Goal: Task Accomplishment & Management: Use online tool/utility

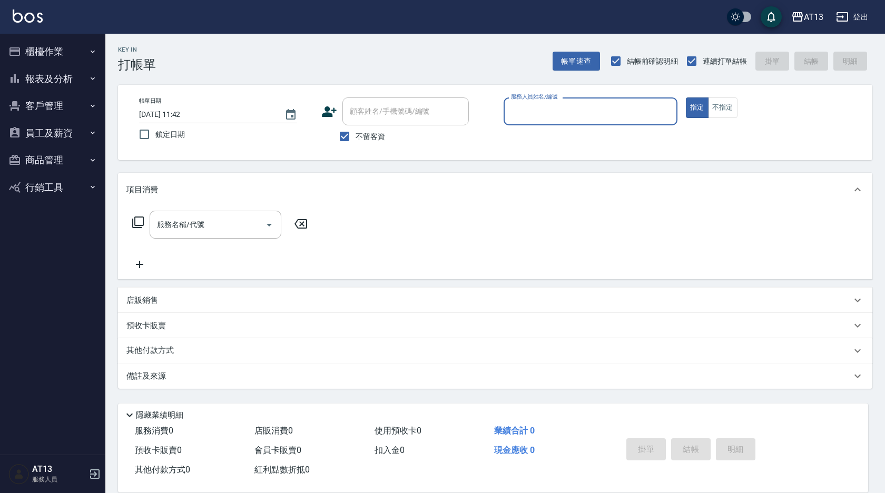
click at [686, 97] on button "指定" at bounding box center [697, 107] width 23 height 21
type button "true"
click at [686, 97] on button "指定" at bounding box center [697, 107] width 23 height 21
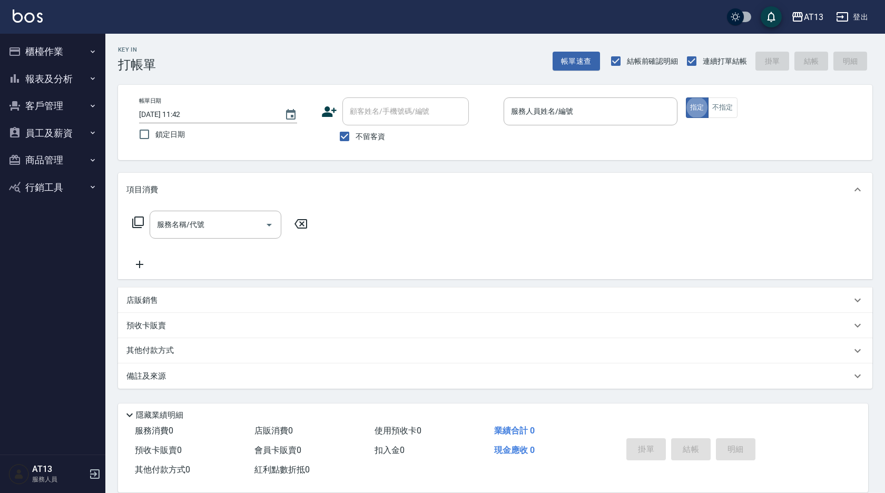
click at [686, 97] on button "指定" at bounding box center [697, 107] width 23 height 21
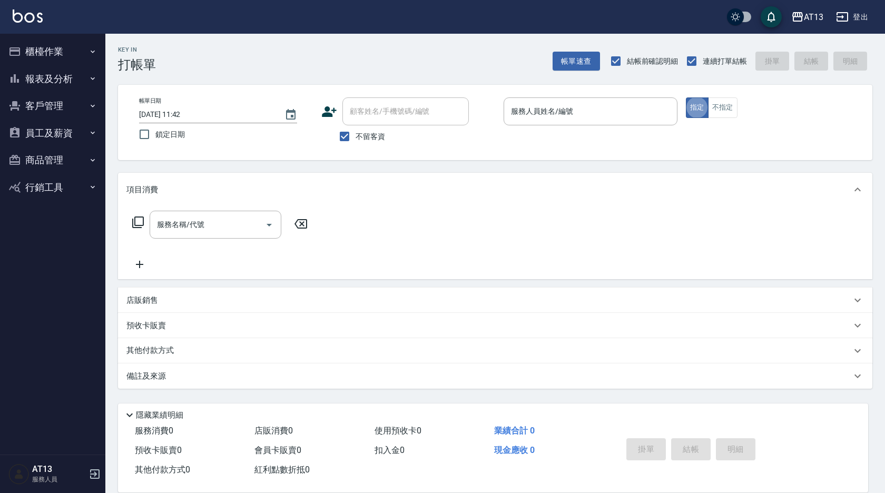
click at [686, 97] on button "指定" at bounding box center [697, 107] width 23 height 21
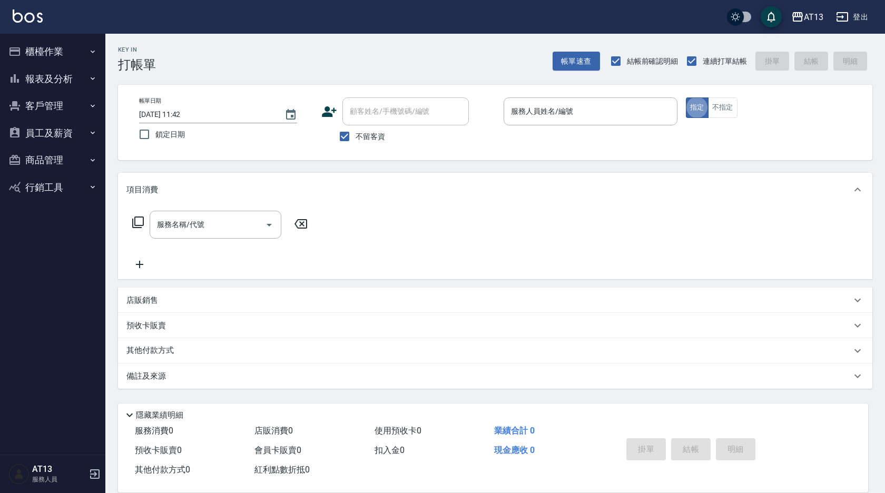
click at [540, 112] on div "服務人員姓名/編號 服務人員姓名/編號" at bounding box center [591, 111] width 174 height 28
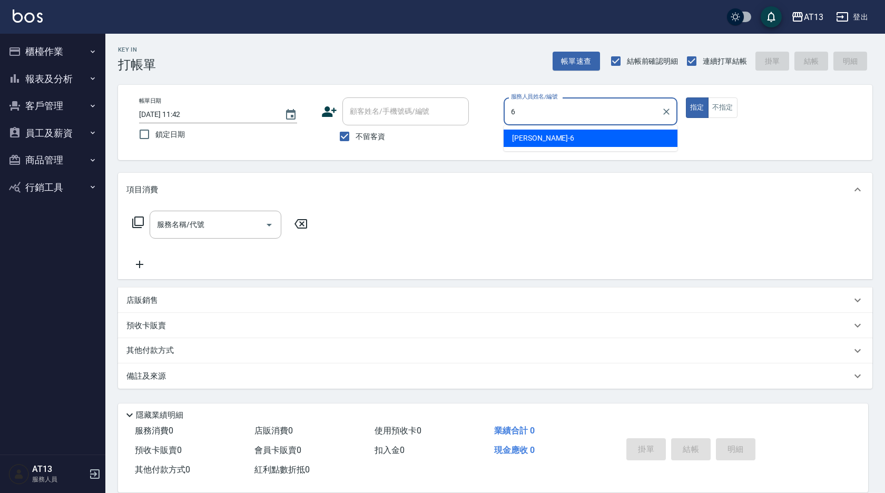
click at [529, 136] on span "亭妤 -6" at bounding box center [543, 138] width 62 height 11
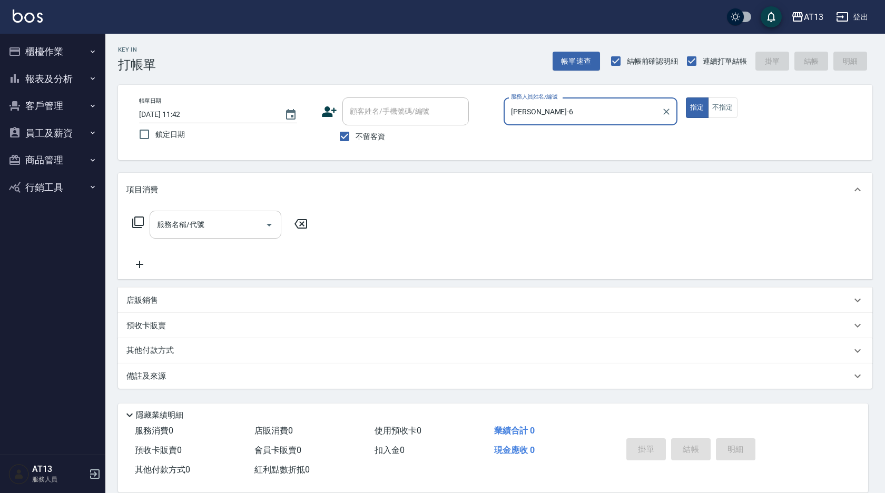
type input "[PERSON_NAME]-6"
click at [201, 232] on input "服務名稱/代號" at bounding box center [207, 225] width 106 height 18
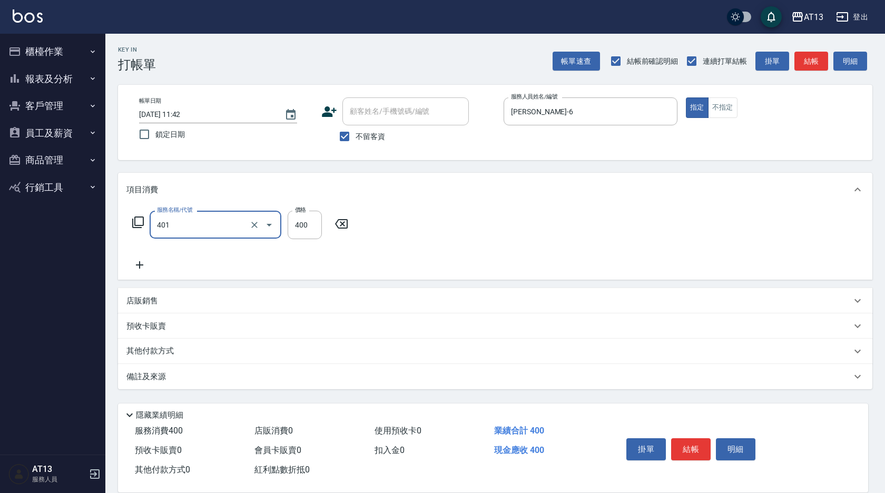
type input "剪髮(401)"
type input "350"
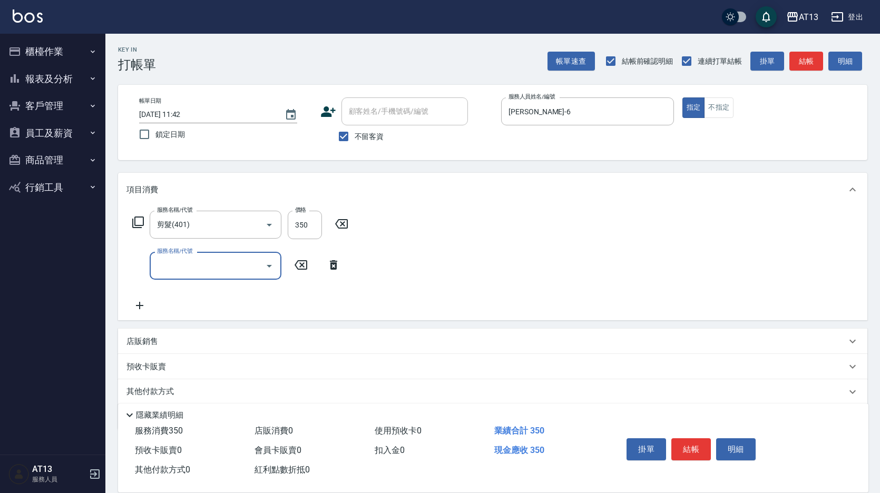
click at [452, 264] on div "服務名稱/代號 剪髮(401) 服務名稱/代號 價格 350 價格 服務名稱/代號 服務名稱/代號" at bounding box center [492, 264] width 749 height 114
click at [693, 443] on button "結帳" at bounding box center [691, 449] width 40 height 22
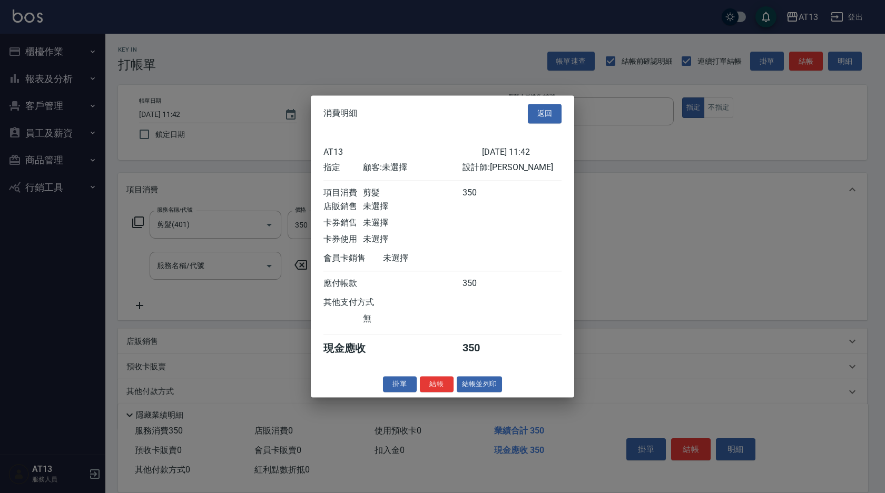
click at [432, 393] on button "結帳" at bounding box center [437, 384] width 34 height 16
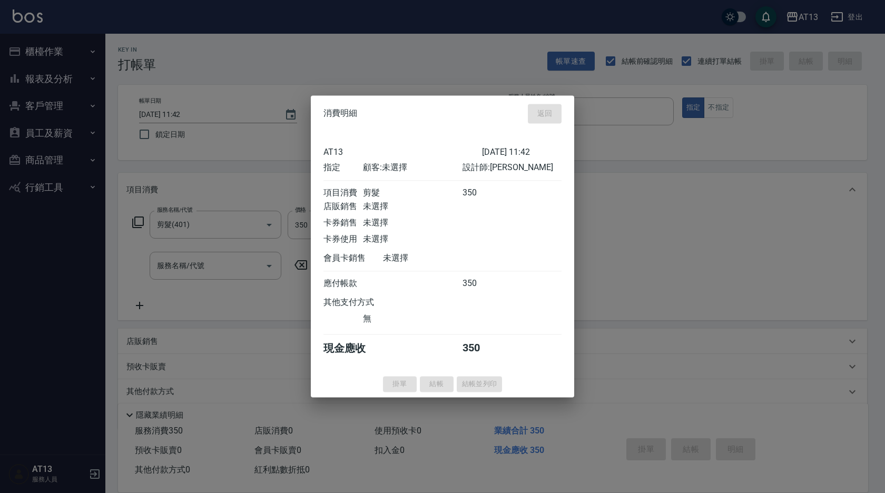
type input "2025/09/06 12:33"
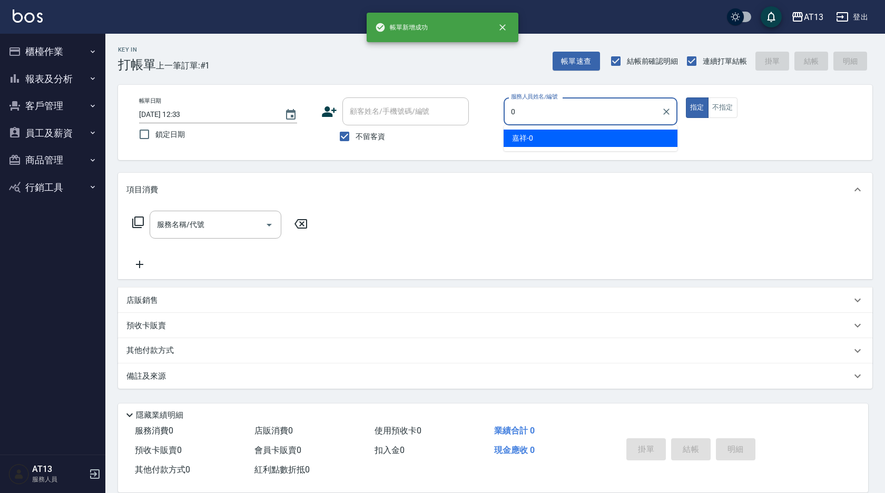
click at [561, 137] on div "嘉祥 -0" at bounding box center [591, 138] width 174 height 17
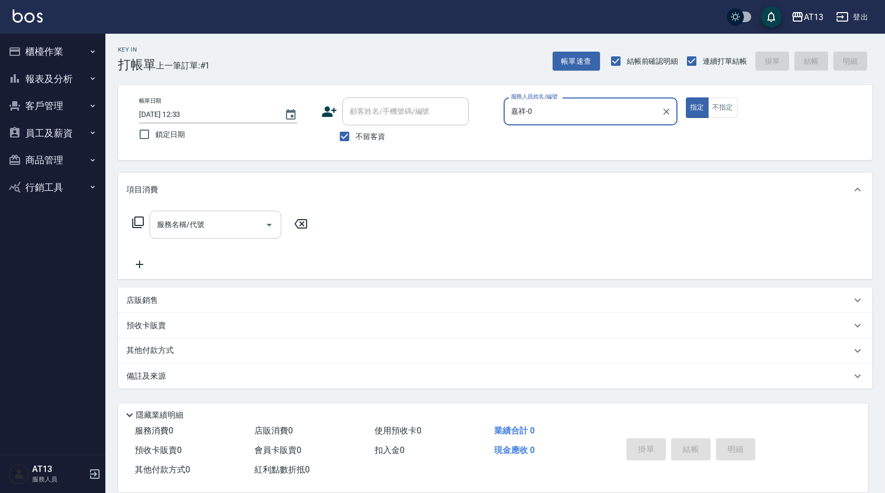
type input "嘉祥-0"
click at [210, 226] on input "服務名稱/代號" at bounding box center [207, 225] width 106 height 18
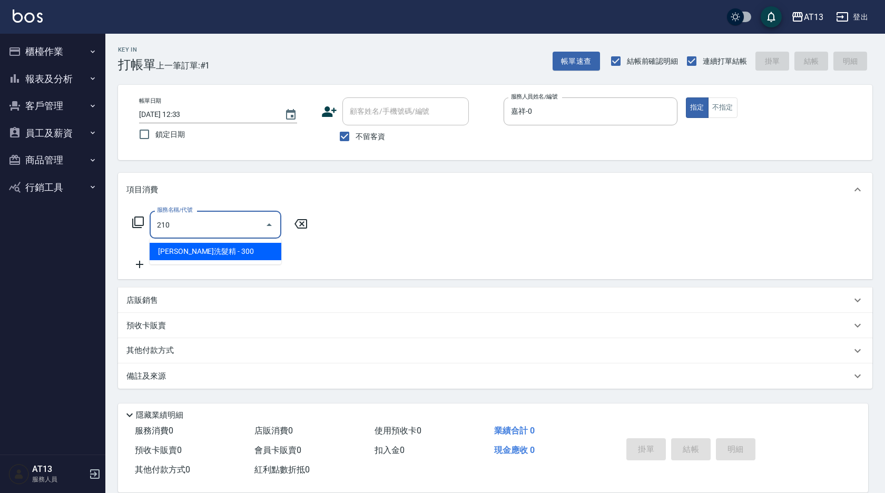
type input "[PERSON_NAME]洗髮精(210)"
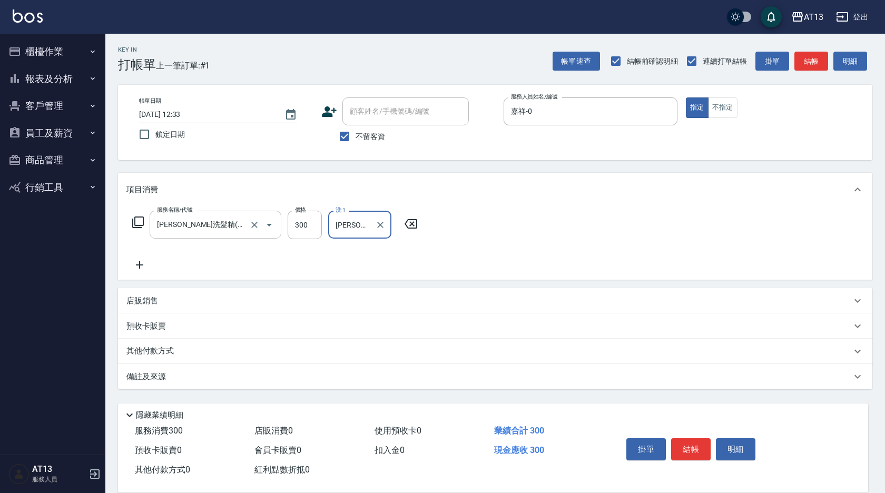
type input "[PERSON_NAME]-26"
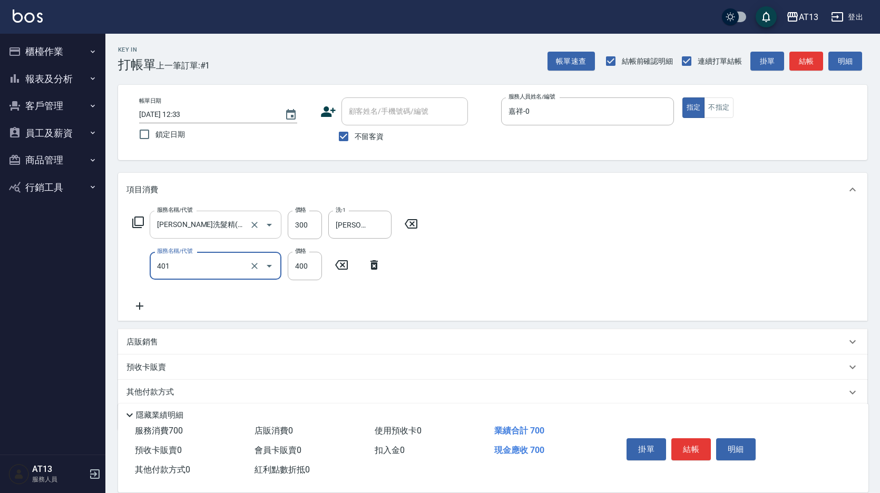
type input "剪髮(401)"
click at [465, 243] on div "服務名稱/代號 歐娜洗髮精(210) 服務名稱/代號 價格 300 價格 洗-1 鍾曉恩-26 洗-1 服務名稱/代號 剪髮(401) 服務名稱/代號 價格 …" at bounding box center [492, 264] width 749 height 114
click at [691, 444] on button "結帳" at bounding box center [691, 449] width 40 height 22
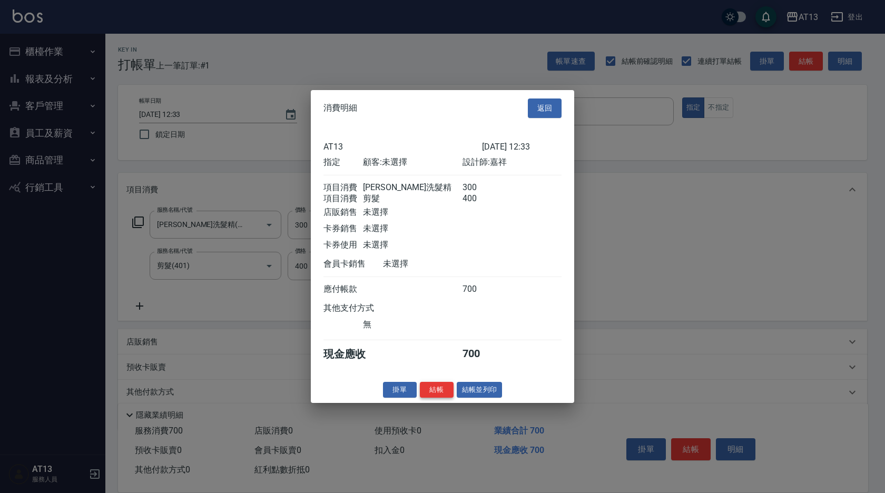
click at [440, 397] on button "結帳" at bounding box center [437, 390] width 34 height 16
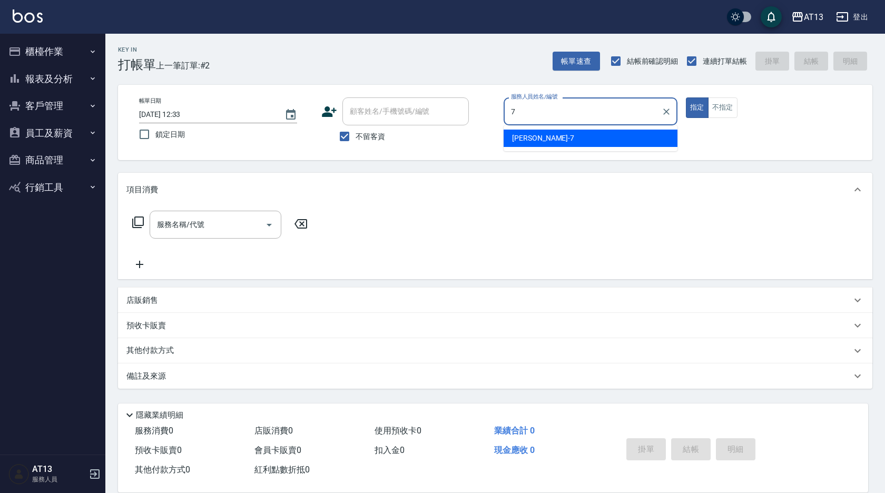
click at [569, 139] on div "[PERSON_NAME]-7" at bounding box center [591, 138] width 174 height 17
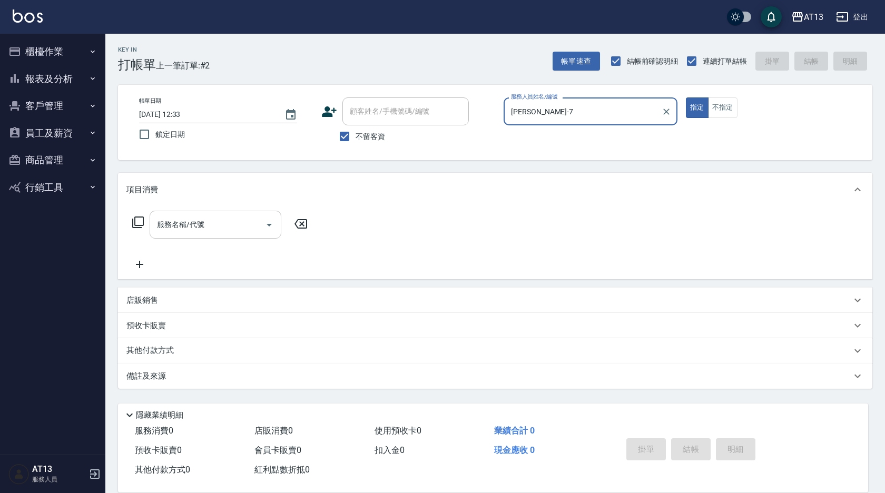
type input "[PERSON_NAME]-7"
click at [236, 222] on input "服務名稱/代號" at bounding box center [207, 225] width 106 height 18
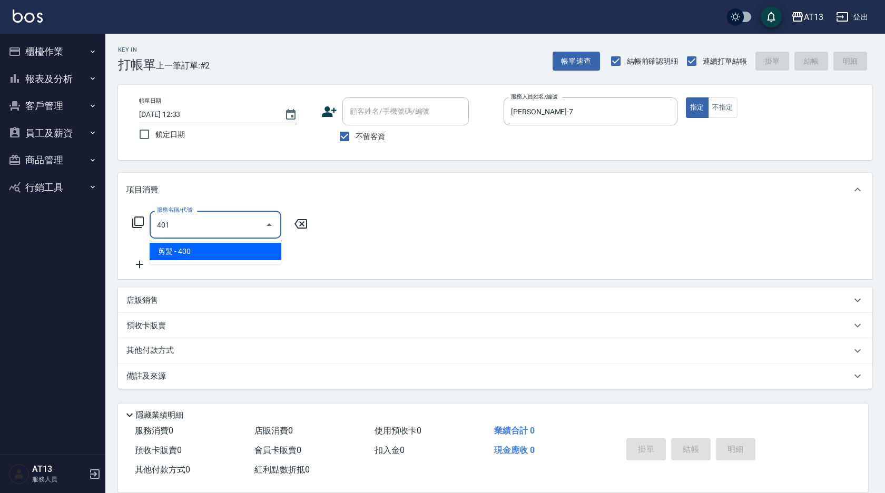
type input "剪髮(401)"
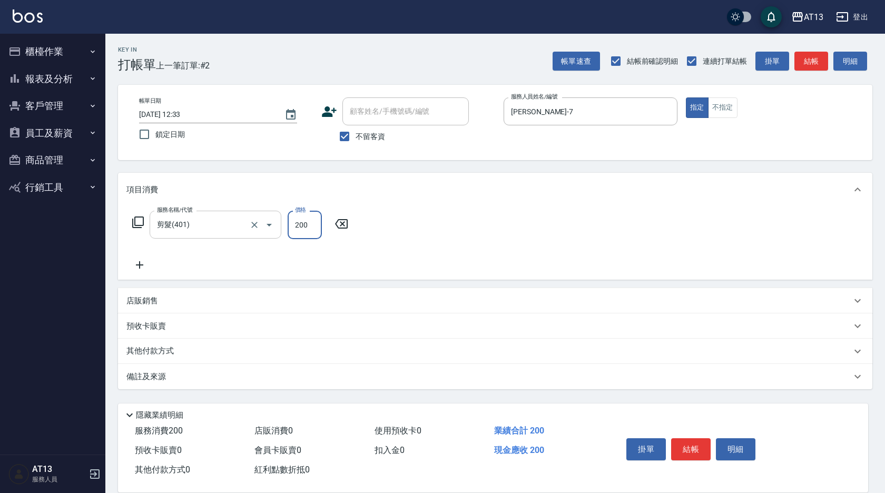
type input "200"
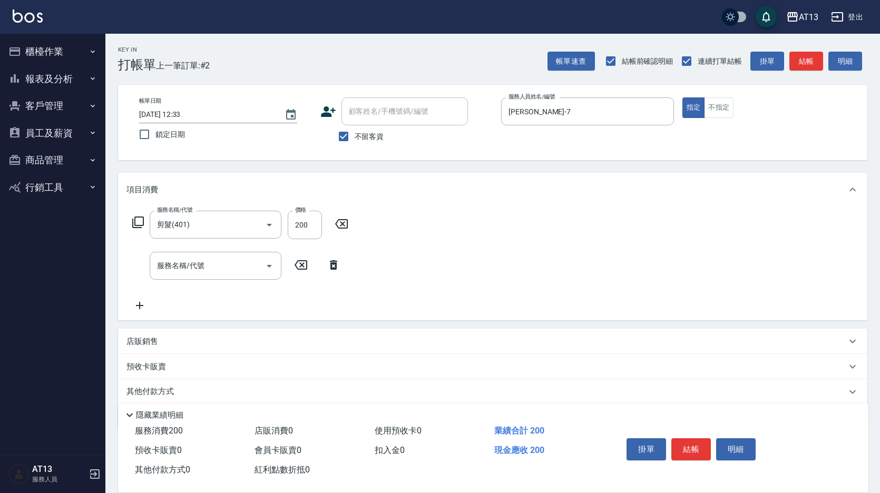
click at [489, 238] on div "服務名稱/代號 剪髮(401) 服務名稱/代號 價格 200 價格 服務名稱/代號 服務名稱/代號" at bounding box center [492, 264] width 749 height 114
click at [697, 441] on button "結帳" at bounding box center [691, 449] width 40 height 22
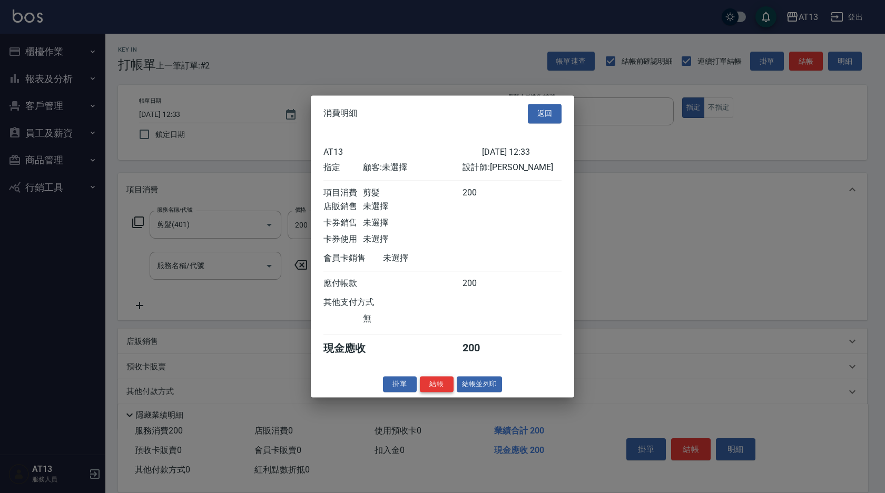
click at [439, 390] on button "結帳" at bounding box center [437, 384] width 34 height 16
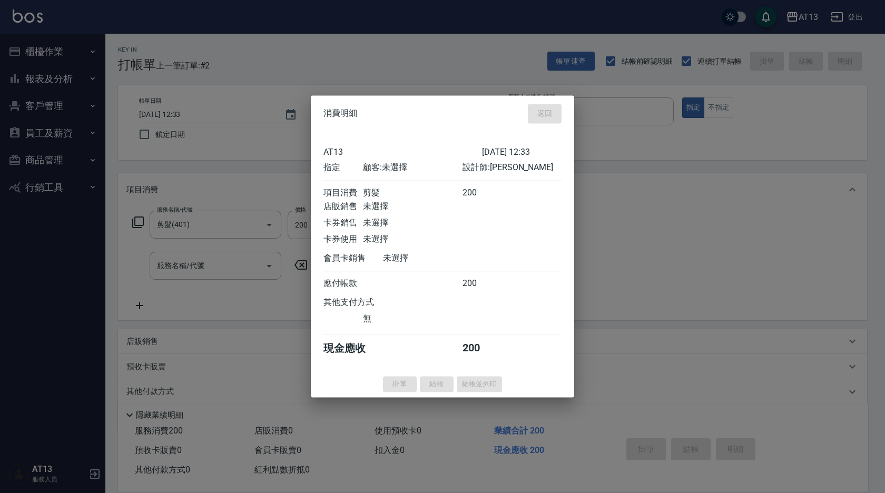
type input "2025/09/06 12:34"
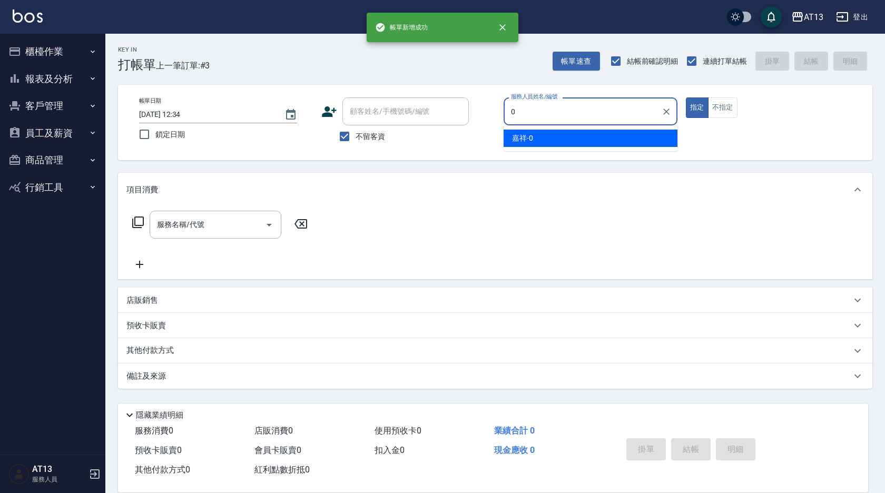
click at [535, 132] on div "嘉祥 -0" at bounding box center [591, 138] width 174 height 17
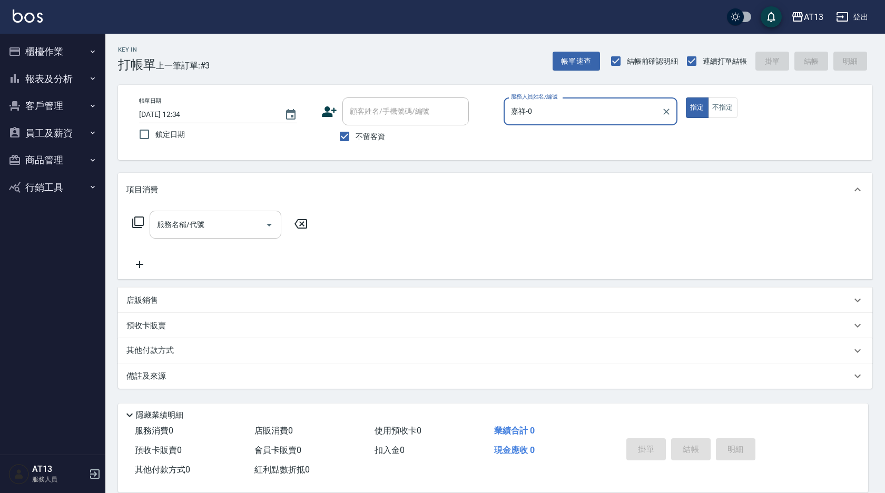
type input "嘉祥-0"
drag, startPoint x: 249, startPoint y: 222, endPoint x: 242, endPoint y: 223, distance: 6.3
click at [248, 222] on input "服務名稱/代號" at bounding box center [207, 225] width 106 height 18
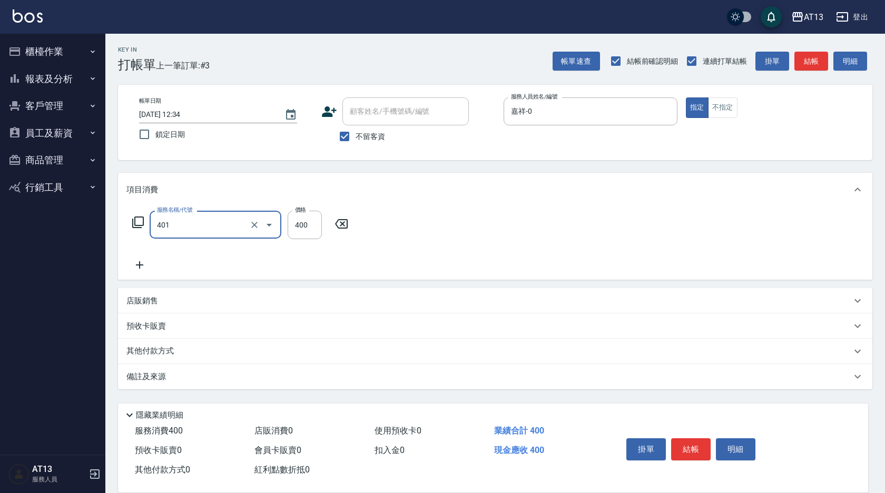
type input "剪髮(401)"
click at [523, 246] on div "服務名稱/代號 剪髮(401) 服務名稱/代號 價格 400 價格" at bounding box center [495, 243] width 755 height 73
click at [692, 438] on button "結帳" at bounding box center [691, 449] width 40 height 22
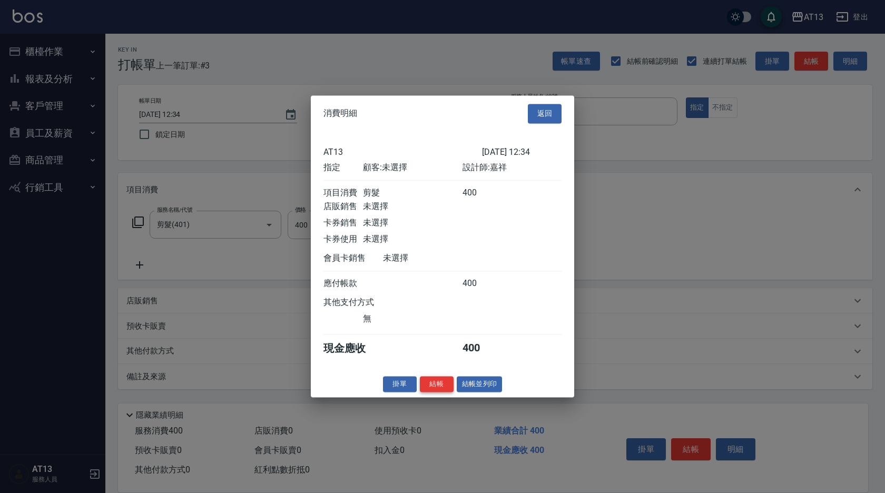
click at [442, 389] on button "結帳" at bounding box center [437, 384] width 34 height 16
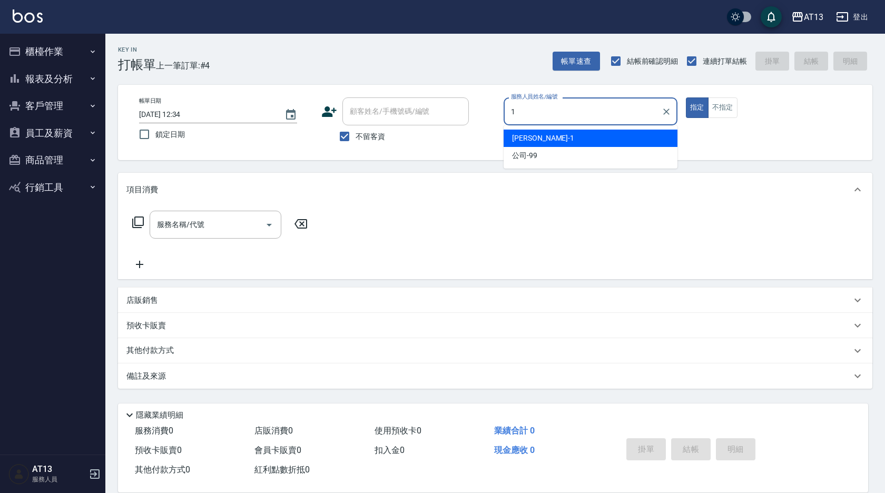
click at [612, 135] on div "[PERSON_NAME] -1" at bounding box center [591, 138] width 174 height 17
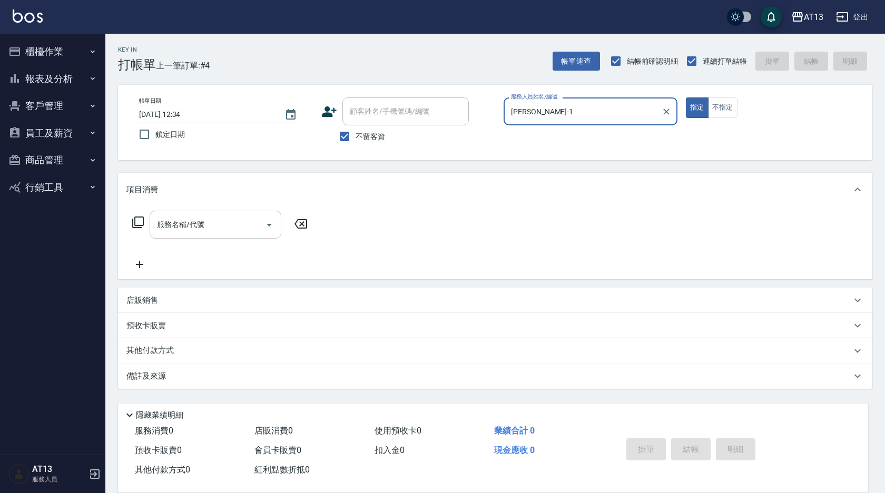
type input "[PERSON_NAME]-1"
click at [224, 224] on input "服務名稱/代號" at bounding box center [207, 225] width 106 height 18
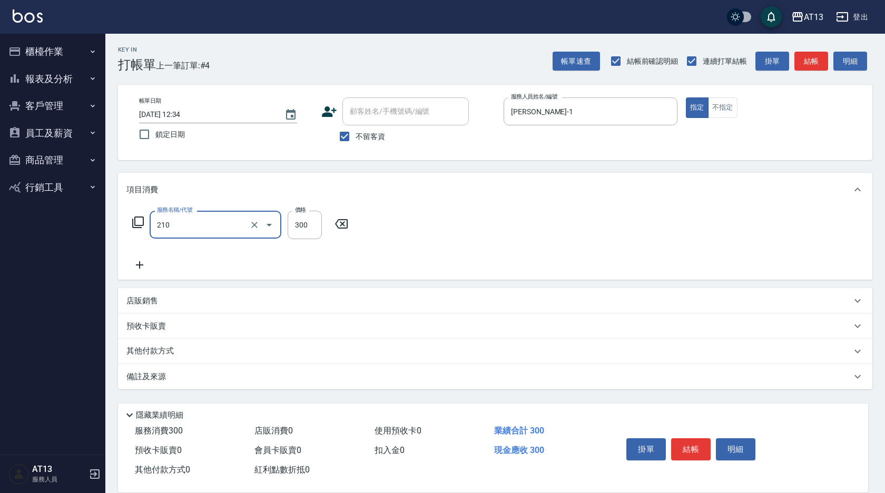
type input "[PERSON_NAME]洗髮精(210)"
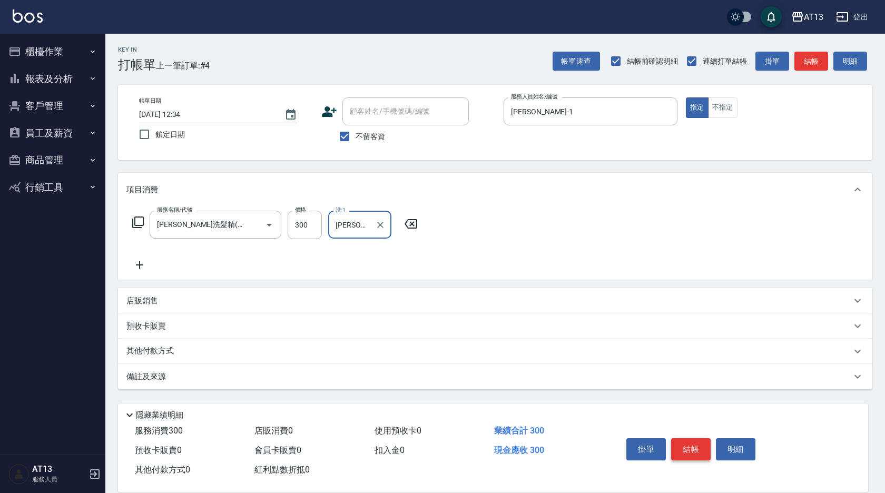
type input "[PERSON_NAME]-1"
click at [683, 444] on button "結帳" at bounding box center [691, 449] width 40 height 22
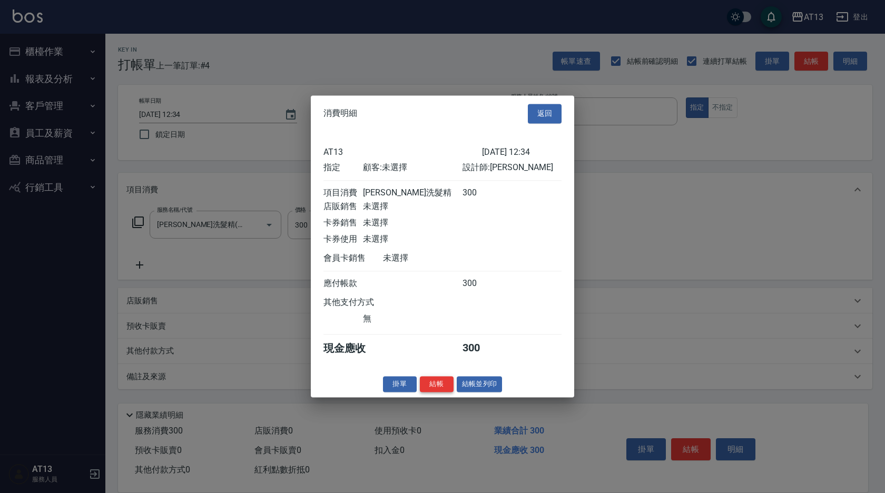
click at [441, 393] on button "結帳" at bounding box center [437, 384] width 34 height 16
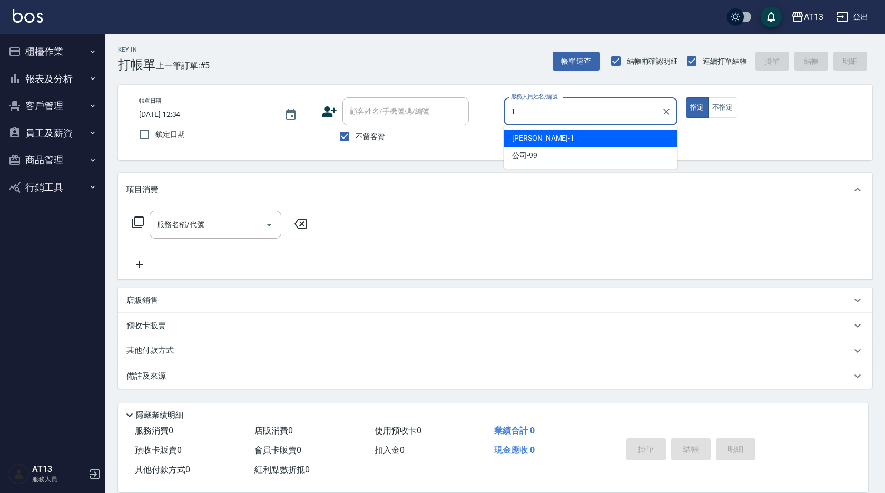
click at [516, 135] on span "[PERSON_NAME] -1" at bounding box center [543, 138] width 62 height 11
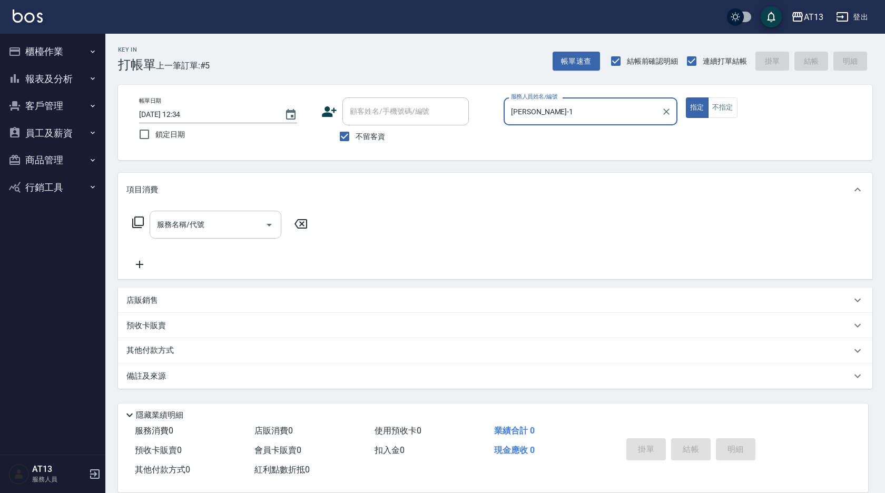
type input "[PERSON_NAME]-1"
click at [206, 231] on input "服務名稱/代號" at bounding box center [207, 225] width 106 height 18
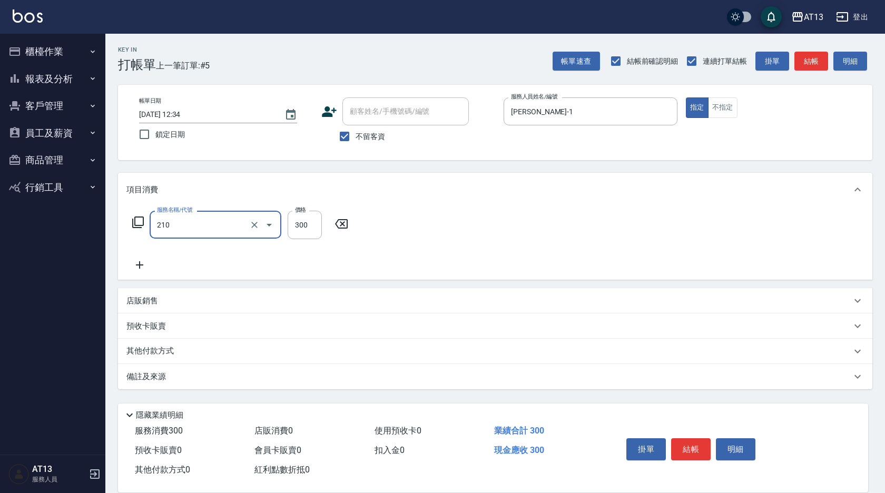
type input "[PERSON_NAME]洗髮精(210)"
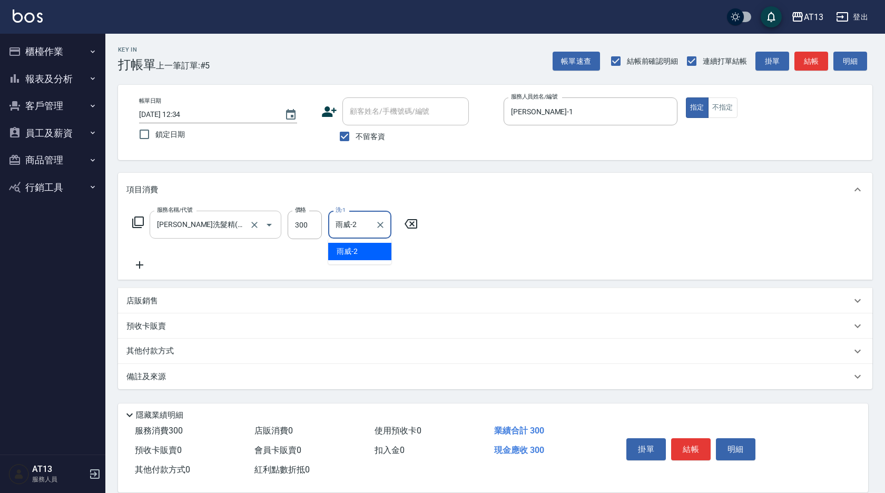
type input "雨威-2"
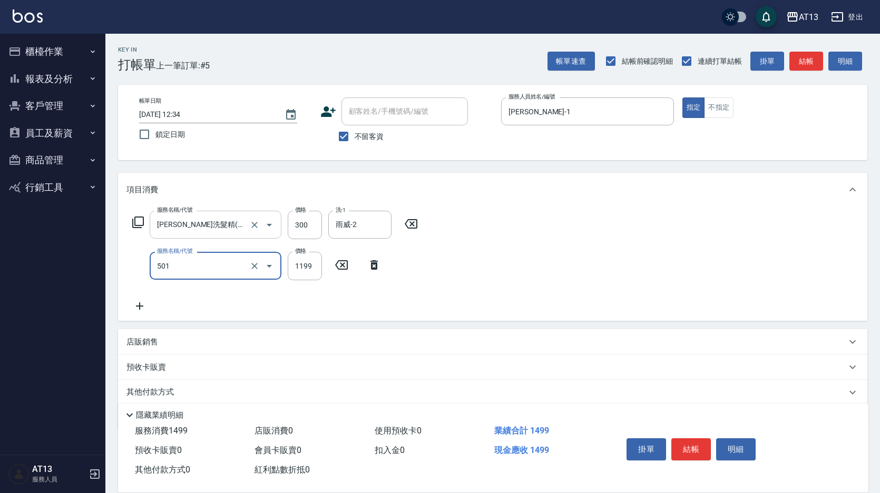
type input "染髮(501)"
type input "2200"
type input "雨威-2"
drag, startPoint x: 559, startPoint y: 276, endPoint x: 665, endPoint y: 399, distance: 162.5
click at [559, 276] on div "服務名稱/代號 歐娜洗髮精(210) 服務名稱/代號 價格 300 價格 洗-1 雨威-2 洗-1 服務名稱/代號 染髮(501) 服務名稱/代號 價格 22…" at bounding box center [492, 264] width 749 height 114
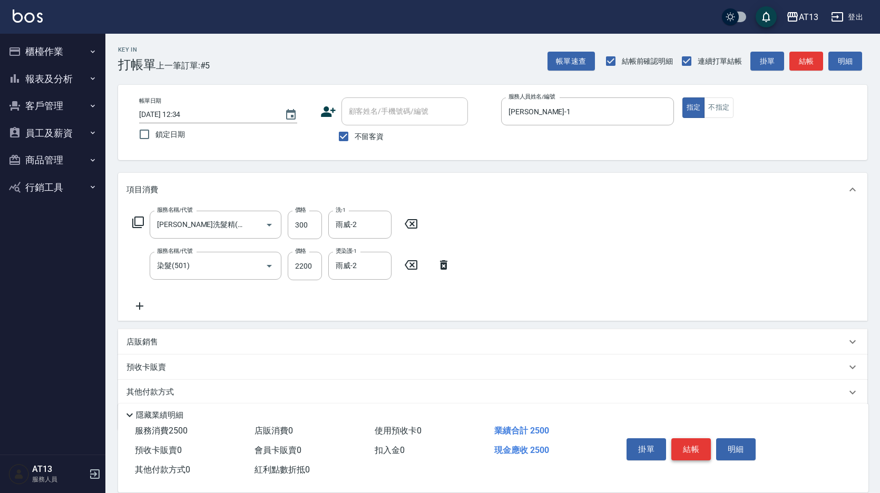
drag, startPoint x: 691, startPoint y: 443, endPoint x: 676, endPoint y: 445, distance: 15.4
click at [690, 443] on button "結帳" at bounding box center [691, 449] width 40 height 22
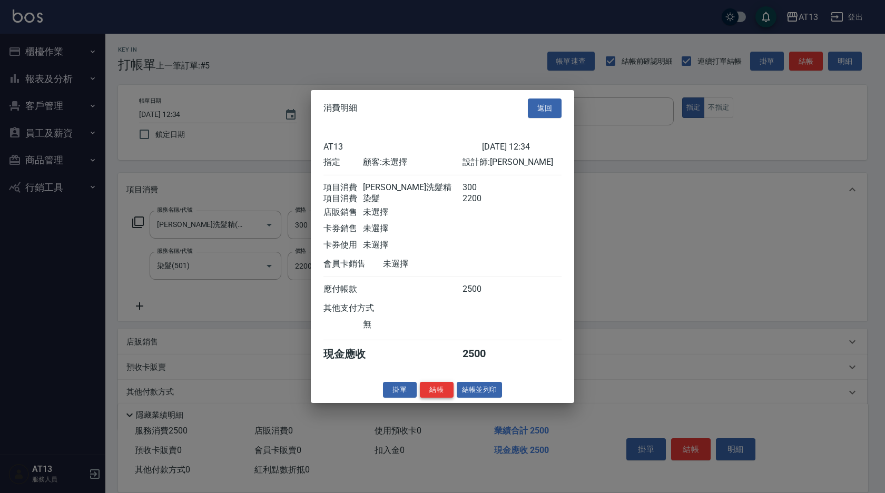
click at [442, 397] on button "結帳" at bounding box center [437, 390] width 34 height 16
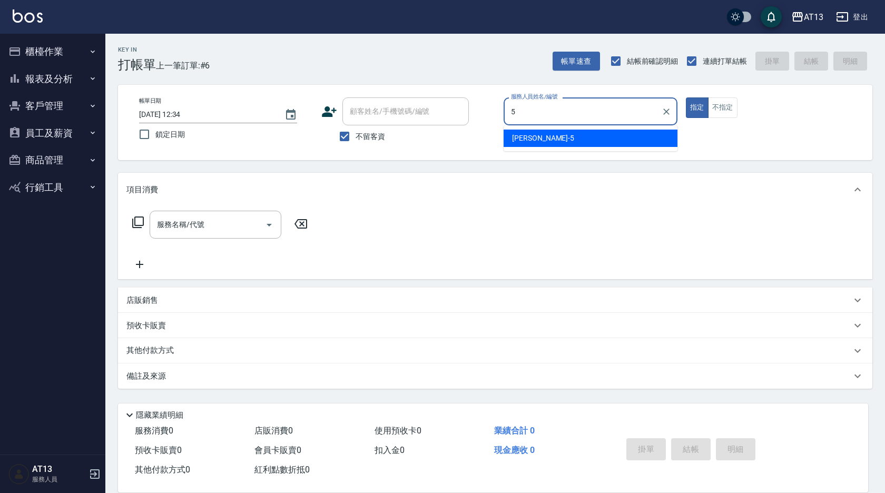
click at [574, 134] on div "[PERSON_NAME] -5" at bounding box center [591, 138] width 174 height 17
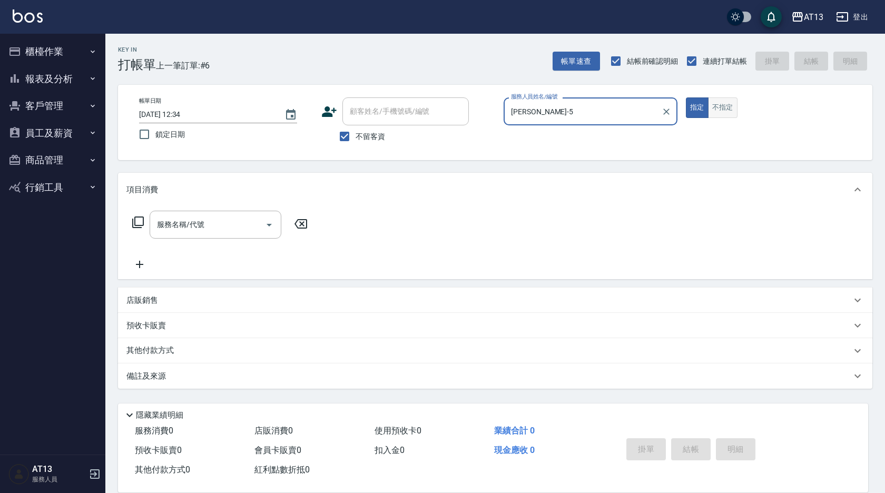
type input "[PERSON_NAME]-5"
click at [731, 108] on button "不指定" at bounding box center [723, 107] width 30 height 21
click at [232, 223] on input "服務名稱/代號" at bounding box center [207, 225] width 106 height 18
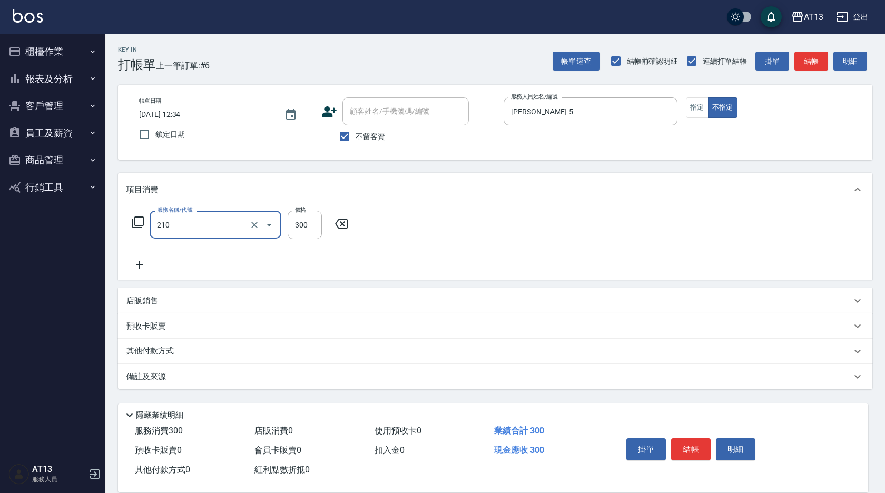
type input "[PERSON_NAME]洗髮精(210)"
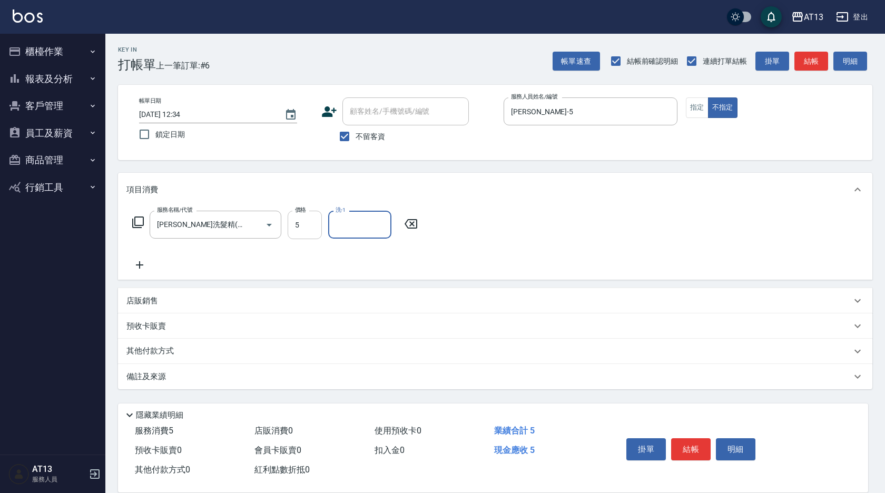
click at [292, 227] on input "5" at bounding box center [305, 225] width 34 height 28
type input "300"
type input "[PERSON_NAME]-5"
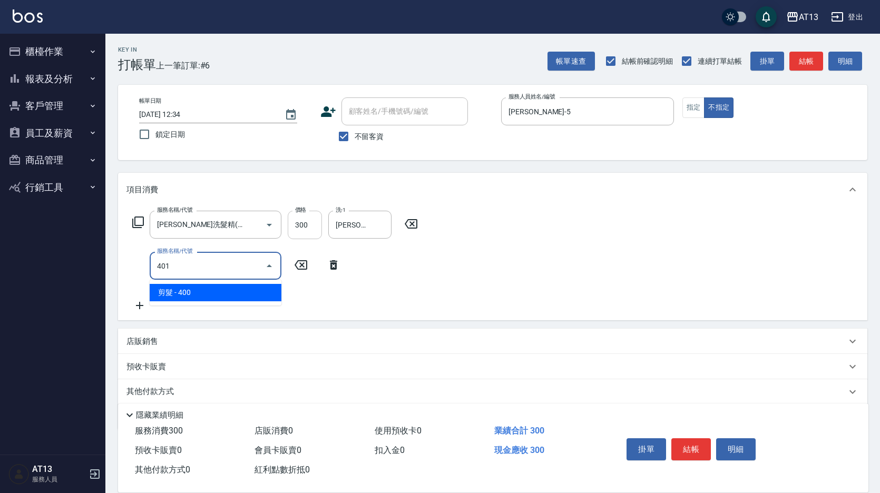
type input "剪髮(401)"
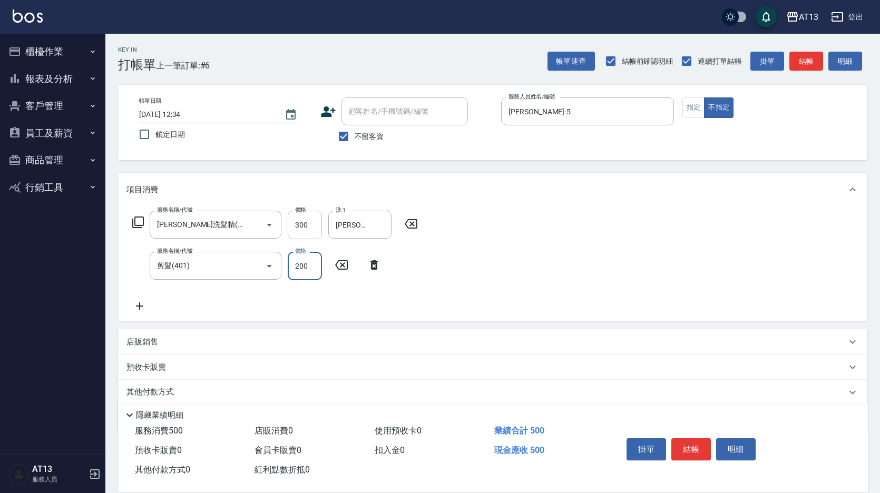
type input "200"
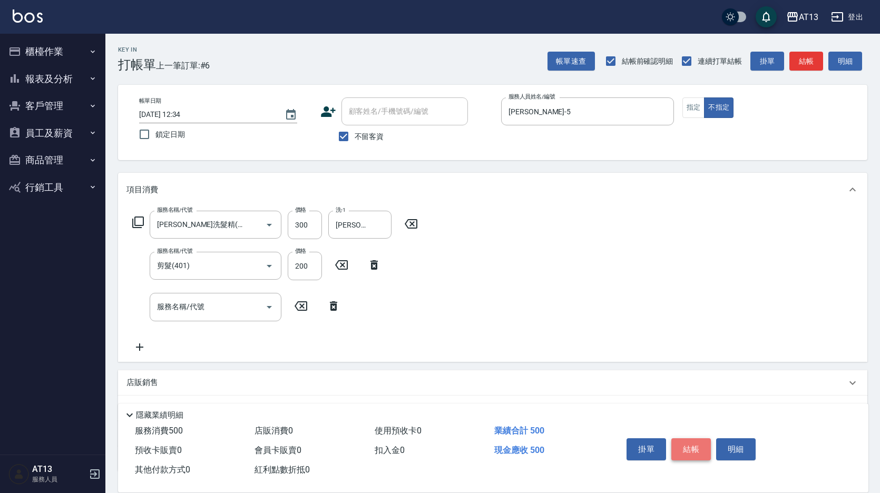
click at [692, 438] on button "結帳" at bounding box center [691, 449] width 40 height 22
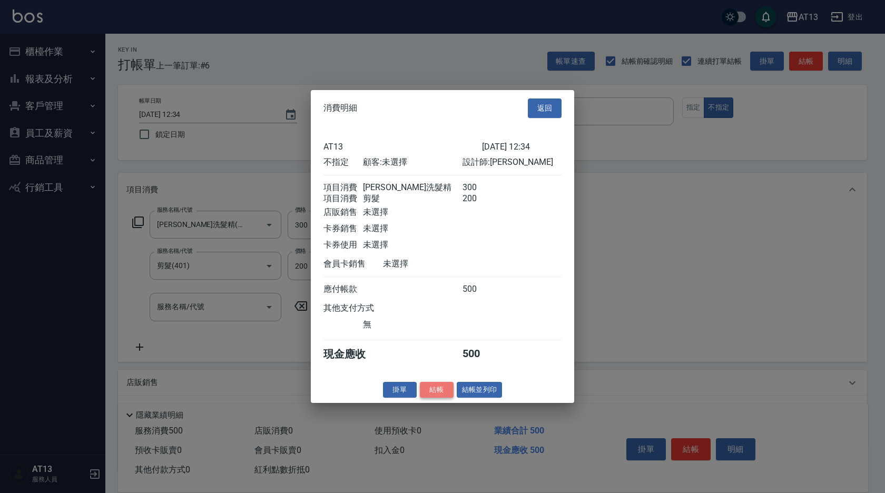
click at [437, 390] on button "結帳" at bounding box center [437, 390] width 34 height 16
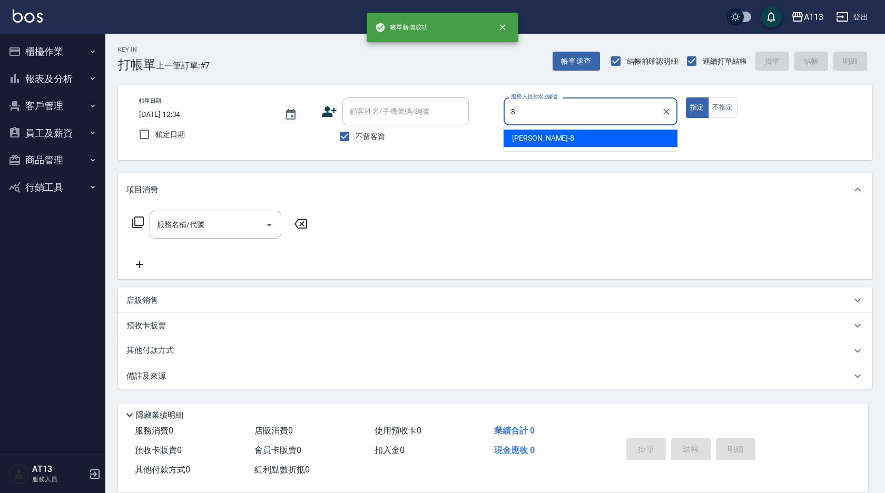
click at [555, 133] on div "[PERSON_NAME] -8" at bounding box center [591, 138] width 174 height 17
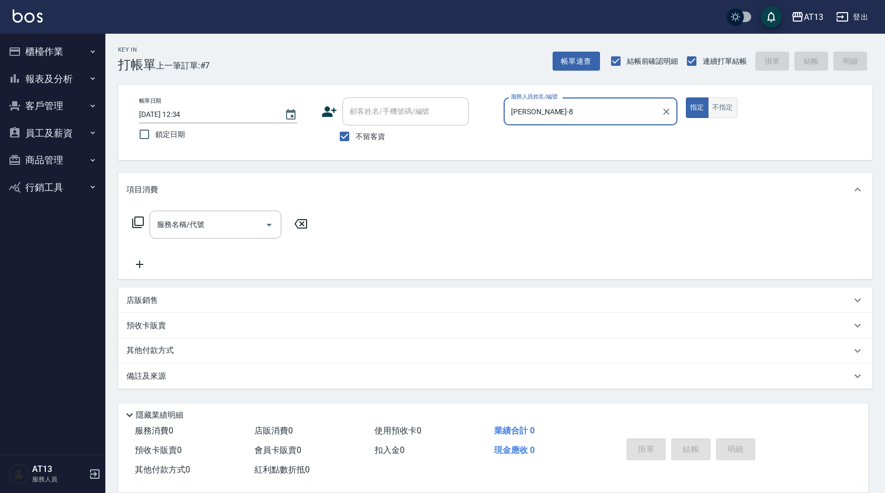
type input "[PERSON_NAME]-8"
click at [720, 103] on button "不指定" at bounding box center [723, 107] width 30 height 21
click at [204, 218] on input "服務名稱/代號" at bounding box center [207, 225] width 106 height 18
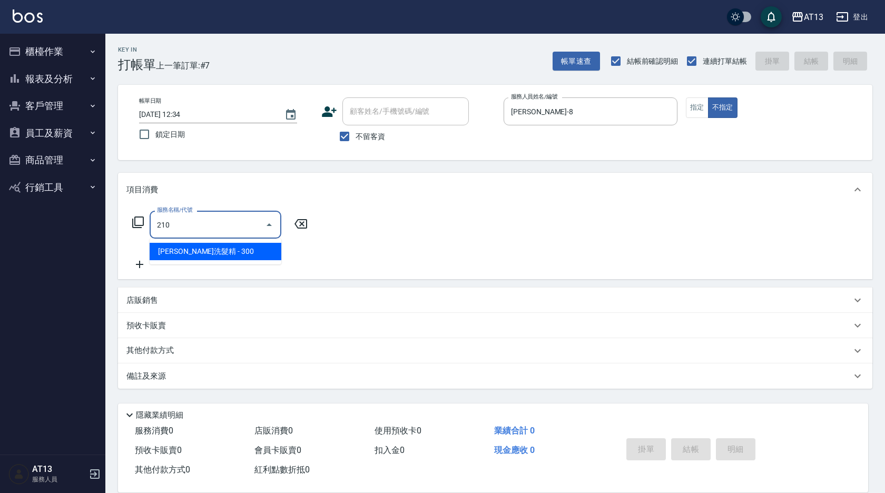
type input "[PERSON_NAME]洗髮精(210)"
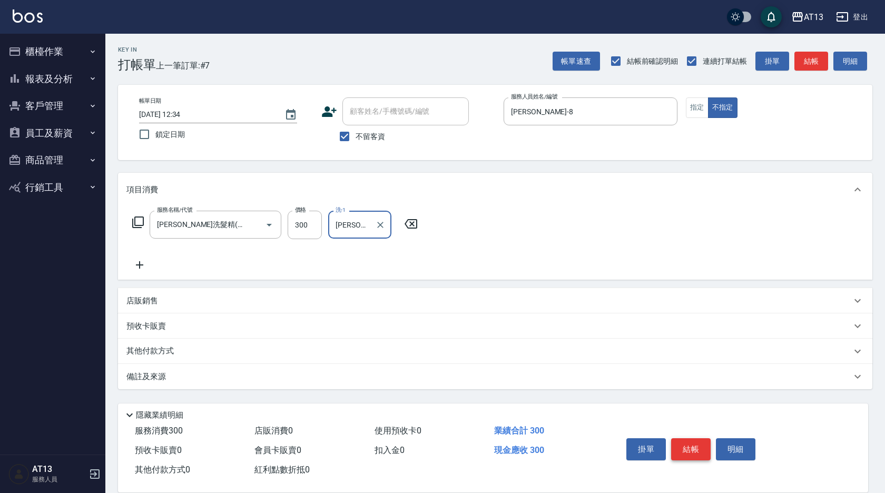
type input "[PERSON_NAME]-28"
click at [688, 456] on button "結帳" at bounding box center [691, 449] width 40 height 22
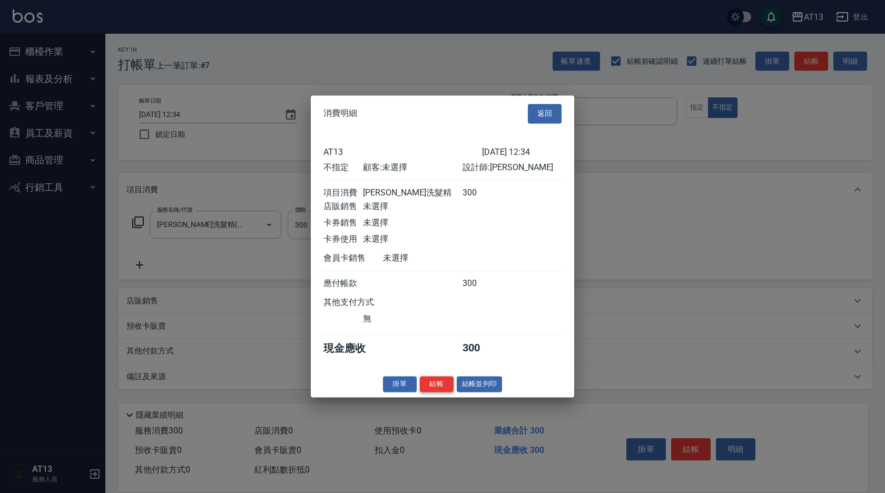
click at [443, 393] on button "結帳" at bounding box center [437, 384] width 34 height 16
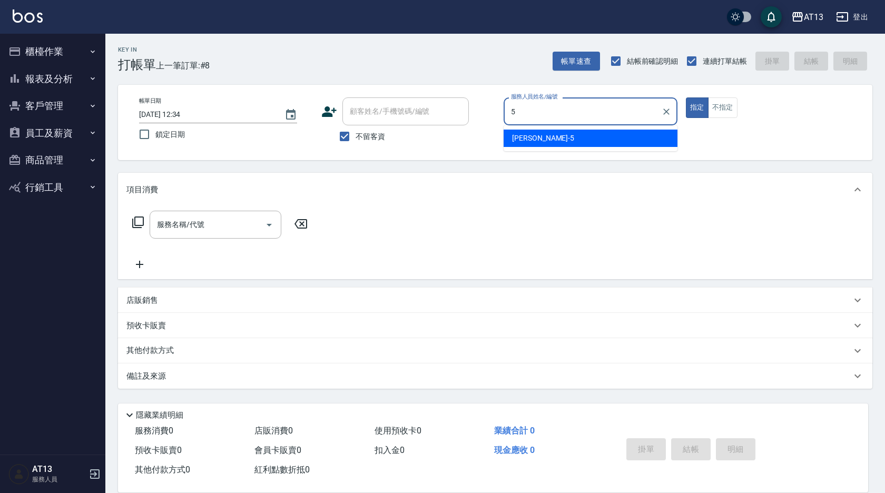
drag, startPoint x: 542, startPoint y: 145, endPoint x: 549, endPoint y: 138, distance: 10.1
click at [542, 144] on div "[PERSON_NAME] -5" at bounding box center [591, 138] width 174 height 17
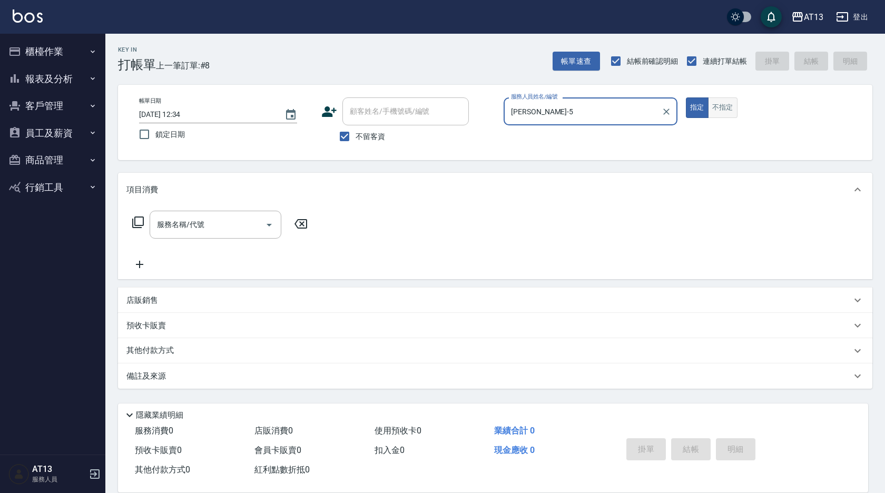
type input "[PERSON_NAME]-5"
click at [732, 114] on button "不指定" at bounding box center [723, 107] width 30 height 21
click at [224, 229] on input "服務名稱/代號" at bounding box center [207, 225] width 106 height 18
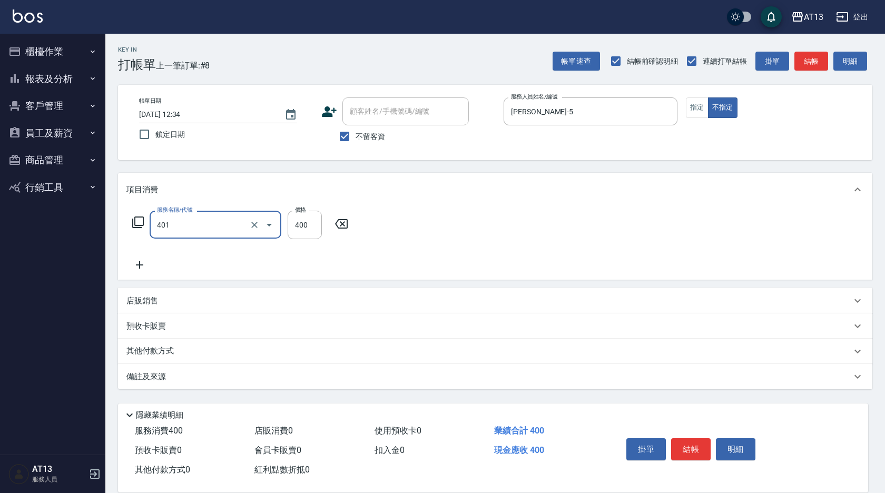
type input "剪髮(401)"
type input "200"
drag, startPoint x: 380, startPoint y: 229, endPoint x: 421, endPoint y: 235, distance: 40.5
click at [381, 229] on div "服務名稱/代號 剪髮(401) 服務名稱/代號 價格 200 價格" at bounding box center [495, 243] width 755 height 73
click at [695, 438] on button "結帳" at bounding box center [691, 449] width 40 height 22
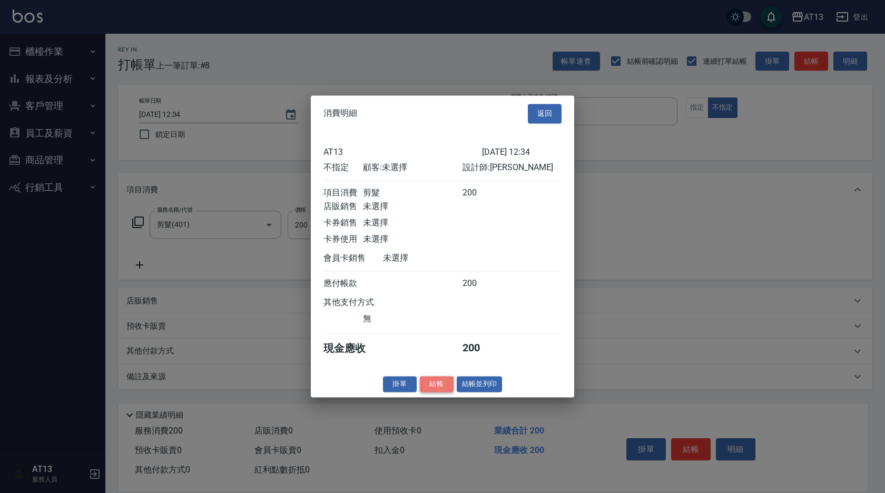
click at [441, 392] on button "結帳" at bounding box center [437, 384] width 34 height 16
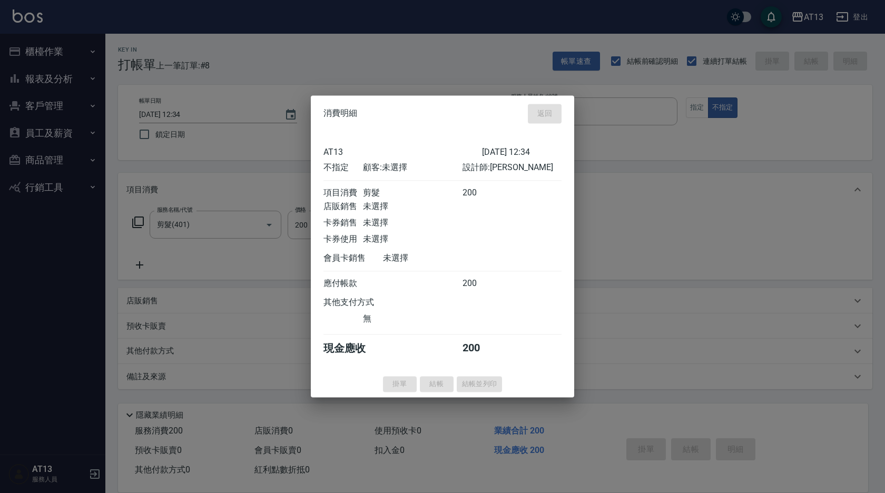
type input "2025/09/06 12:35"
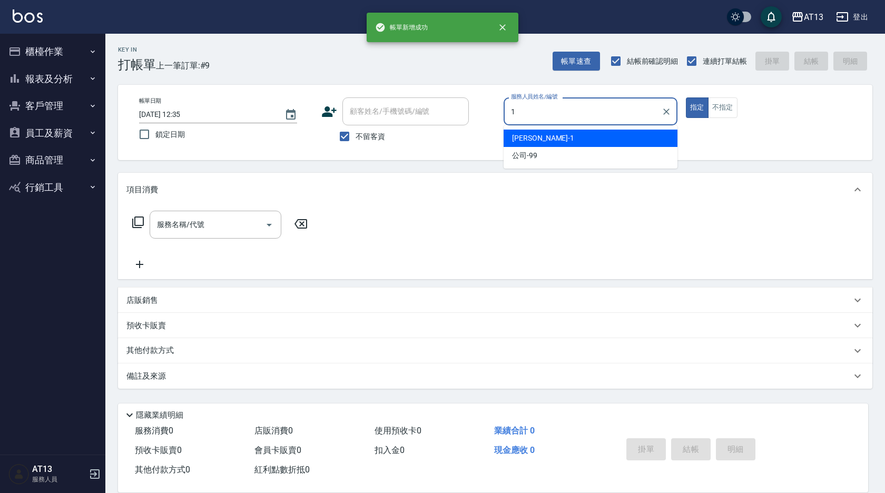
drag, startPoint x: 531, startPoint y: 135, endPoint x: 540, endPoint y: 145, distance: 13.5
click at [532, 135] on span "[PERSON_NAME] -1" at bounding box center [543, 138] width 62 height 11
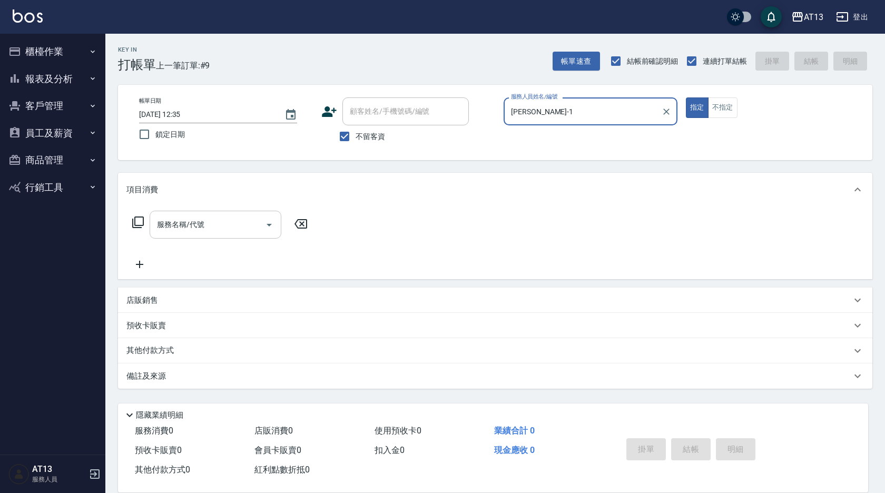
type input "[PERSON_NAME]-1"
drag, startPoint x: 241, startPoint y: 222, endPoint x: 228, endPoint y: 231, distance: 16.4
click at [240, 223] on input "服務名稱/代號" at bounding box center [207, 225] width 106 height 18
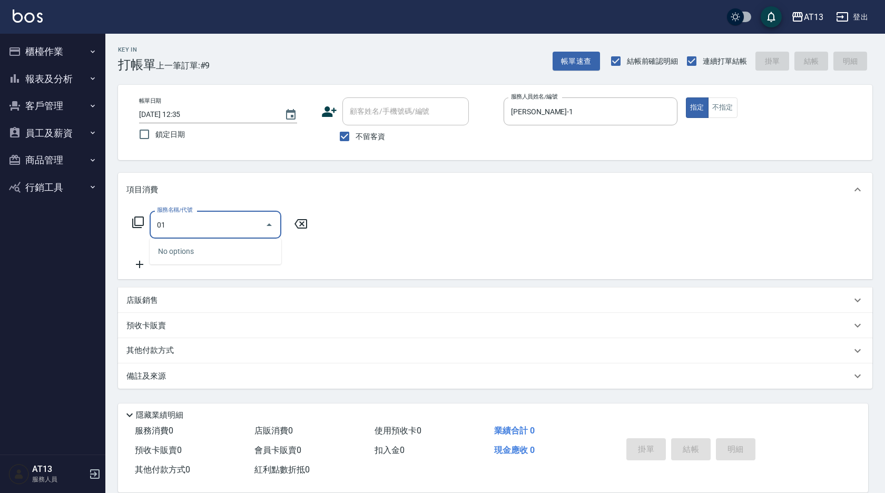
type input "0"
type input "剪髮(401)"
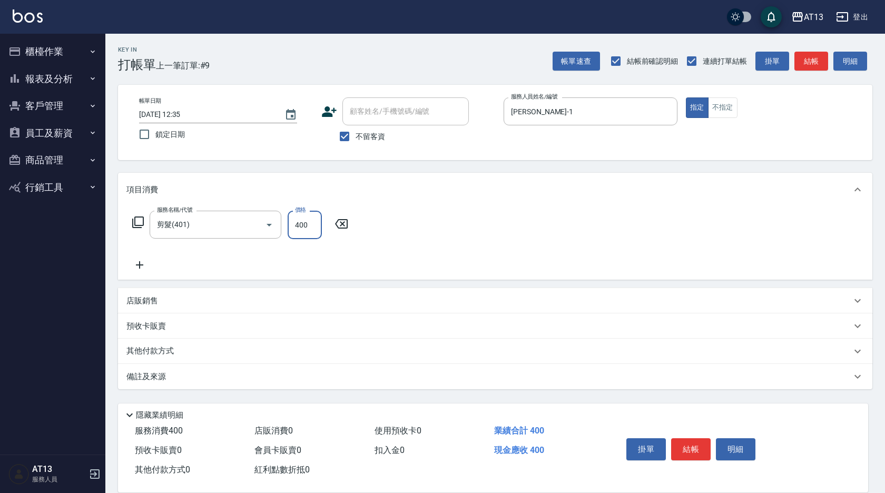
click at [430, 225] on div "服務名稱/代號 剪髮(401) 服務名稱/代號 價格 400 價格" at bounding box center [495, 243] width 755 height 73
click at [691, 454] on button "結帳" at bounding box center [691, 449] width 40 height 22
click at [687, 446] on body "AT13 登出 櫃檯作業 打帳單 帳單列表 現金收支登錄 材料自購登錄 每日結帳 報表及分析 報表目錄 店家區間累計表 店家日報表 互助日報表 互助月報表 互…" at bounding box center [442, 246] width 885 height 493
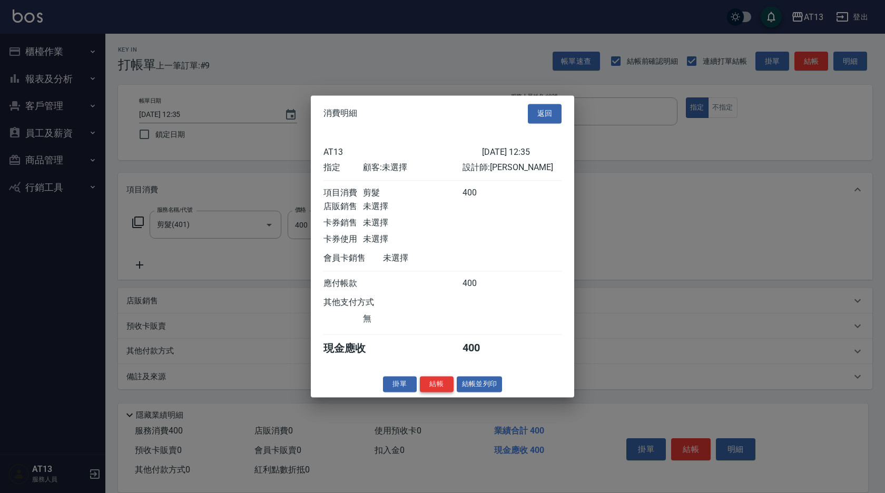
click at [437, 388] on button "結帳" at bounding box center [437, 384] width 34 height 16
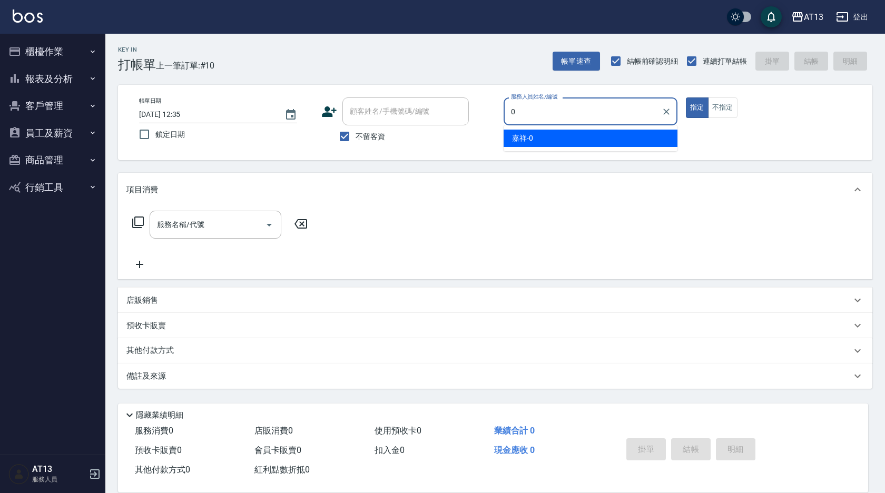
click at [528, 132] on div "嘉祥 -0" at bounding box center [591, 138] width 174 height 17
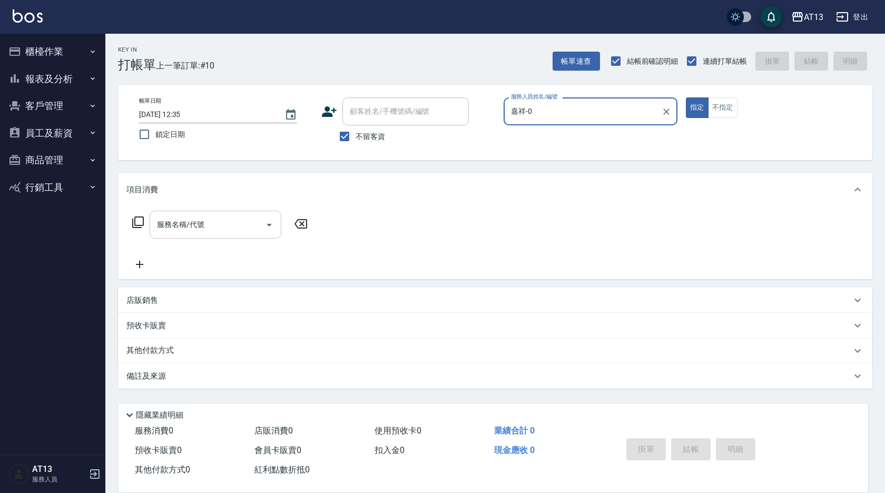
type input "嘉祥-0"
click at [203, 228] on div "服務名稱/代號 服務名稱/代號" at bounding box center [216, 225] width 132 height 28
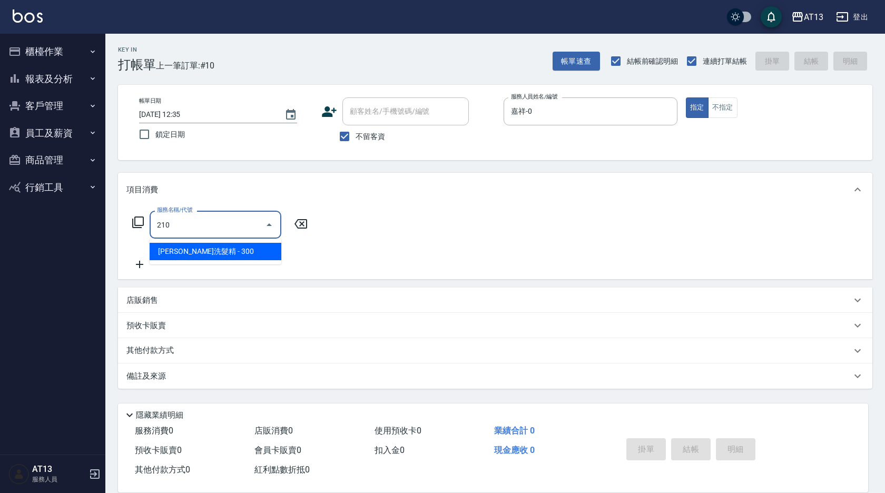
type input "[PERSON_NAME]洗髮精(210)"
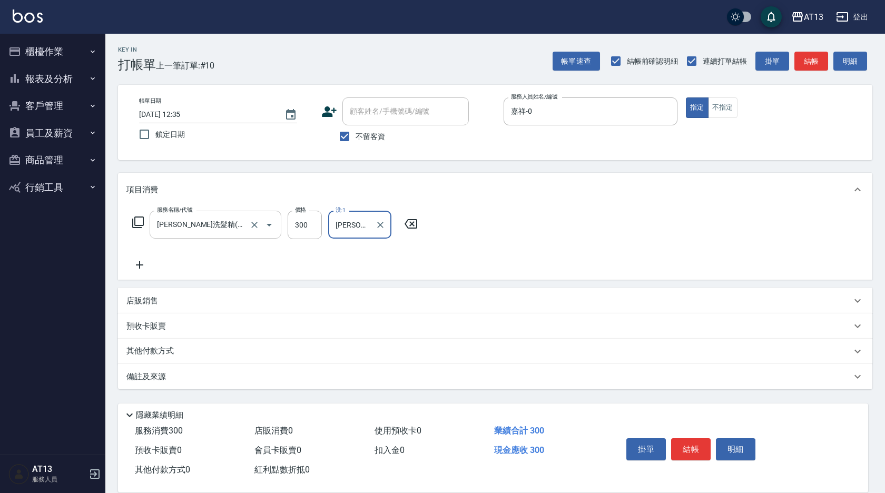
type input "[PERSON_NAME]-11"
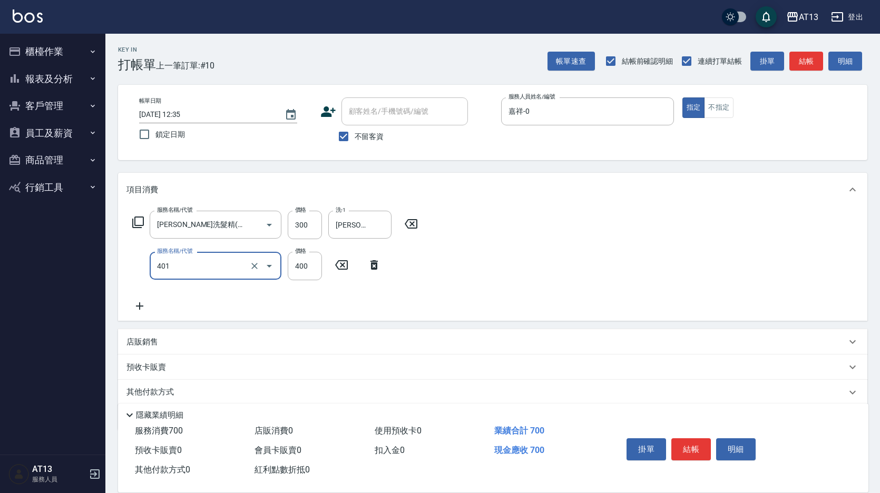
type input "剪髮(401)"
click at [521, 255] on div "服務名稱/代號 歐娜洗髮精(210) 服務名稱/代號 價格 300 價格 洗-1 蔡萓秦-11 洗-1 服務名稱/代號 剪髮(401) 服務名稱/代號 價格 …" at bounding box center [492, 264] width 749 height 114
click at [681, 438] on button "結帳" at bounding box center [691, 449] width 40 height 22
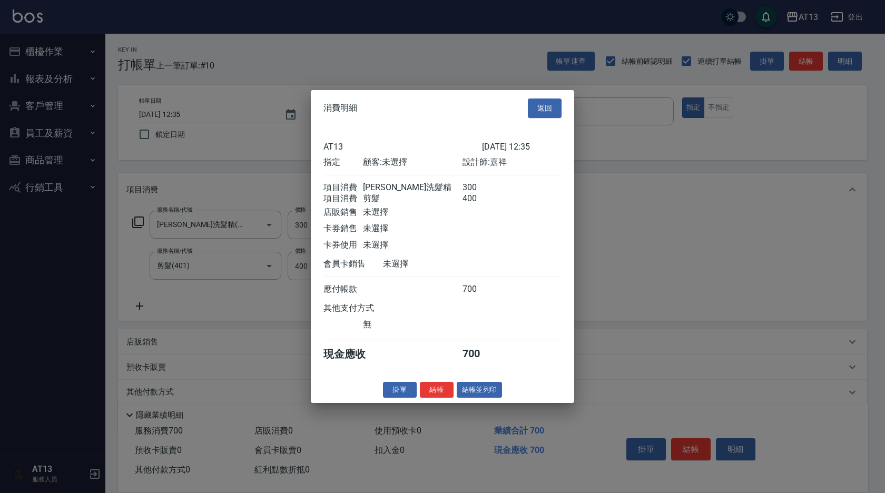
click at [447, 398] on button "結帳" at bounding box center [437, 390] width 34 height 16
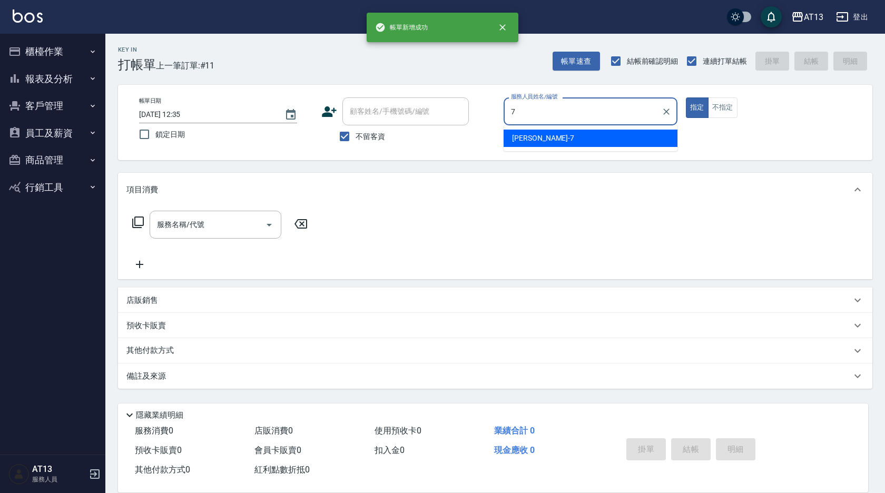
click at [559, 140] on div "[PERSON_NAME]-7" at bounding box center [591, 138] width 174 height 17
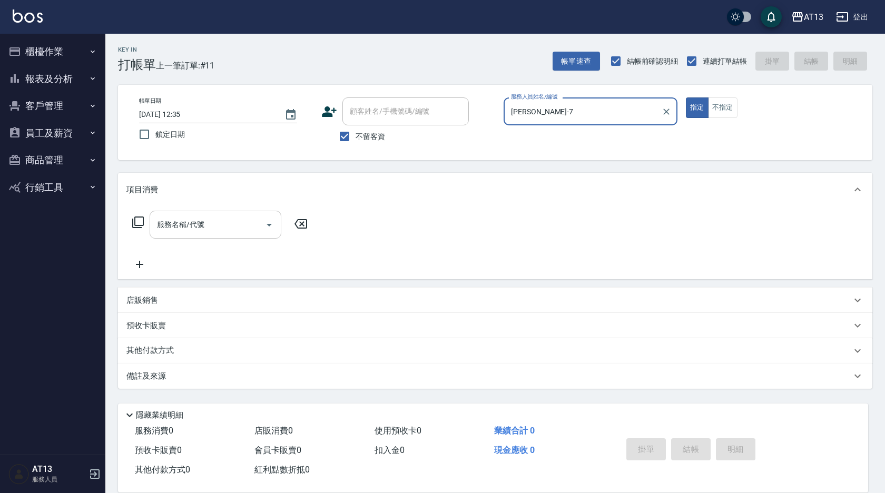
type input "[PERSON_NAME]-7"
click at [206, 230] on input "服務名稱/代號" at bounding box center [207, 225] width 106 height 18
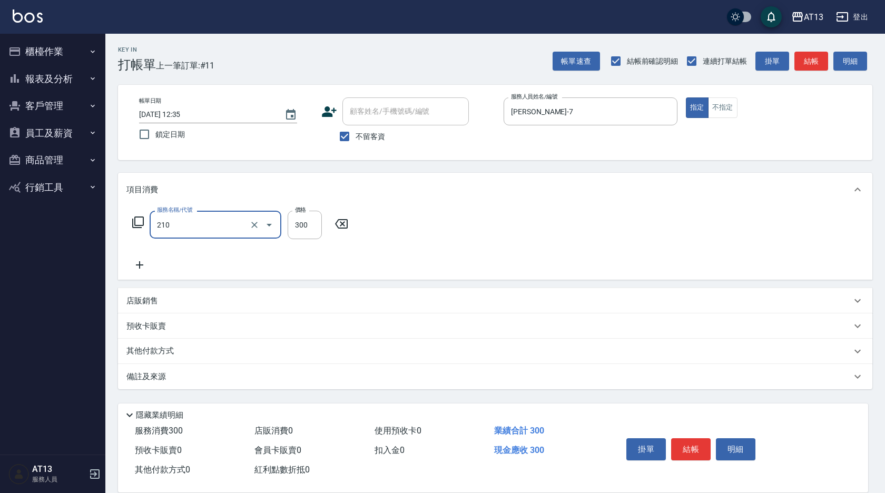
type input "[PERSON_NAME]洗髮精(210)"
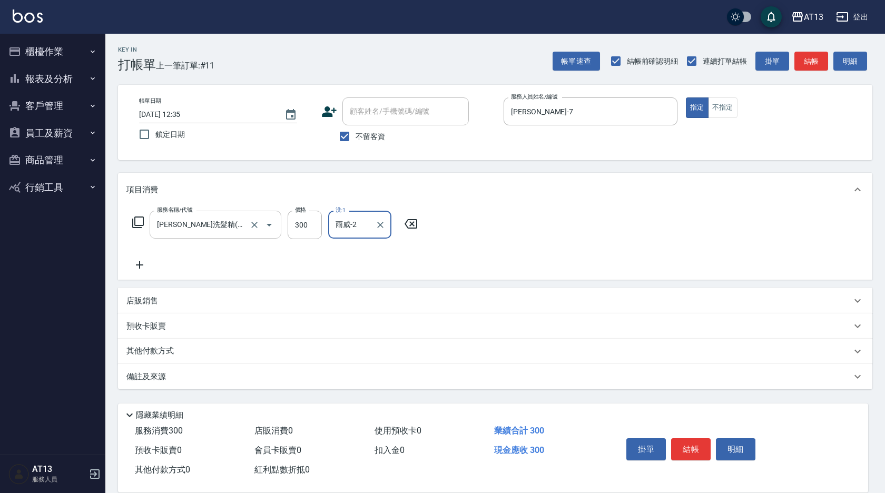
type input "雨威-2"
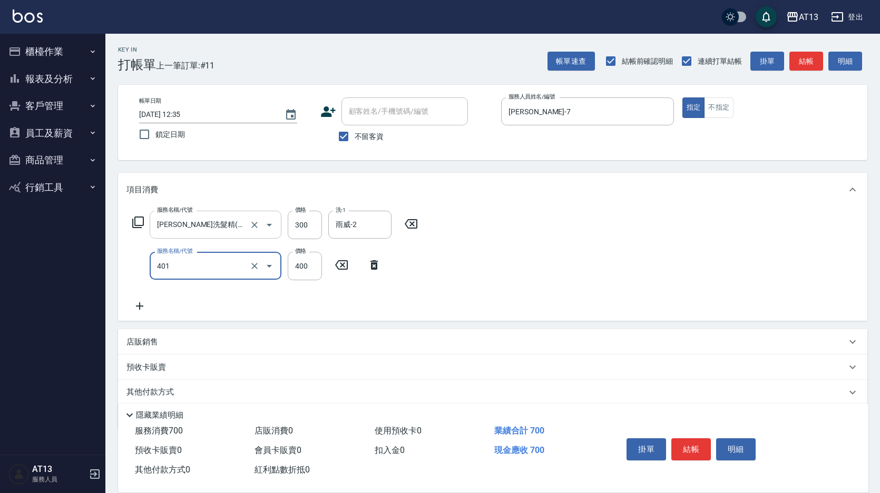
type input "剪髮(401)"
type input "300"
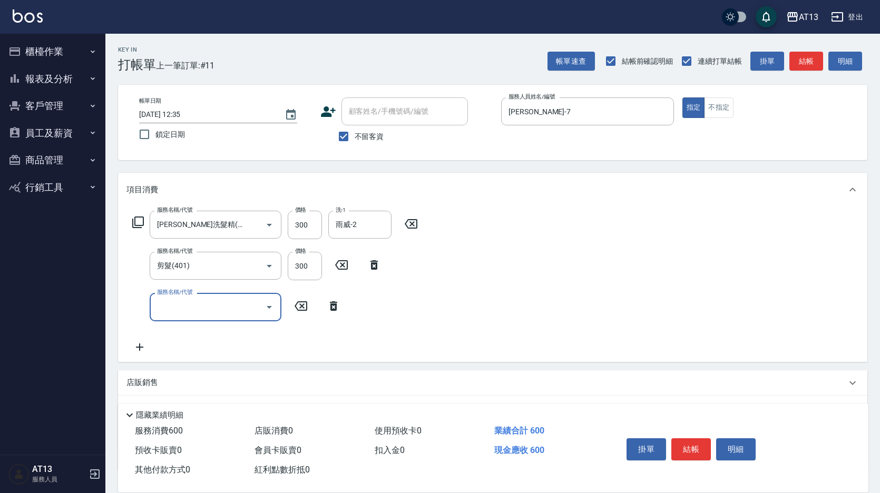
drag, startPoint x: 522, startPoint y: 255, endPoint x: 617, endPoint y: 344, distance: 129.8
click at [522, 255] on div "服務名稱/代號 歐娜洗髮精(210) 服務名稱/代號 價格 300 價格 洗-1 雨威-2 洗-1 服務名稱/代號 剪髮(401) 服務名稱/代號 價格 30…" at bounding box center [492, 284] width 749 height 155
click at [695, 443] on button "結帳" at bounding box center [691, 449] width 40 height 22
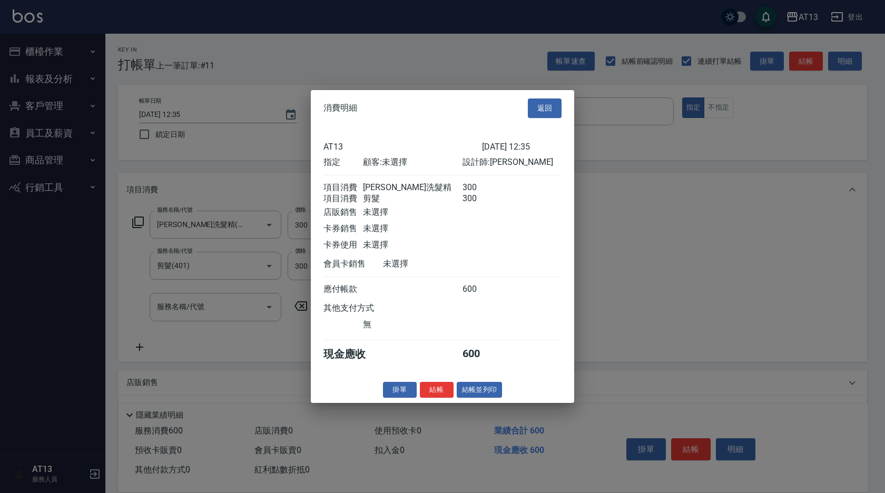
click at [449, 398] on button "結帳" at bounding box center [437, 390] width 34 height 16
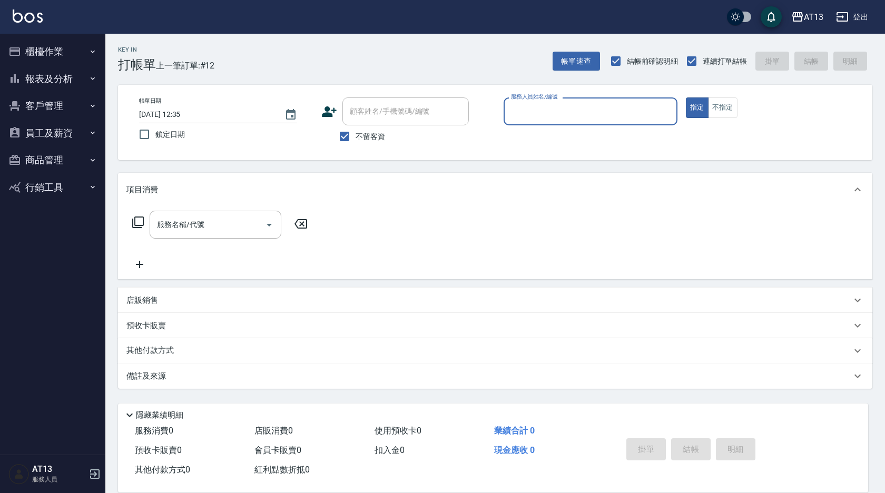
click at [450, 396] on div "Key In 打帳單 上一筆訂單:#12 帳單速查 結帳前確認明細 連續打單結帳 掛單 結帳 明細 帳單日期 2025/09/06 12:35 鎖定日期 顧客…" at bounding box center [495, 262] width 780 height 456
click at [40, 50] on button "櫃檯作業" at bounding box center [52, 51] width 97 height 27
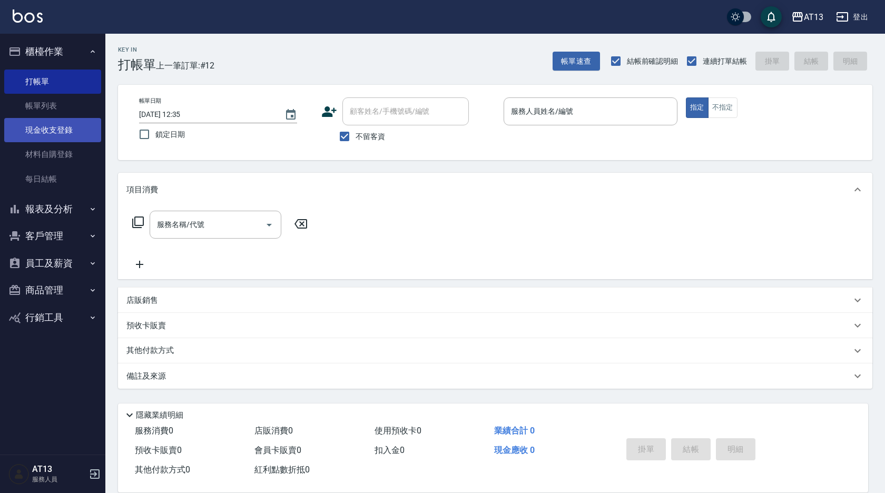
click at [67, 130] on link "現金收支登錄" at bounding box center [52, 130] width 97 height 24
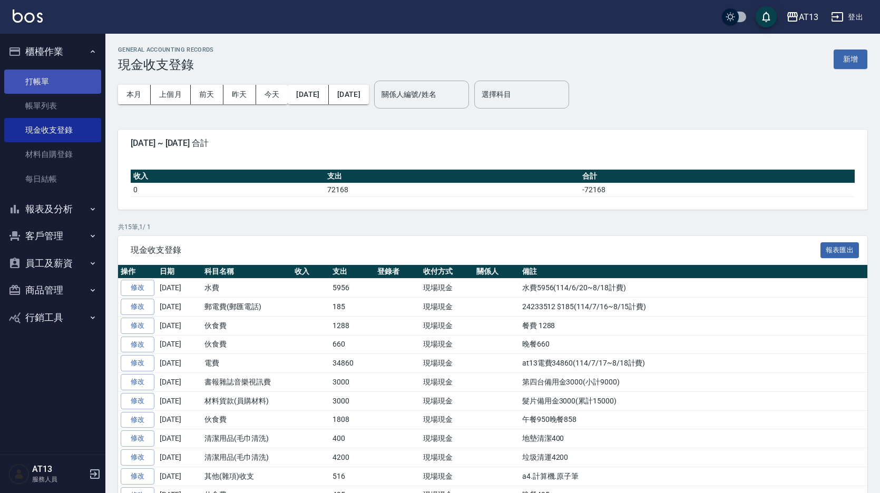
click at [32, 76] on link "打帳單" at bounding box center [52, 82] width 97 height 24
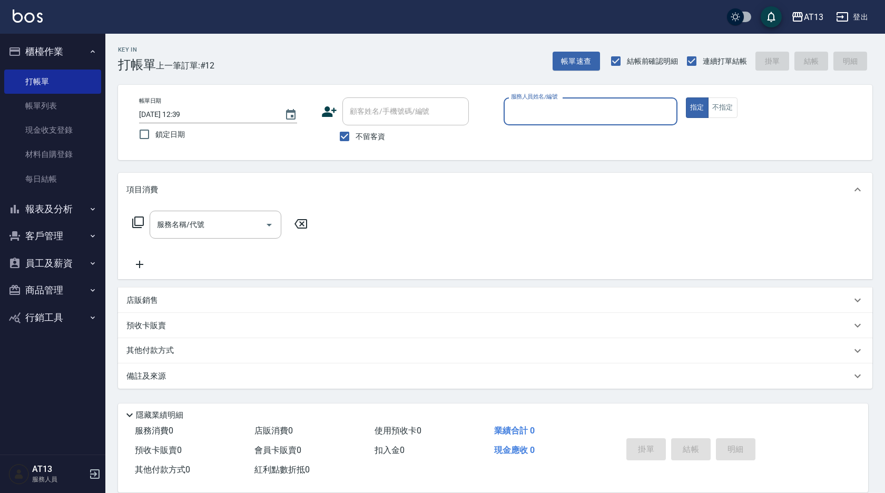
click at [854, 18] on button "登出" at bounding box center [852, 16] width 41 height 19
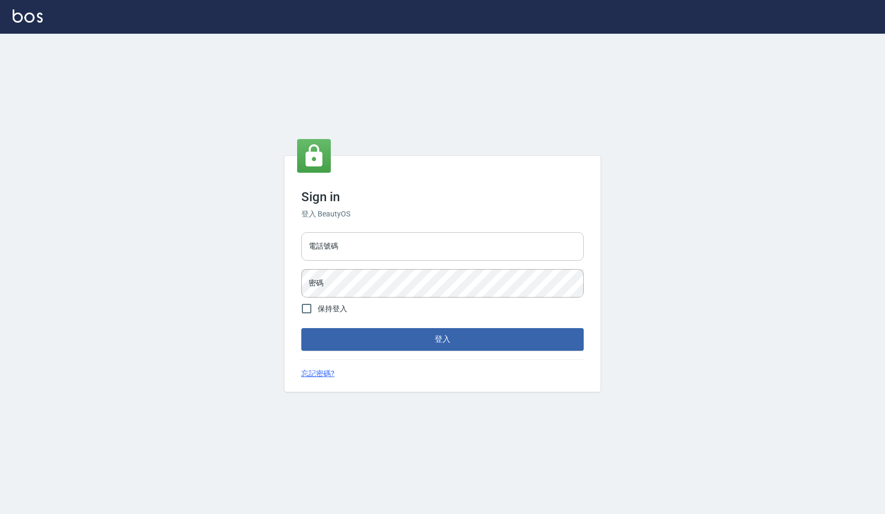
click at [319, 250] on input "電話號碼" at bounding box center [442, 246] width 282 height 28
type input "0922458097"
click at [311, 307] on input "保持登入" at bounding box center [307, 309] width 22 height 22
checkbox input "true"
click at [370, 339] on button "登入" at bounding box center [442, 339] width 282 height 22
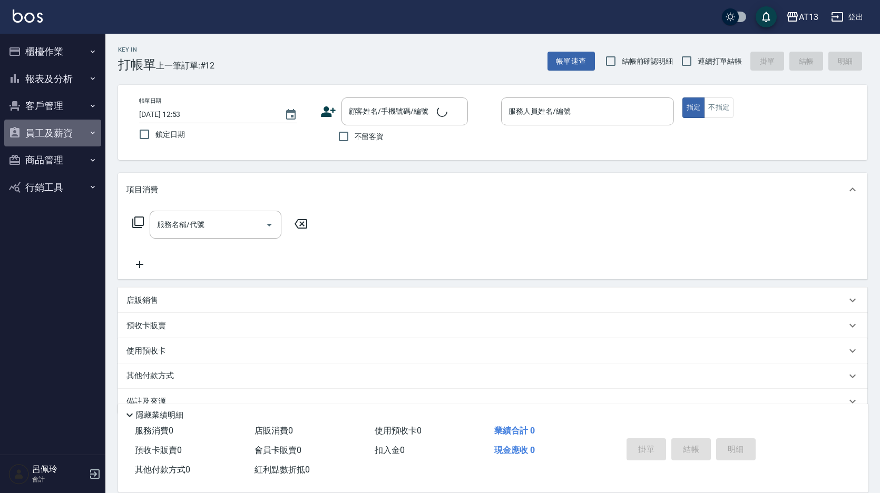
click at [45, 136] on button "員工及薪資" at bounding box center [52, 133] width 97 height 27
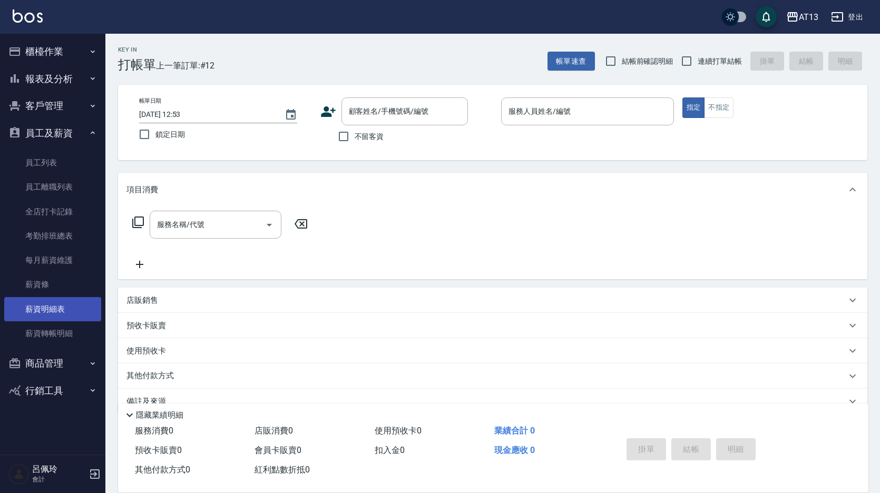
click at [55, 309] on link "薪資明細表" at bounding box center [52, 309] width 97 height 24
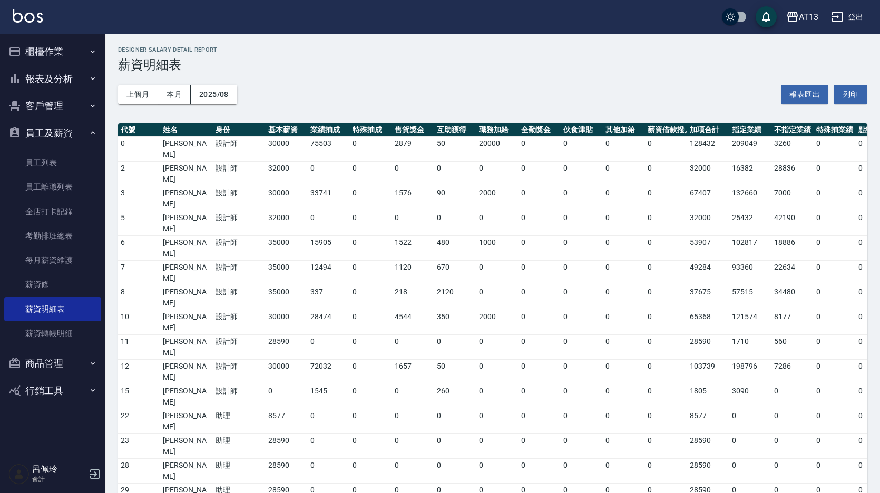
click at [35, 47] on button "櫃檯作業" at bounding box center [52, 51] width 97 height 27
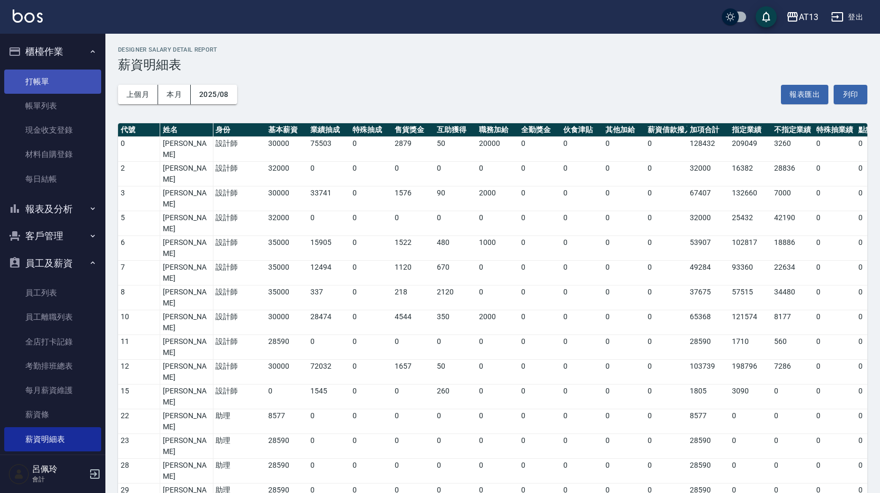
click at [54, 76] on link "打帳單" at bounding box center [52, 82] width 97 height 24
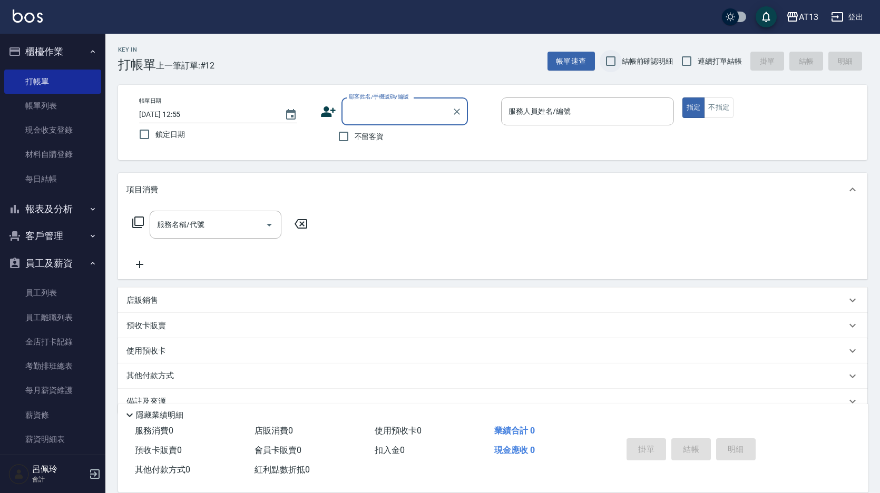
click at [605, 60] on input "結帳前確認明細" at bounding box center [611, 61] width 22 height 22
checkbox input "true"
click at [684, 58] on input "連續打單結帳" at bounding box center [687, 61] width 22 height 22
checkbox input "true"
click at [348, 136] on input "不留客資" at bounding box center [344, 136] width 22 height 22
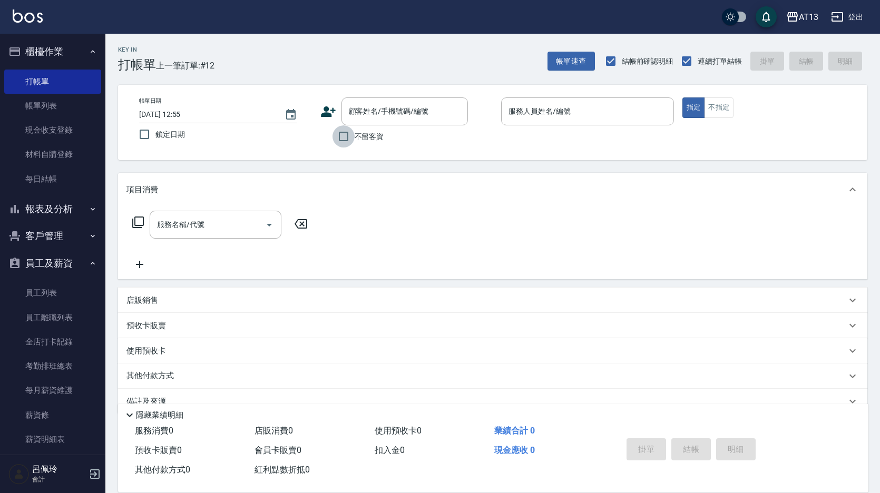
checkbox input "true"
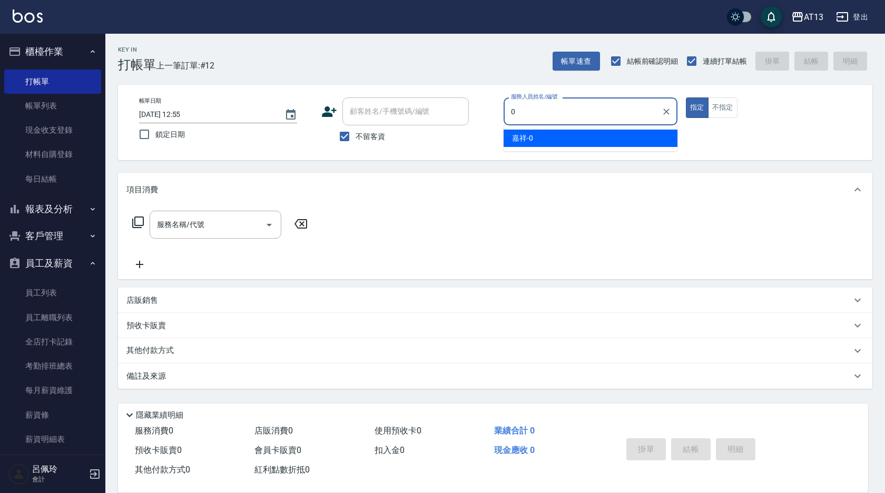
click at [517, 142] on span "嘉祥 -0" at bounding box center [522, 138] width 21 height 11
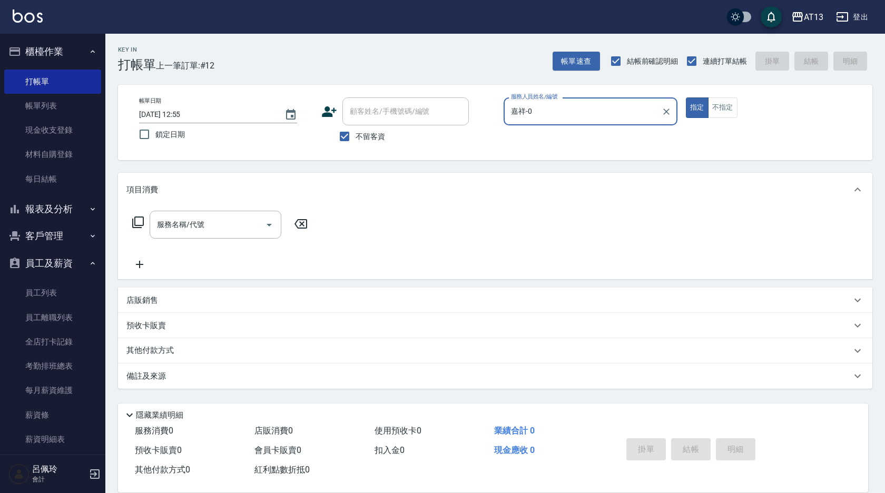
type input "嘉祥-0"
click at [194, 230] on div "服務名稱/代號 服務名稱/代號" at bounding box center [216, 225] width 132 height 28
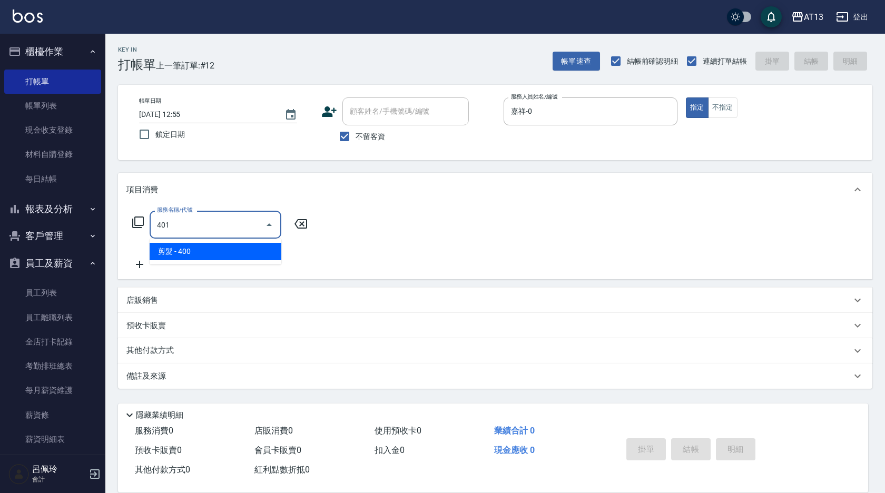
type input "剪髮(401)"
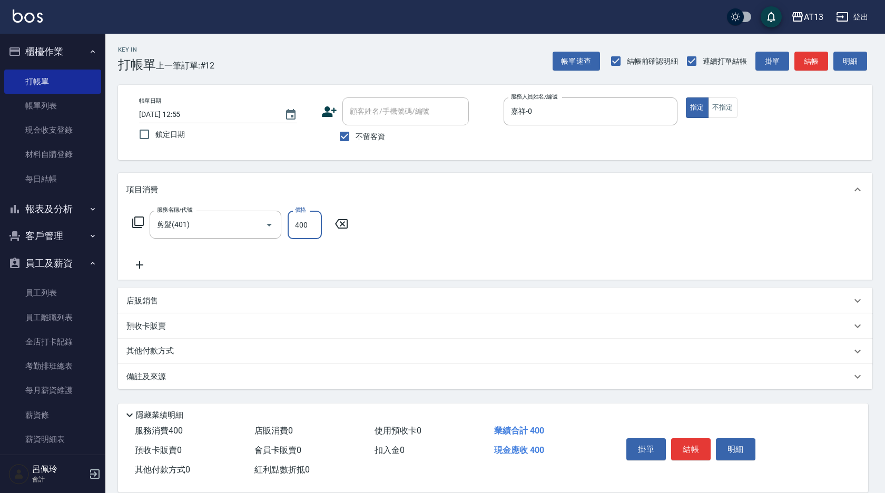
drag, startPoint x: 466, startPoint y: 248, endPoint x: 634, endPoint y: 366, distance: 204.7
click at [468, 249] on div "服務名稱/代號 剪髮(401) 服務名稱/代號 價格 400 價格" at bounding box center [495, 243] width 755 height 73
click at [685, 440] on button "結帳" at bounding box center [691, 449] width 40 height 22
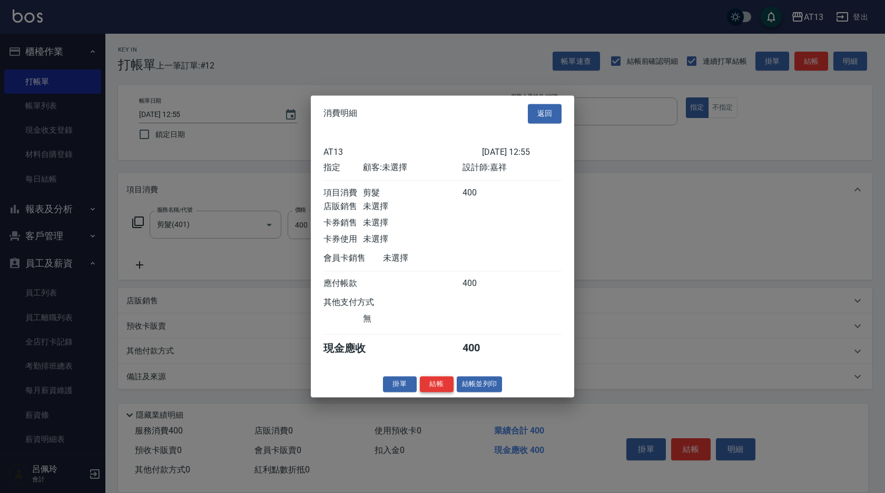
click at [433, 391] on button "結帳" at bounding box center [437, 384] width 34 height 16
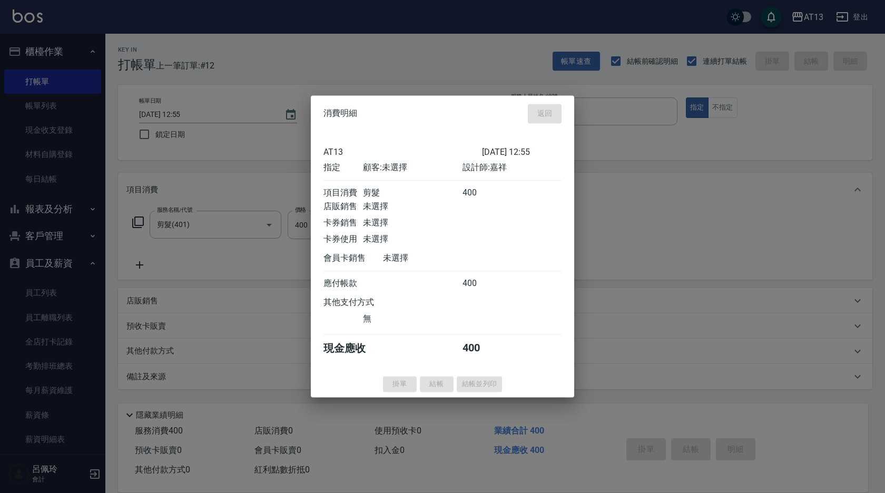
type input "[DATE] 13:02"
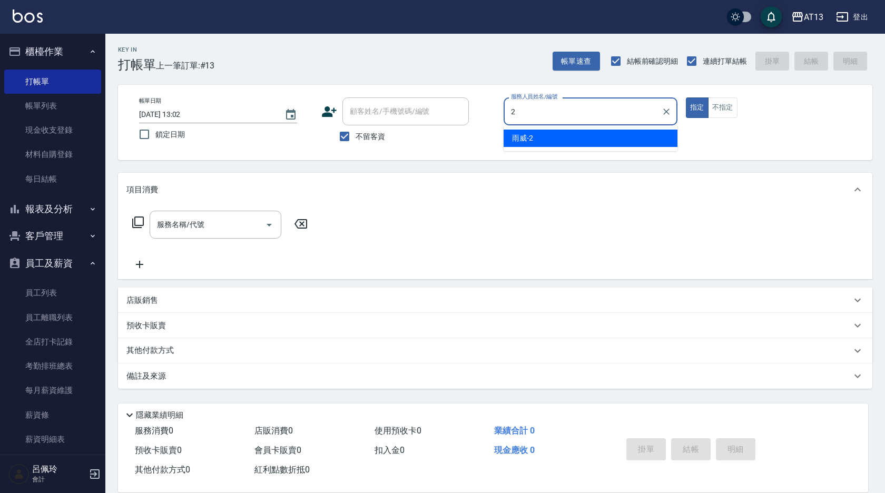
click at [538, 136] on div "雨威 -2" at bounding box center [591, 138] width 174 height 17
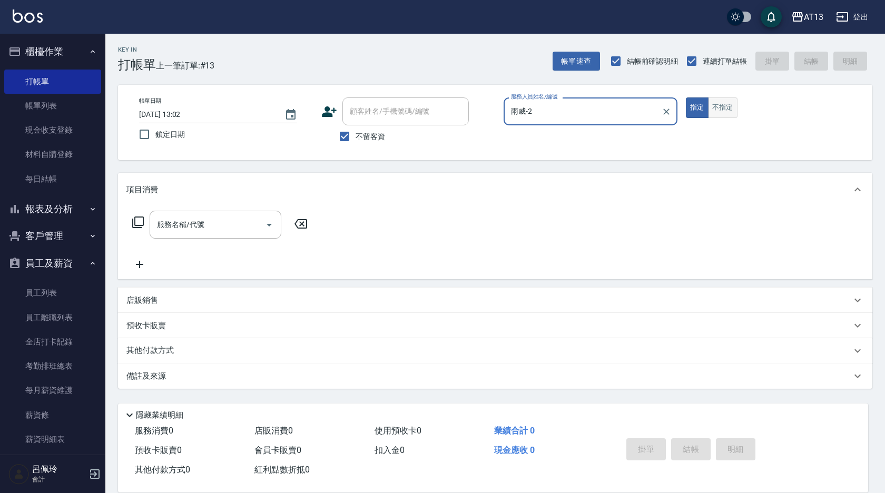
type input "雨威-2"
click at [715, 100] on button "不指定" at bounding box center [723, 107] width 30 height 21
drag, startPoint x: 245, startPoint y: 229, endPoint x: 238, endPoint y: 230, distance: 7.5
click at [242, 229] on input "服務名稱/代號" at bounding box center [207, 225] width 106 height 18
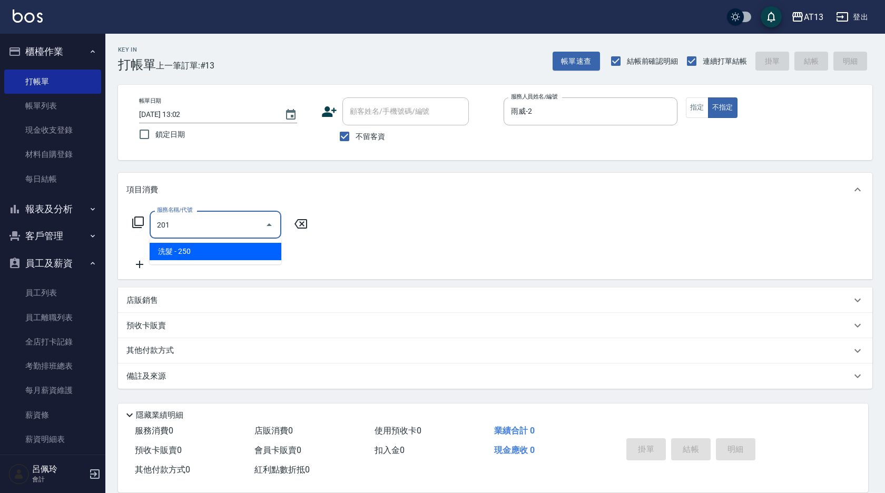
type input "洗髮(201)"
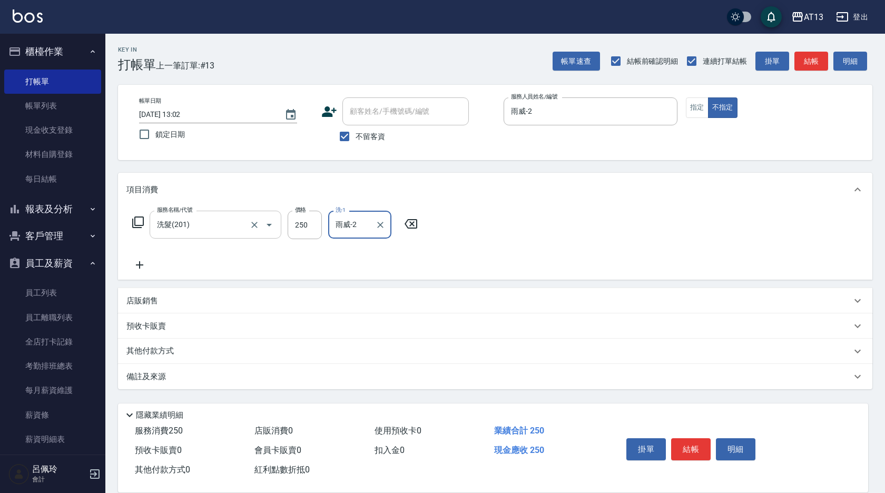
type input "雨威-2"
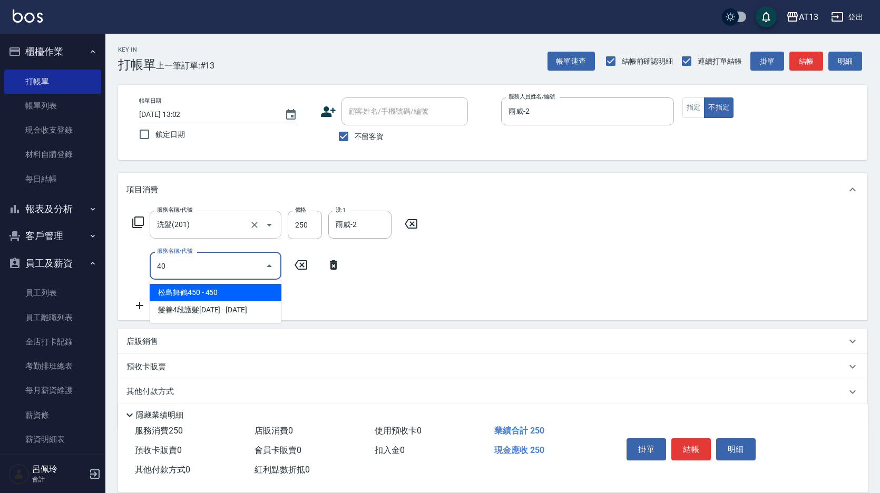
type input "401"
type input "剪髮(401)"
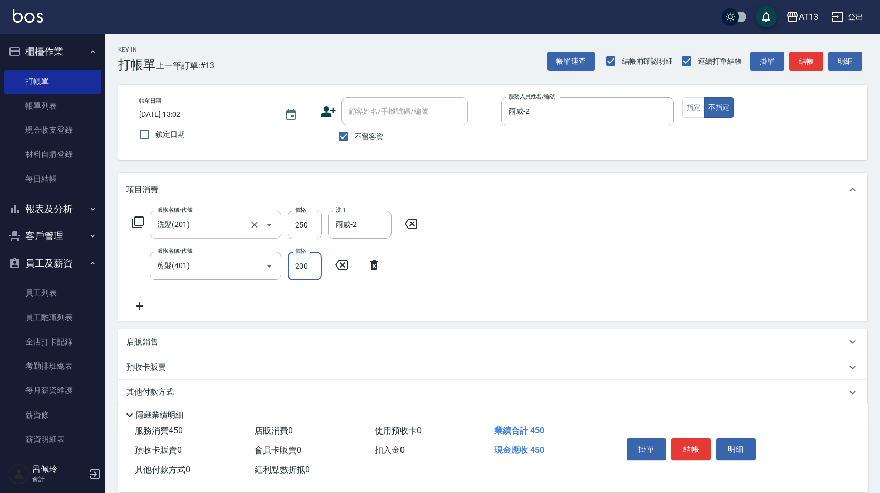
type input "200"
click at [638, 199] on div "項目消費" at bounding box center [492, 190] width 749 height 34
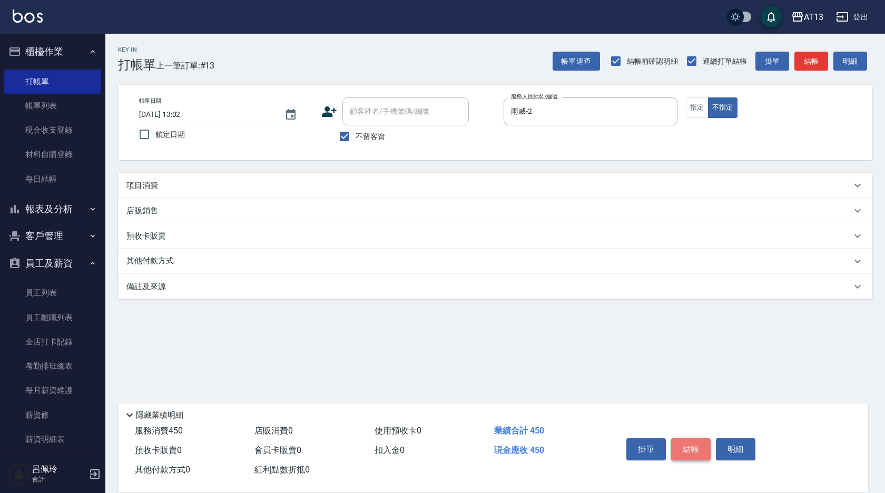
click at [686, 448] on button "結帳" at bounding box center [691, 449] width 40 height 22
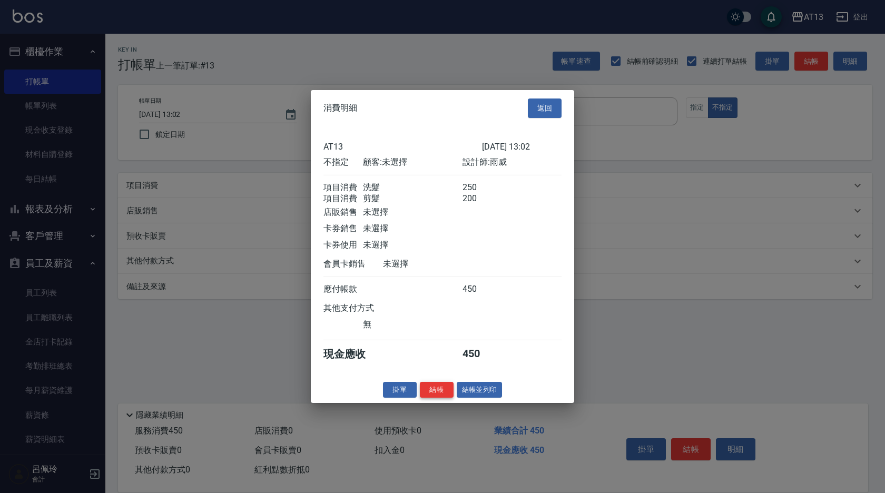
click at [422, 396] on button "結帳" at bounding box center [437, 390] width 34 height 16
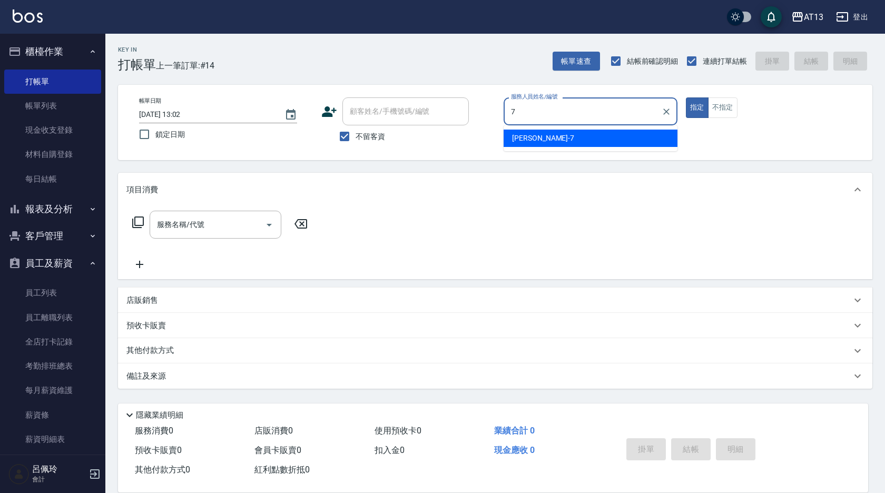
click at [524, 142] on span "[PERSON_NAME]-7" at bounding box center [543, 138] width 62 height 11
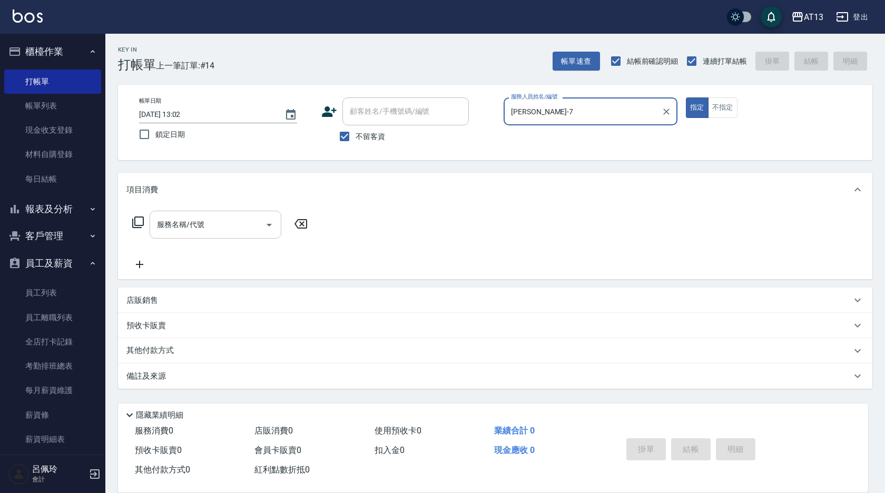
type input "[PERSON_NAME]-7"
click at [208, 223] on input "服務名稱/代號" at bounding box center [207, 225] width 106 height 18
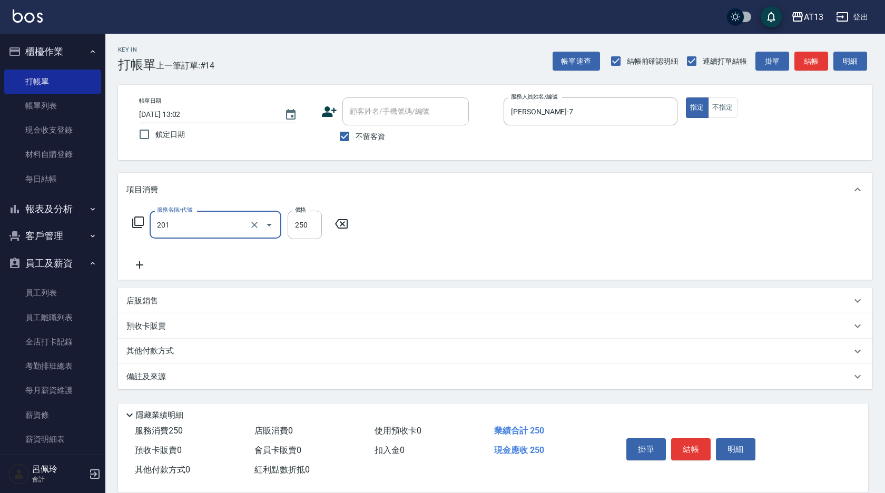
type input "洗髮(201)"
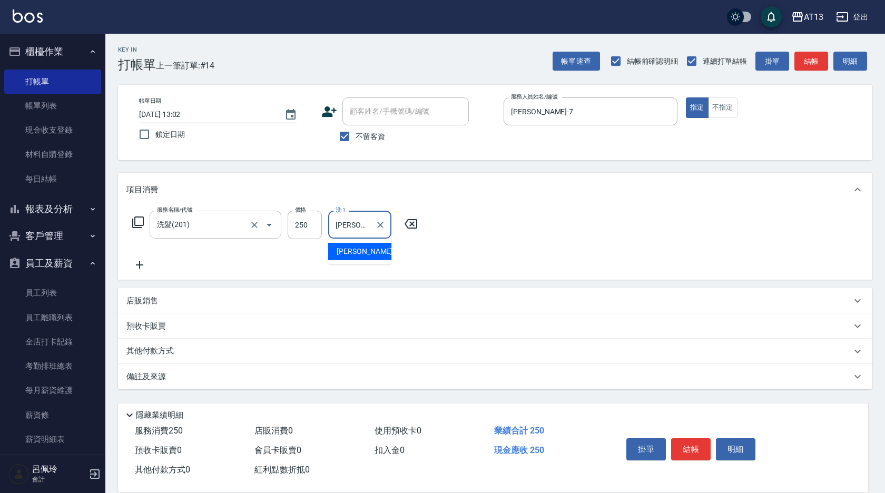
type input "[PERSON_NAME]-28"
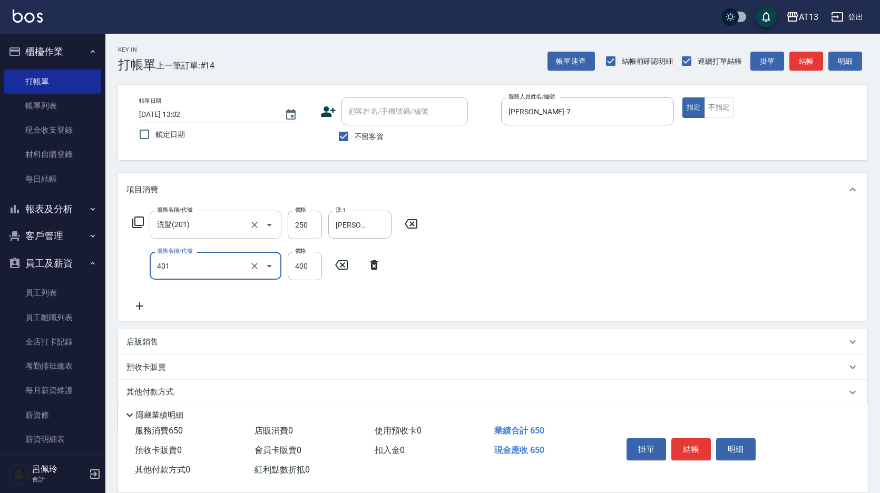
type input "剪髮(401)"
type input "200"
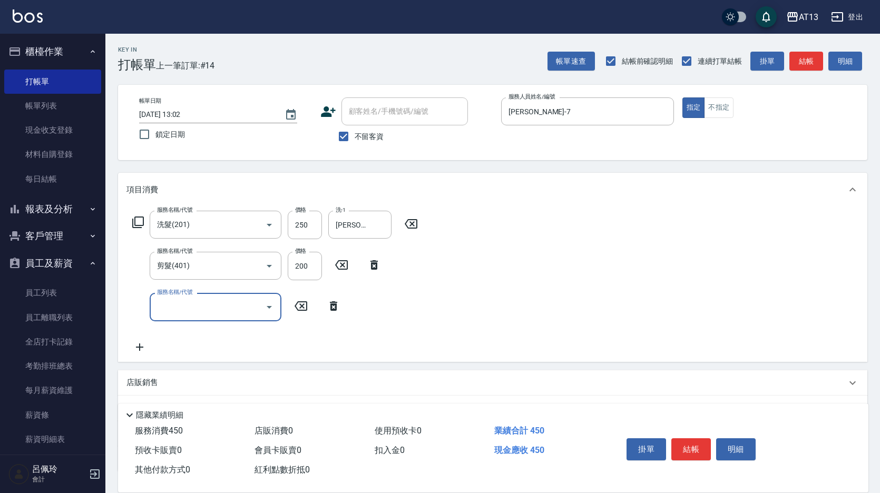
click at [536, 267] on div "服務名稱/代號 洗髮(201) 服務名稱/代號 價格 250 價格 洗-1 [PERSON_NAME]-28 洗-1 服務名稱/代號 剪髮(401) 服務名稱…" at bounding box center [492, 284] width 749 height 155
click at [695, 446] on button "結帳" at bounding box center [691, 449] width 40 height 22
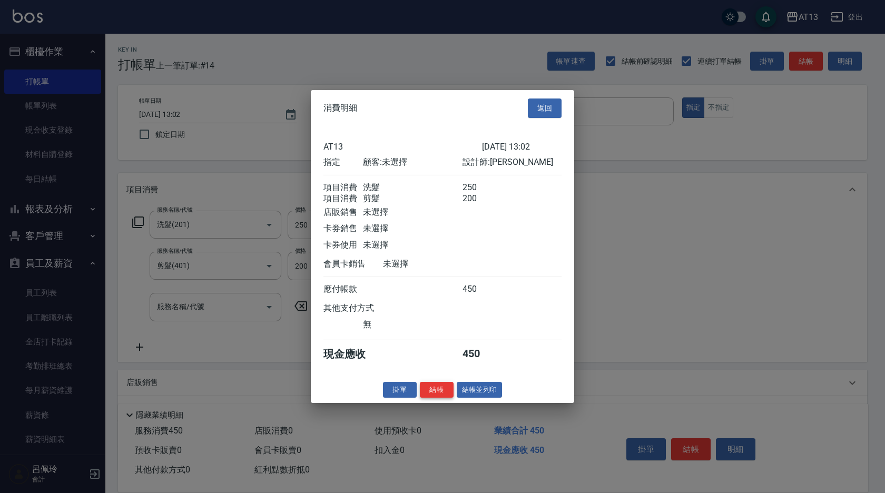
click at [438, 398] on button "結帳" at bounding box center [437, 390] width 34 height 16
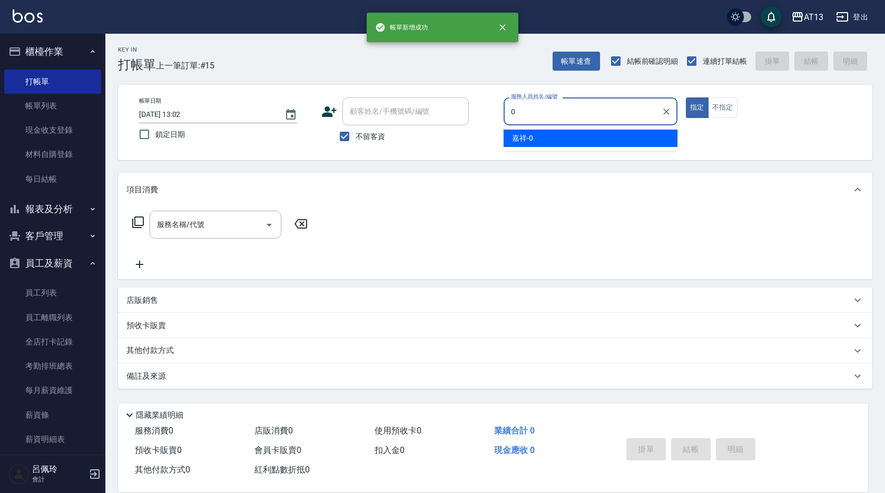
click at [535, 138] on div "嘉祥 -0" at bounding box center [591, 138] width 174 height 17
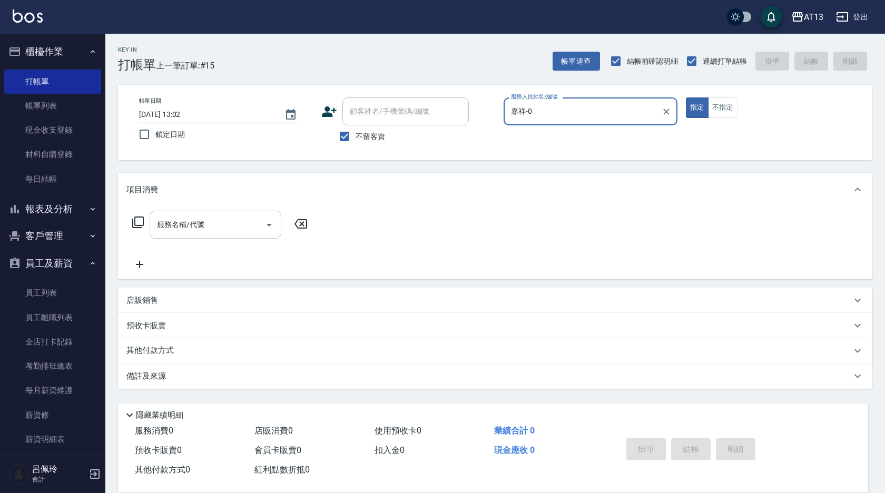
type input "嘉祥-0"
click at [217, 233] on input "服務名稱/代號" at bounding box center [207, 225] width 106 height 18
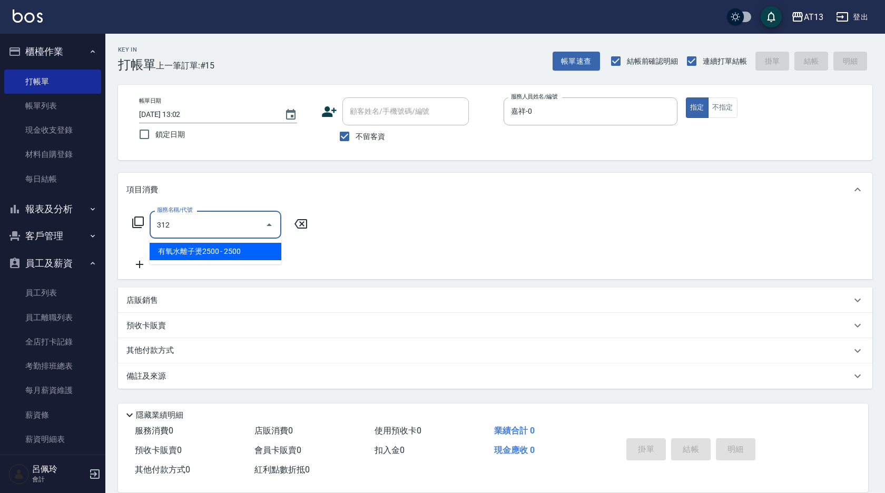
type input "有氧水離子燙2500(312)"
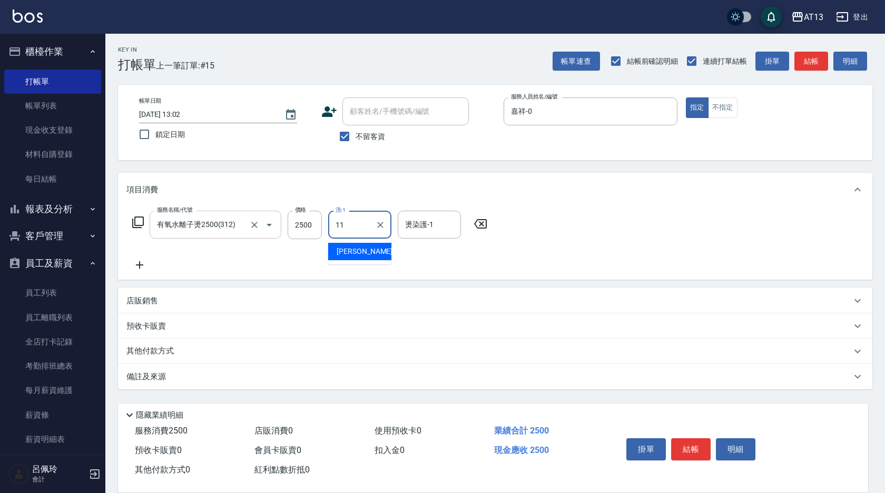
type input "[PERSON_NAME]-11"
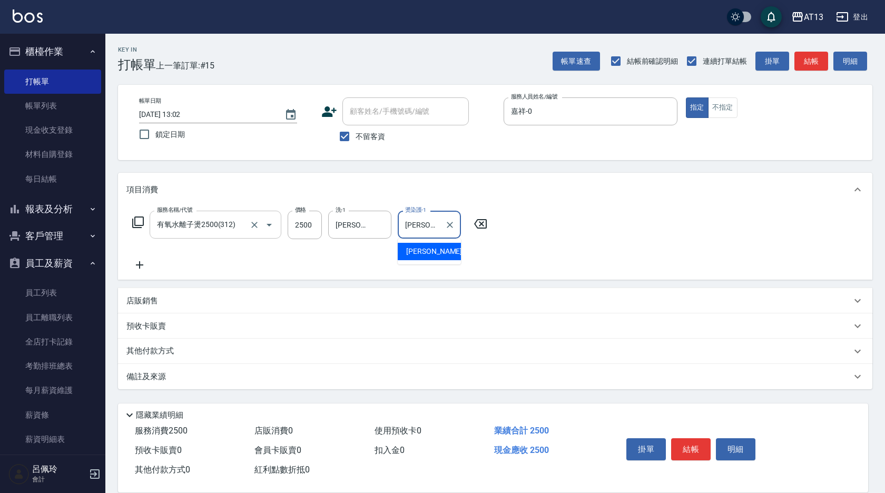
type input "[PERSON_NAME]-11"
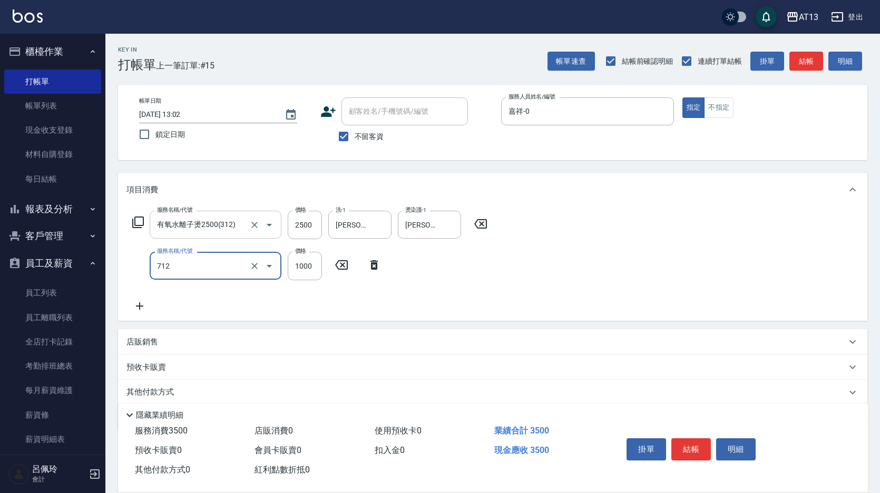
type input "[PERSON_NAME]1000(712)"
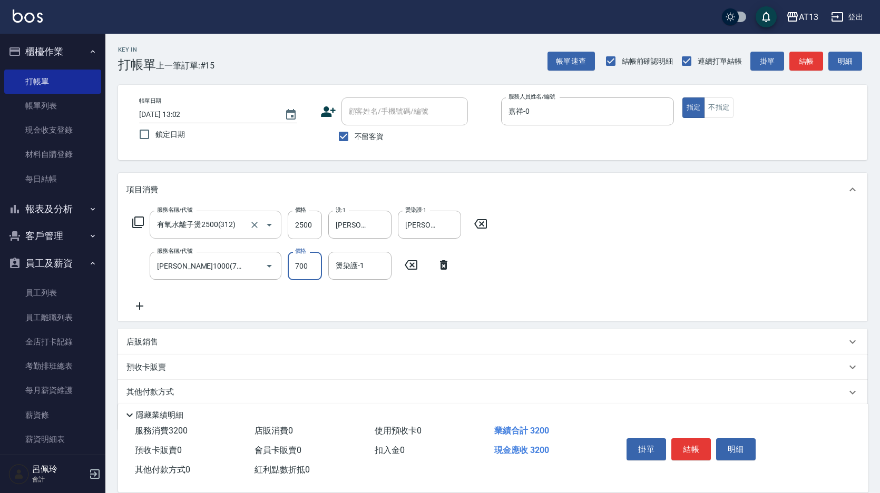
type input "700"
type input "[PERSON_NAME]-11"
click at [588, 278] on div "服務名稱/代號 有氧水離子燙2500(312) 服務名稱/代號 價格 2500 價格 洗-1 [PERSON_NAME]-11 洗-1 燙染護-1 [PERS…" at bounding box center [492, 264] width 749 height 114
click at [678, 438] on button "結帳" at bounding box center [691, 449] width 40 height 22
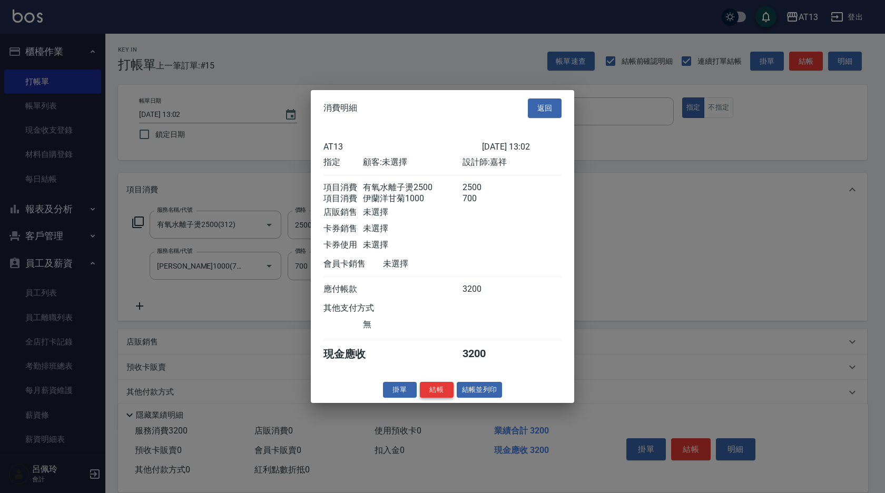
click at [442, 398] on button "結帳" at bounding box center [437, 390] width 34 height 16
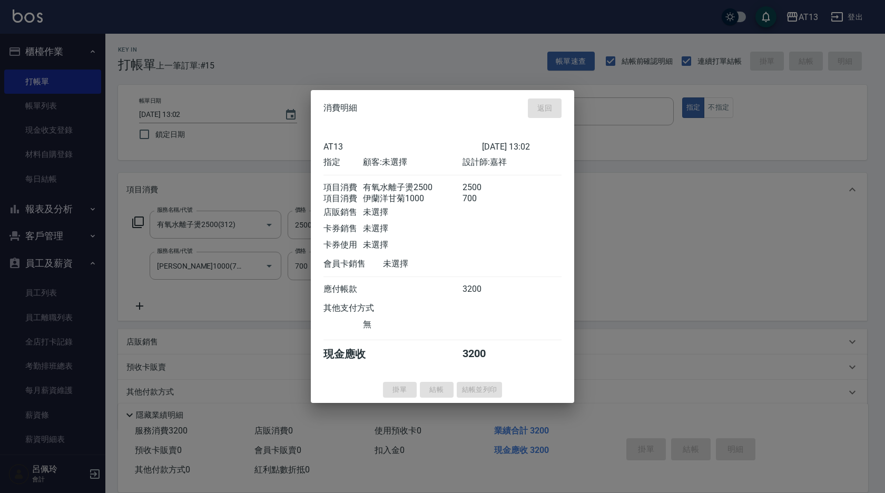
type input "[DATE] 13:03"
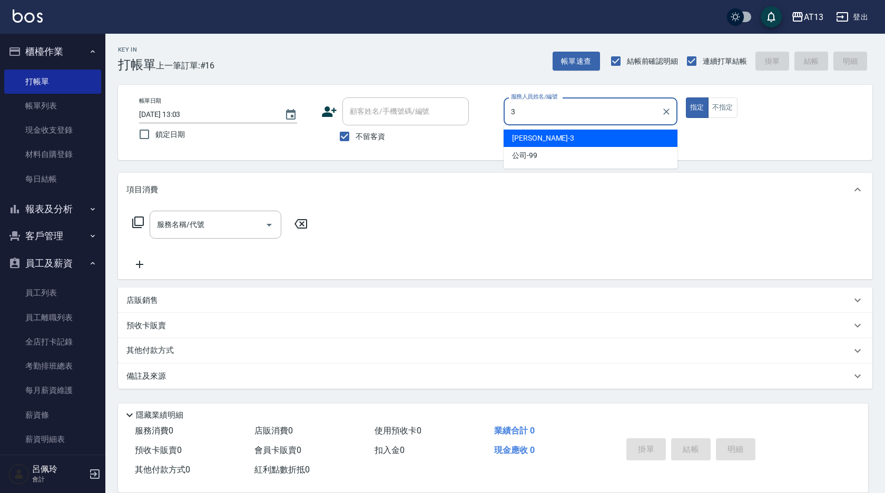
click at [532, 144] on div "[PERSON_NAME] -3" at bounding box center [591, 138] width 174 height 17
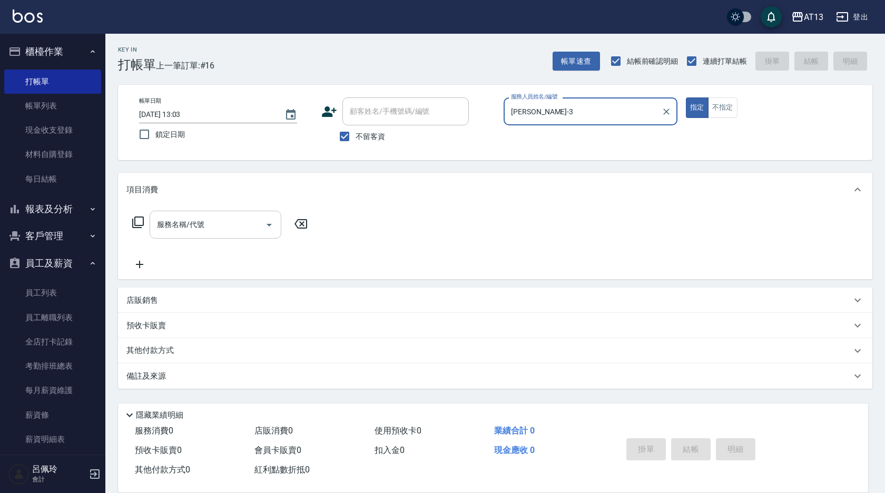
type input "[PERSON_NAME]-3"
click at [242, 219] on input "服務名稱/代號" at bounding box center [207, 225] width 106 height 18
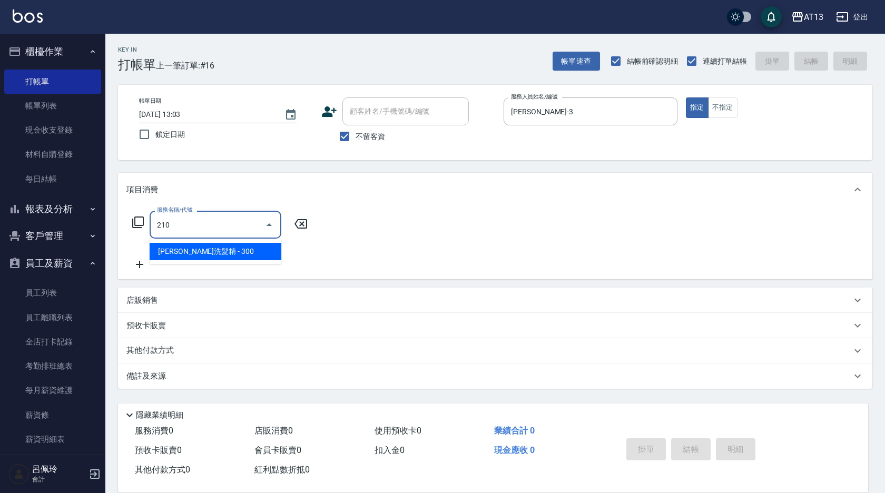
type input "[PERSON_NAME]洗髮精(210)"
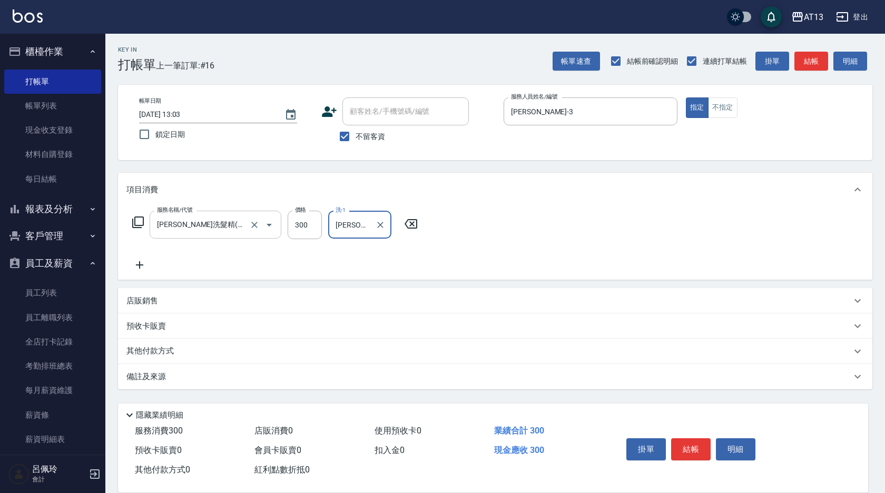
type input "[PERSON_NAME]-26"
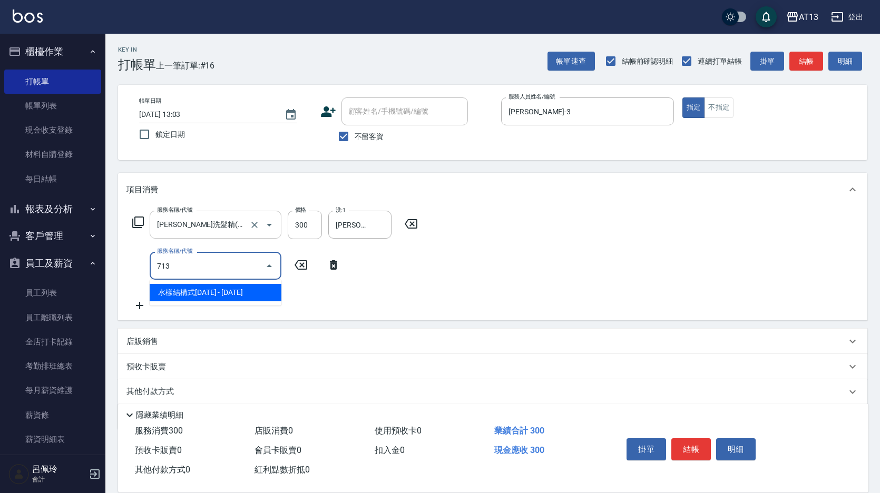
type input "水樣結構式1200(713)"
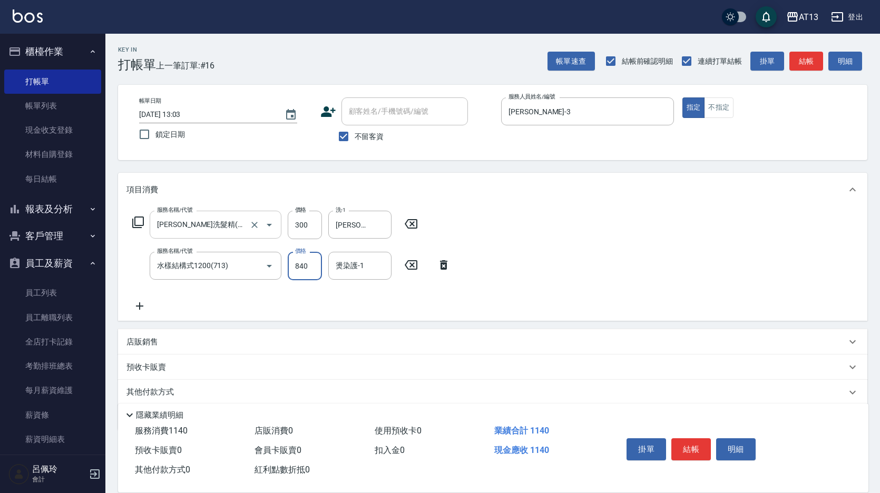
type input "840"
type input "雨威-2"
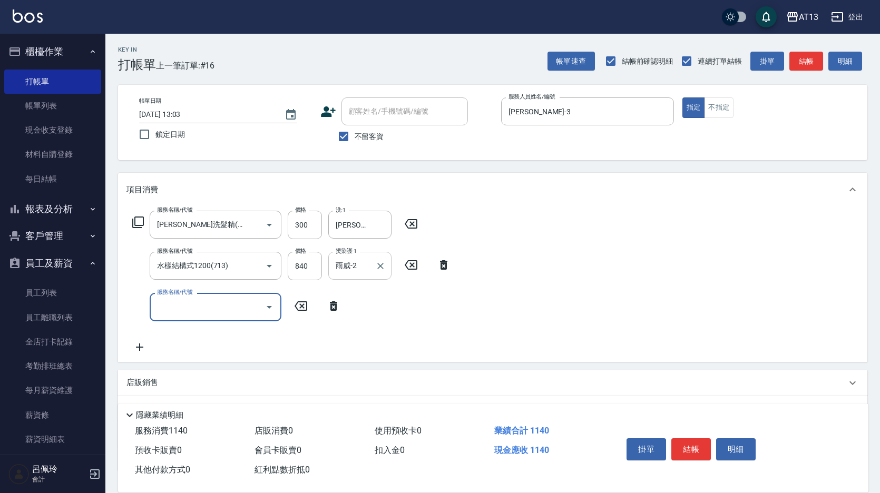
click at [378, 263] on icon "Clear" at bounding box center [380, 266] width 11 height 11
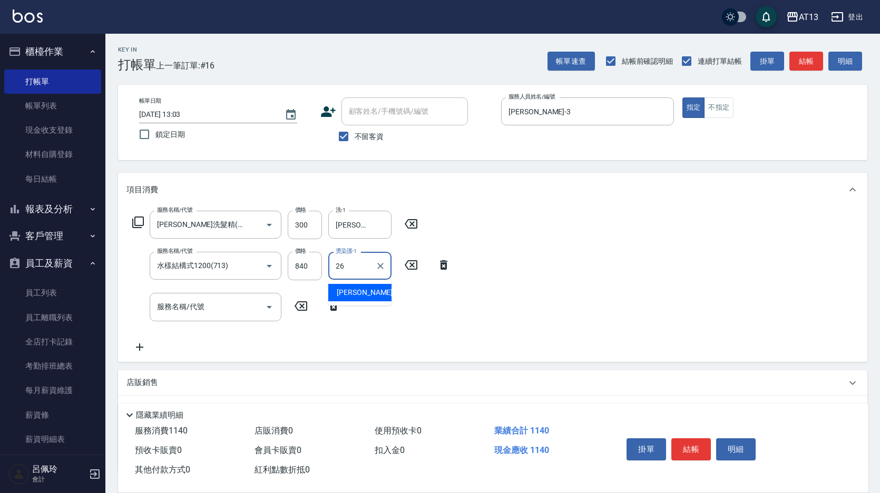
type input "[PERSON_NAME]-26"
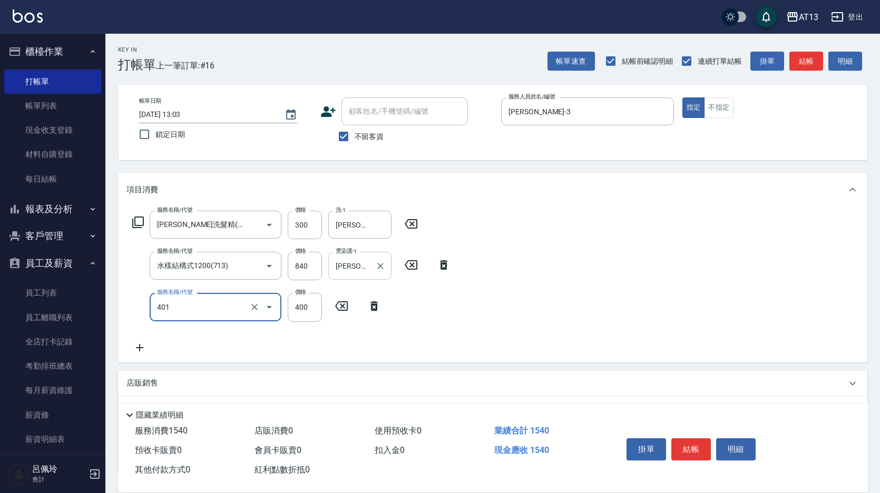
type input "剪髮(401)"
type input "350"
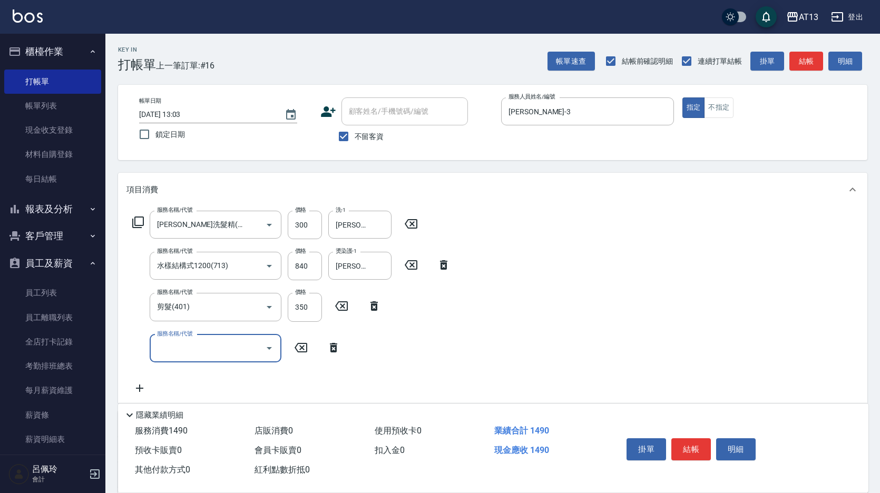
drag, startPoint x: 751, startPoint y: 300, endPoint x: 745, endPoint y: 332, distance: 32.2
click at [750, 301] on div "服務名稱/代號 [PERSON_NAME]洗髮精(210) 服務名稱/代號 價格 300 價格 洗-1 [PERSON_NAME]-26 洗-1 服務名稱/代…" at bounding box center [492, 305] width 749 height 197
click at [693, 438] on button "結帳" at bounding box center [691, 449] width 40 height 22
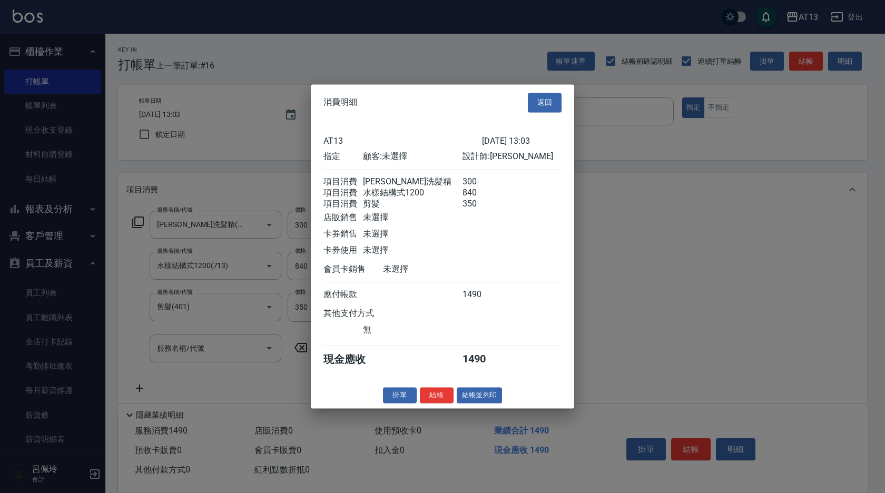
click at [435, 404] on button "結帳" at bounding box center [437, 395] width 34 height 16
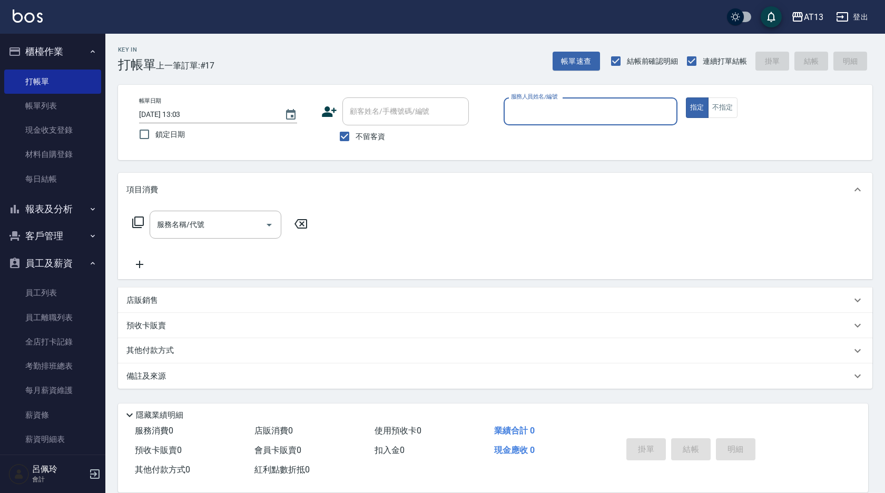
click at [871, 434] on div "Key In 打帳單 上一筆訂單:#17 帳單速查 結帳前確認明細 連續打單結帳 掛單 結帳 明細 帳單日期 [DATE] 13:03 鎖定日期 顧客姓名/手…" at bounding box center [495, 262] width 780 height 456
click at [532, 120] on input "服務人員姓名/編號" at bounding box center [591, 111] width 164 height 18
click at [541, 157] on div "雨威 -2" at bounding box center [591, 155] width 174 height 17
type input "雨威-2"
click at [249, 218] on input "服務名稱/代號" at bounding box center [207, 225] width 106 height 18
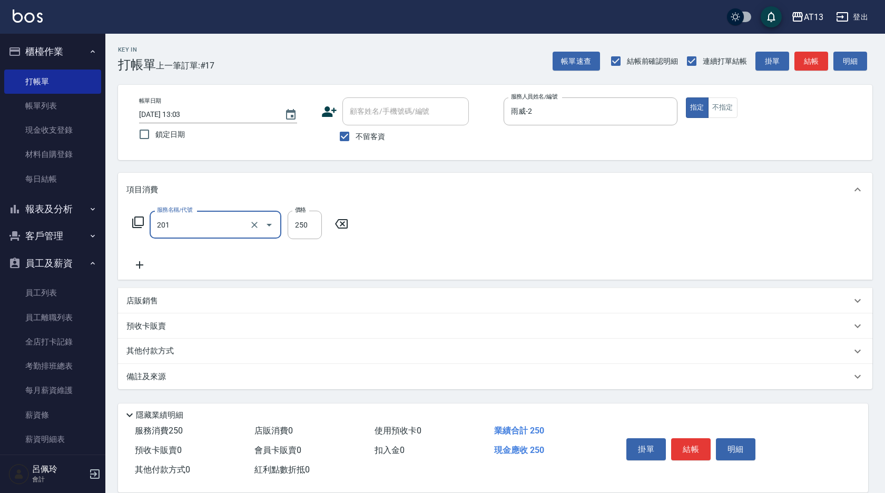
type input "洗髮(201)"
type input "雨威-2"
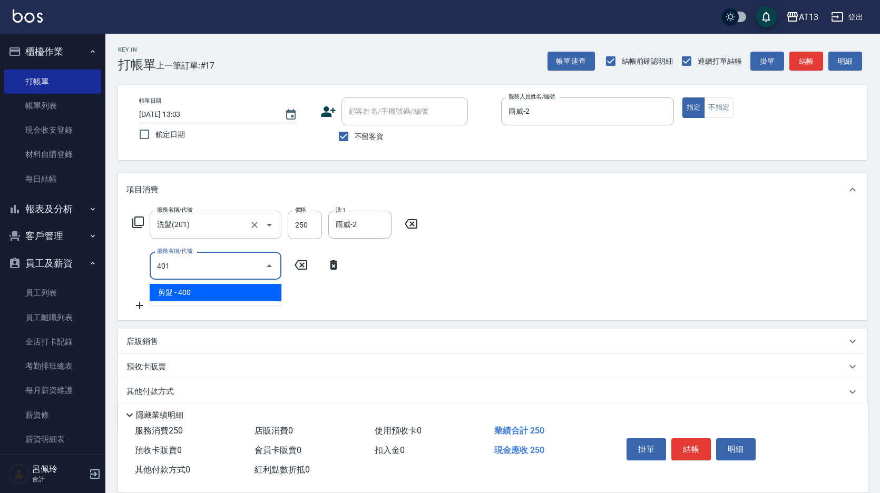
type input "剪髮(401)"
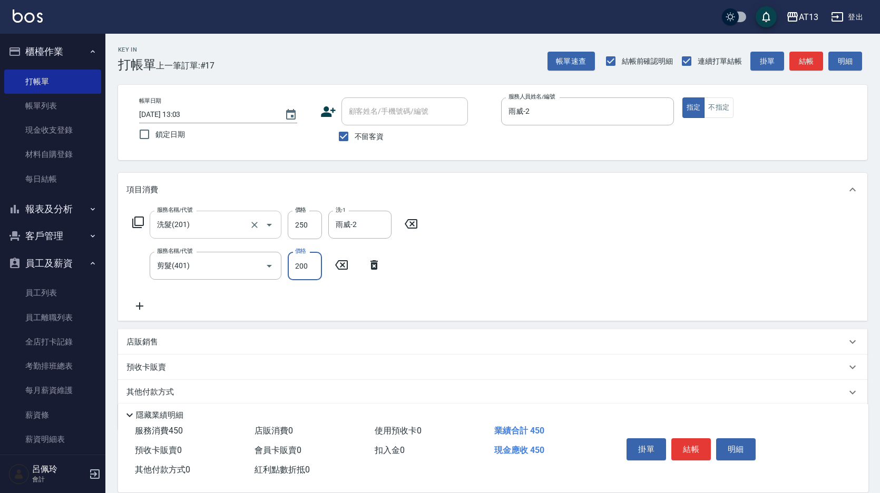
type input "200"
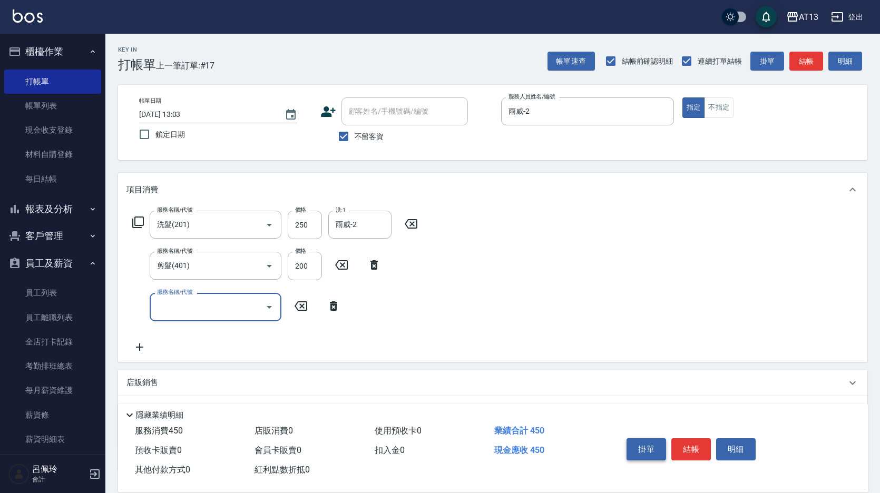
click at [684, 444] on button "結帳" at bounding box center [691, 449] width 40 height 22
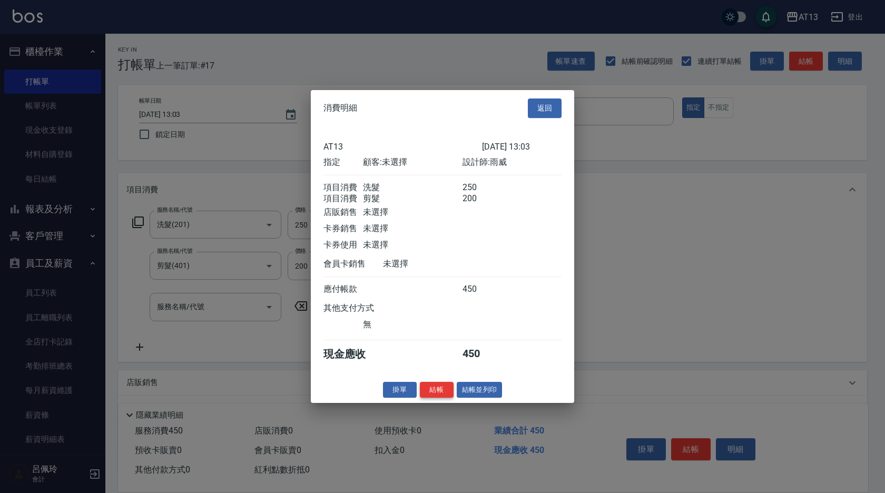
click at [451, 394] on button "結帳" at bounding box center [437, 390] width 34 height 16
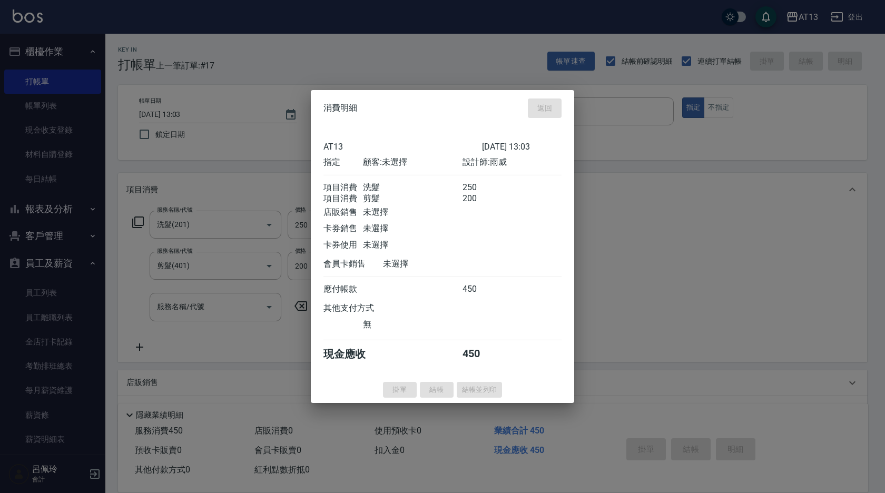
type input "[DATE] 13:28"
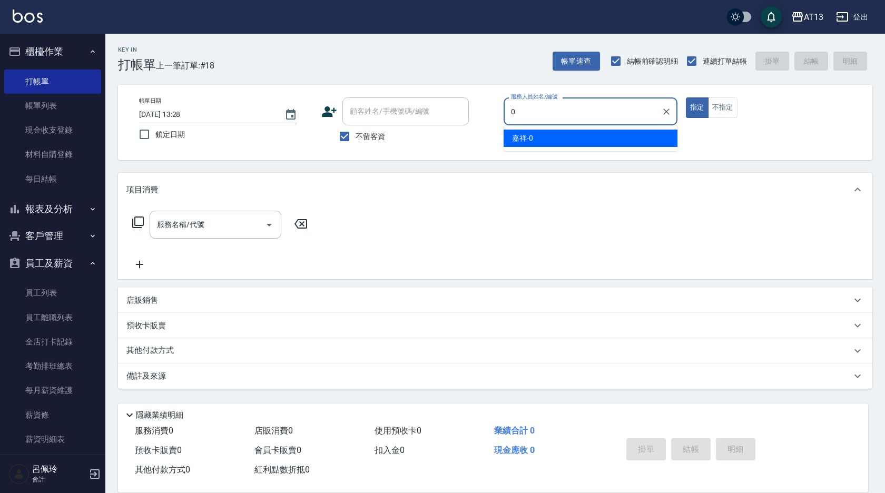
click at [521, 142] on span "嘉祥 -0" at bounding box center [522, 138] width 21 height 11
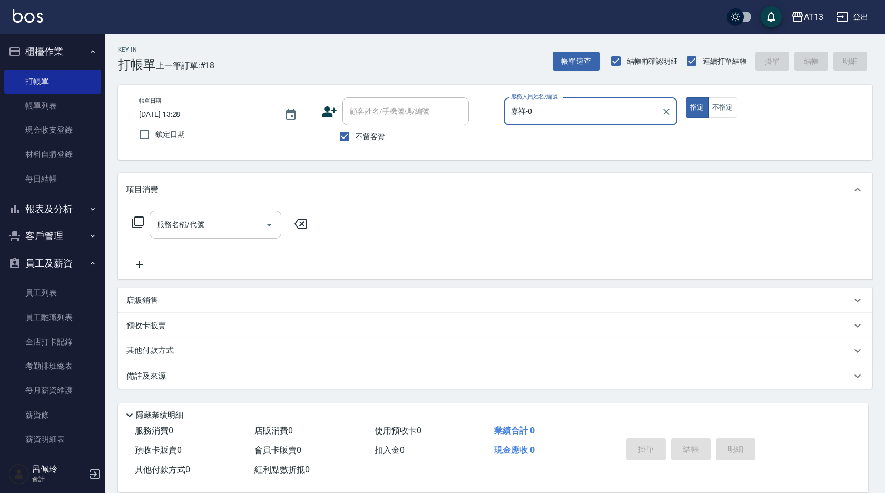
type input "嘉祥-0"
click at [174, 226] on input "服務名稱/代號" at bounding box center [207, 225] width 106 height 18
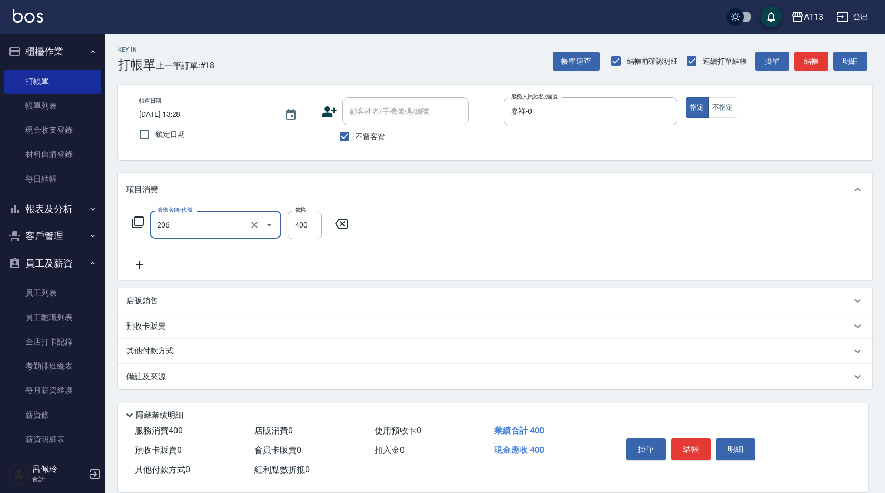
type input "健康洗(206)"
type input "[PERSON_NAME]-24"
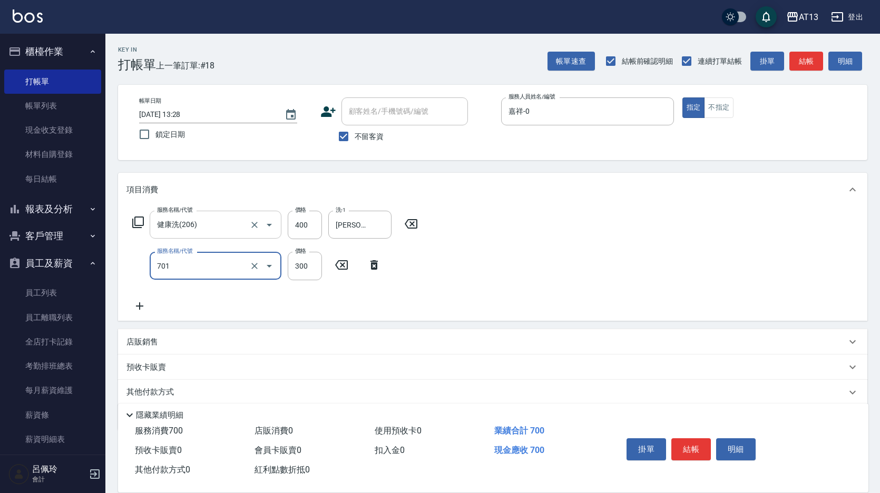
type input "自備護髮(701)"
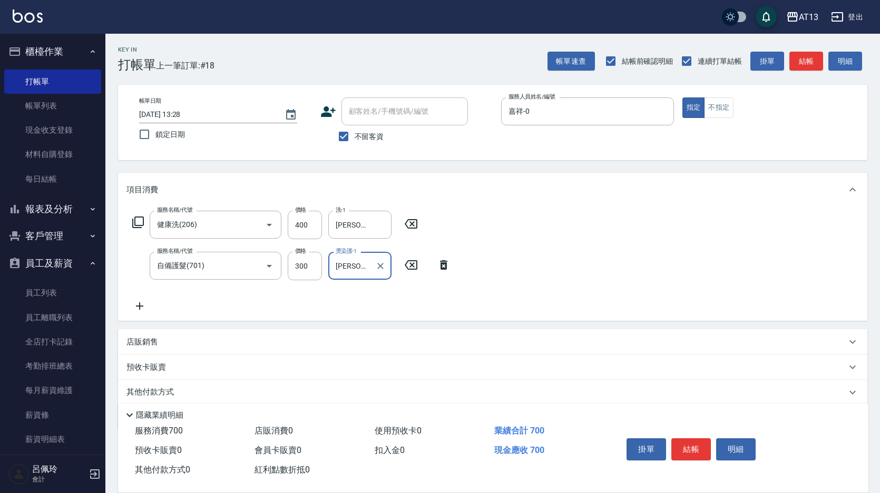
type input "[PERSON_NAME]-24"
click at [714, 292] on div "服務名稱/代號 健康洗(206) 服務名稱/代號 價格 400 價格 洗-1 [PERSON_NAME]-24 洗-1 服務名稱/代號 自備護髮(701) 服…" at bounding box center [492, 264] width 749 height 114
click at [705, 438] on button "結帳" at bounding box center [691, 449] width 40 height 22
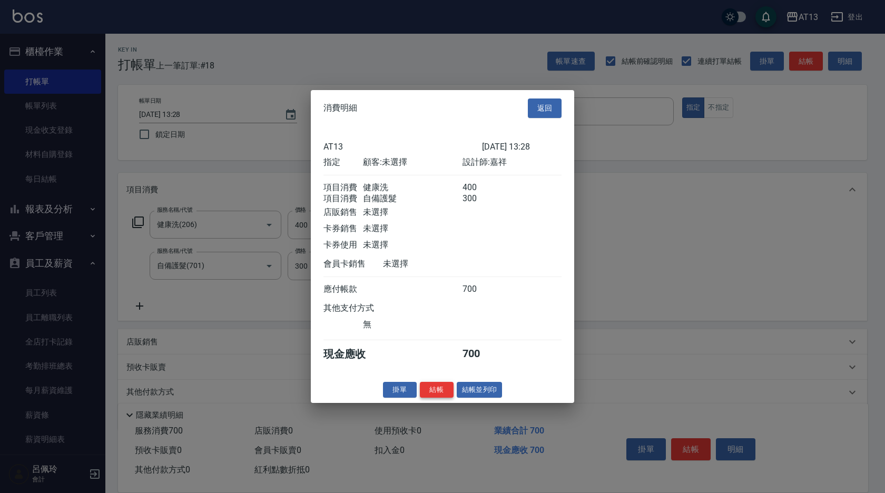
click at [446, 394] on button "結帳" at bounding box center [437, 390] width 34 height 16
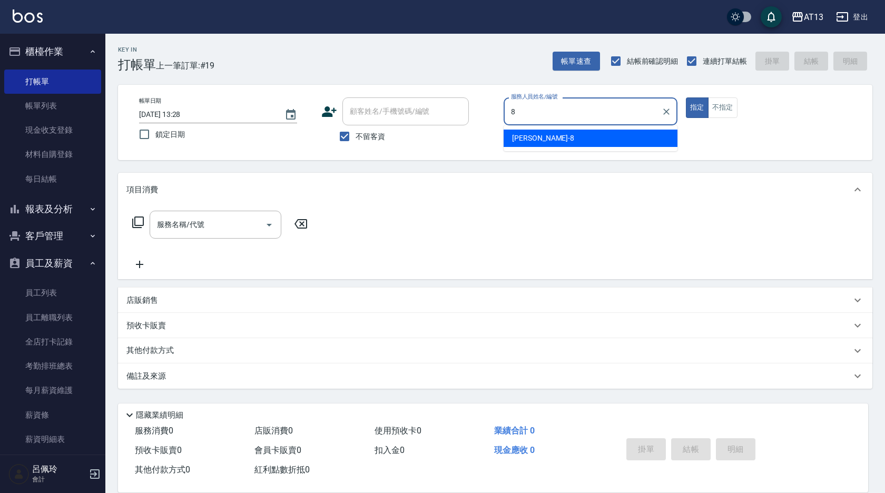
click at [550, 131] on div "[PERSON_NAME] -8" at bounding box center [591, 138] width 174 height 17
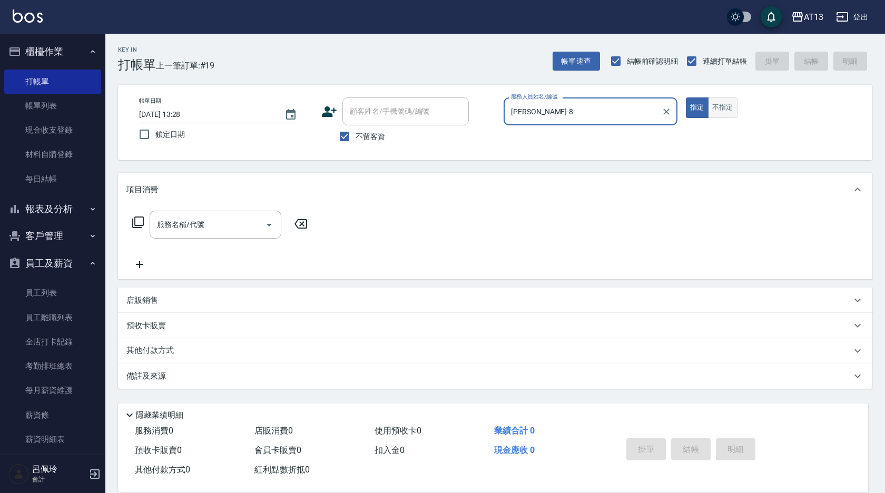
type input "[PERSON_NAME]-8"
click at [720, 109] on button "不指定" at bounding box center [723, 107] width 30 height 21
click at [249, 221] on input "服務名稱/代號" at bounding box center [207, 225] width 106 height 18
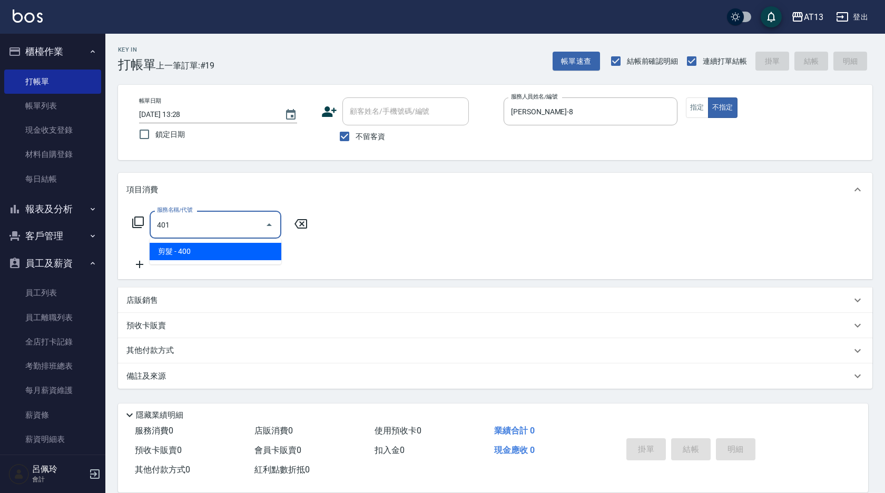
type input "剪髮(401)"
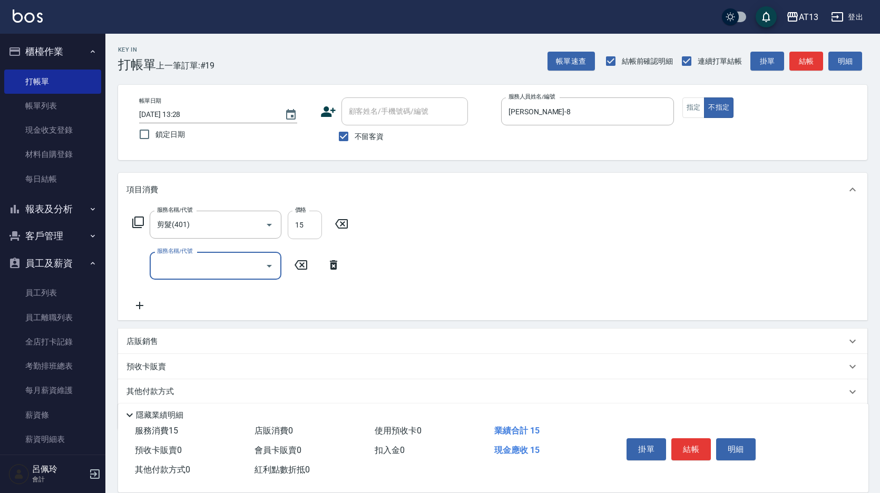
click at [292, 221] on input "15" at bounding box center [305, 225] width 34 height 28
type input "150"
click at [698, 447] on button "結帳" at bounding box center [691, 449] width 40 height 22
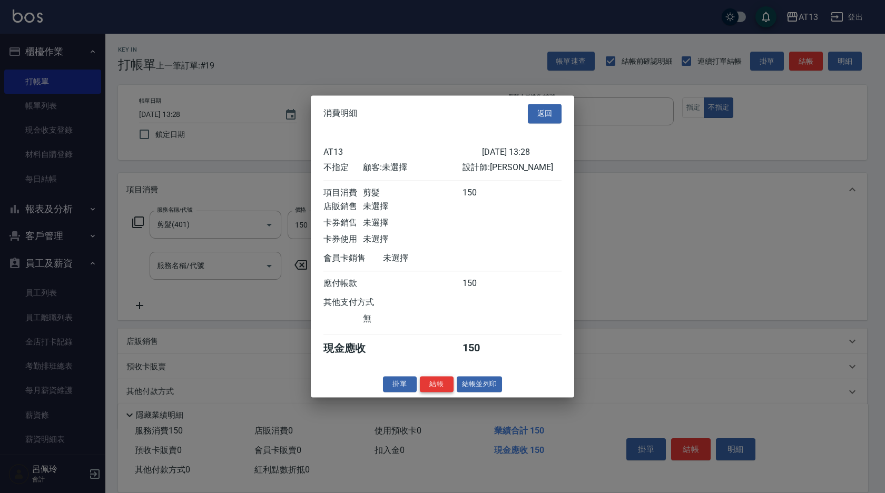
click at [439, 392] on button "結帳" at bounding box center [437, 384] width 34 height 16
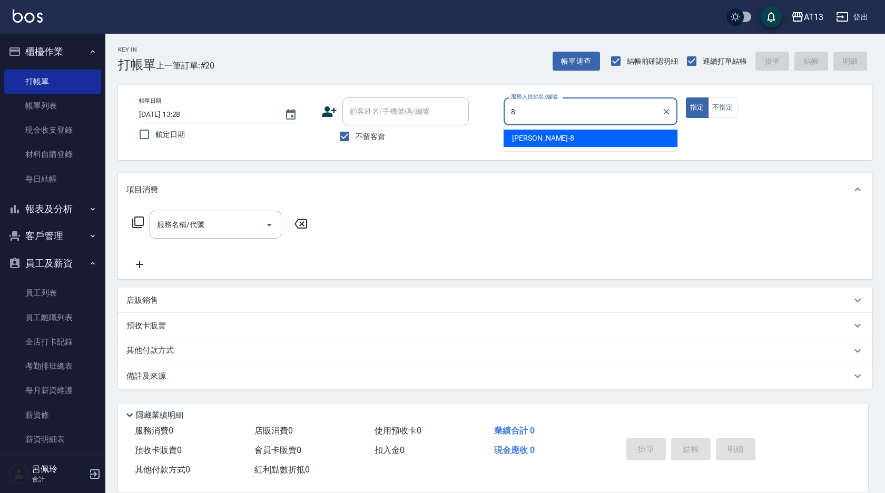
click at [525, 144] on div "[PERSON_NAME] -8" at bounding box center [591, 138] width 174 height 17
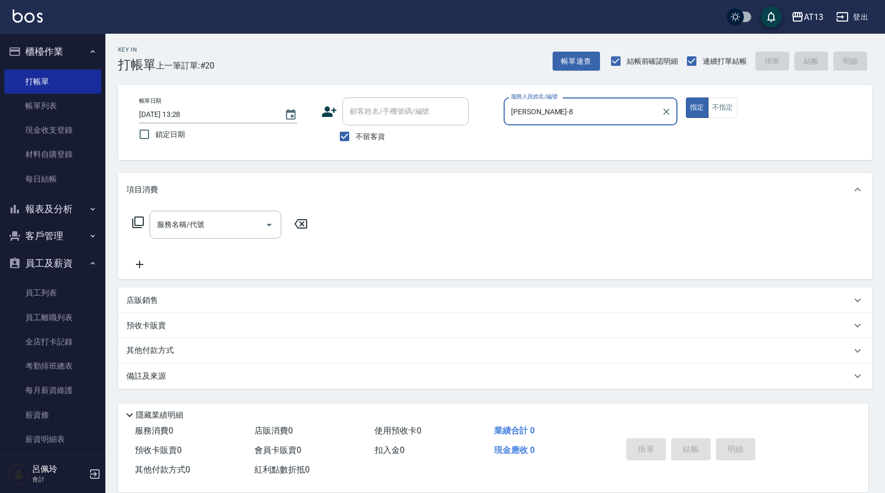
type input "[PERSON_NAME]-8"
click at [718, 95] on div "帳單日期 [DATE] 13:28 鎖定日期 顧客姓名/手機號碼/編號 顧客姓名/手機號碼/編號 不留客資 服務人員姓名/編號 [PERSON_NAME]-8…" at bounding box center [495, 122] width 755 height 75
click at [712, 106] on button "不指定" at bounding box center [723, 107] width 30 height 21
click at [233, 220] on input "服務名稱/代號" at bounding box center [207, 225] width 106 height 18
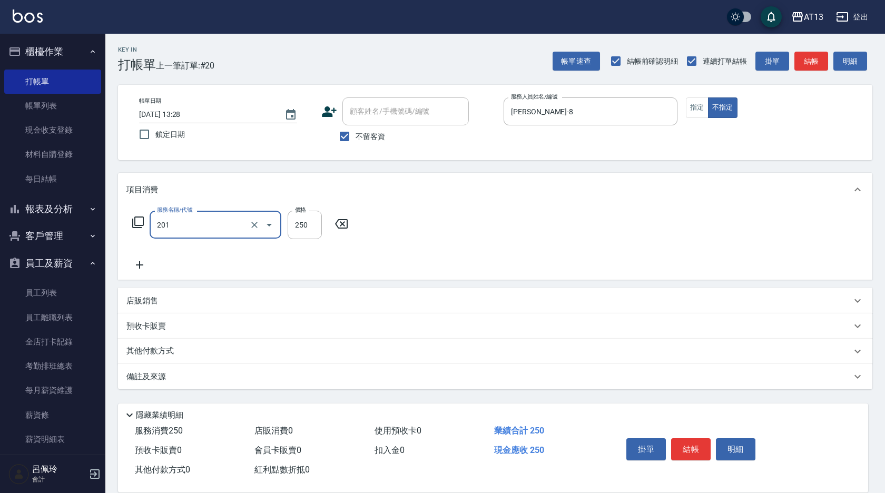
type input "洗髮(201)"
type input "[PERSON_NAME]-28"
click at [687, 440] on button "結帳" at bounding box center [691, 449] width 40 height 22
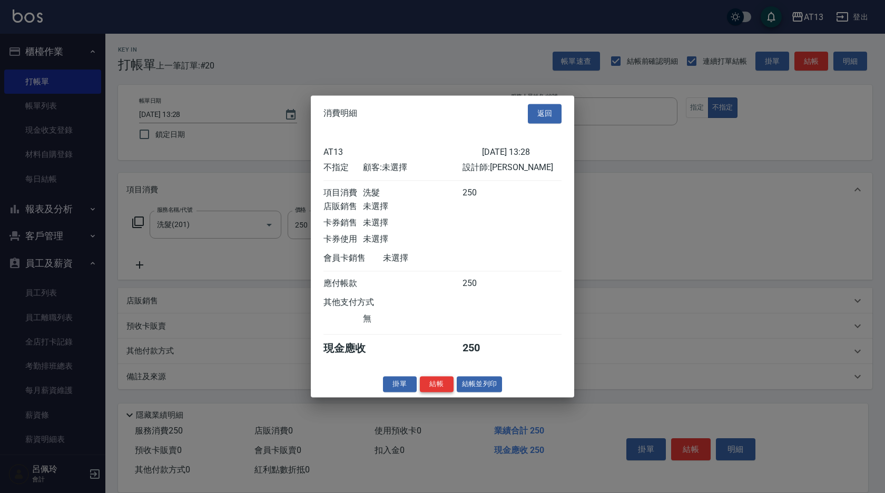
click at [437, 390] on button "結帳" at bounding box center [437, 384] width 34 height 16
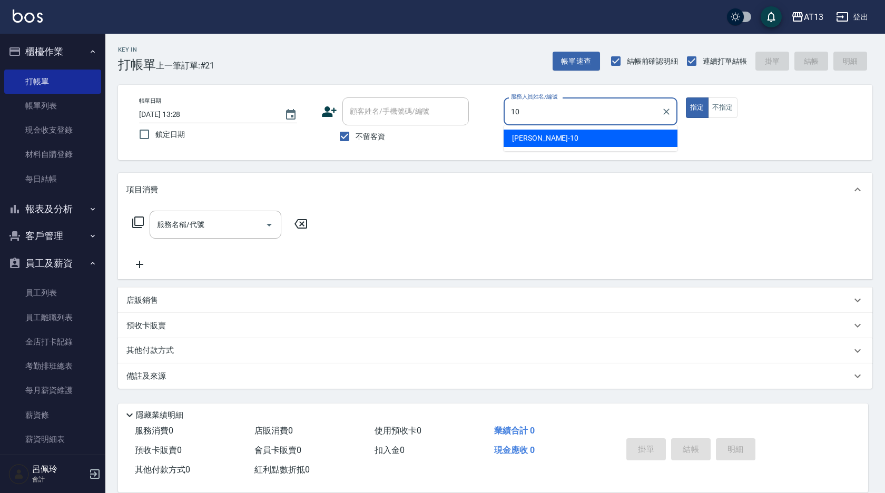
click at [541, 142] on div "[PERSON_NAME] -10" at bounding box center [591, 138] width 174 height 17
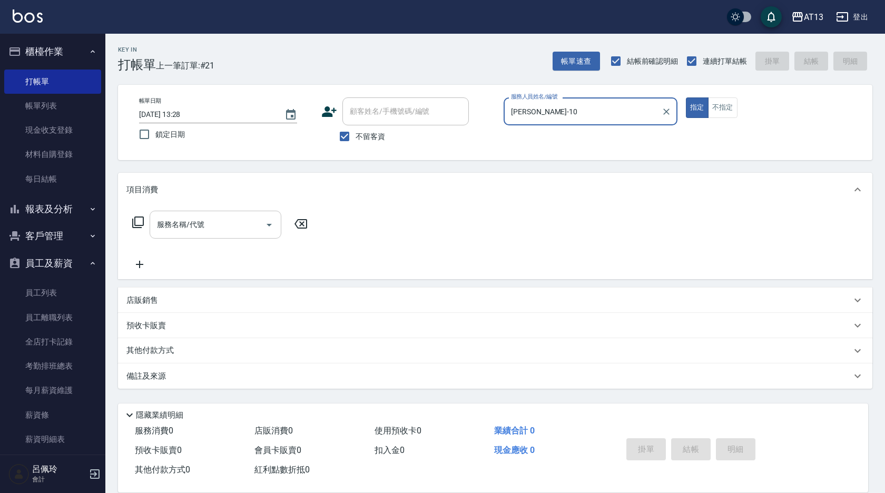
type input "[PERSON_NAME]-10"
click at [159, 225] on div "服務名稱/代號 服務名稱/代號" at bounding box center [216, 225] width 132 height 28
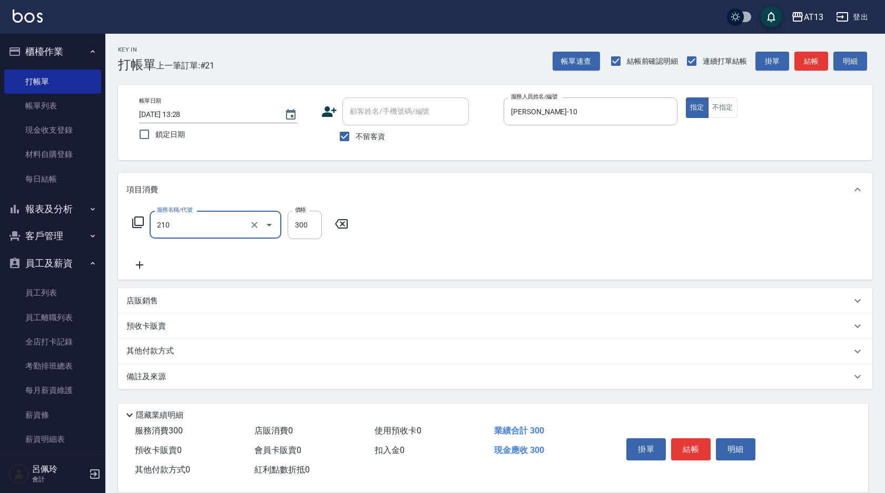
type input "[PERSON_NAME]洗髮精(210)"
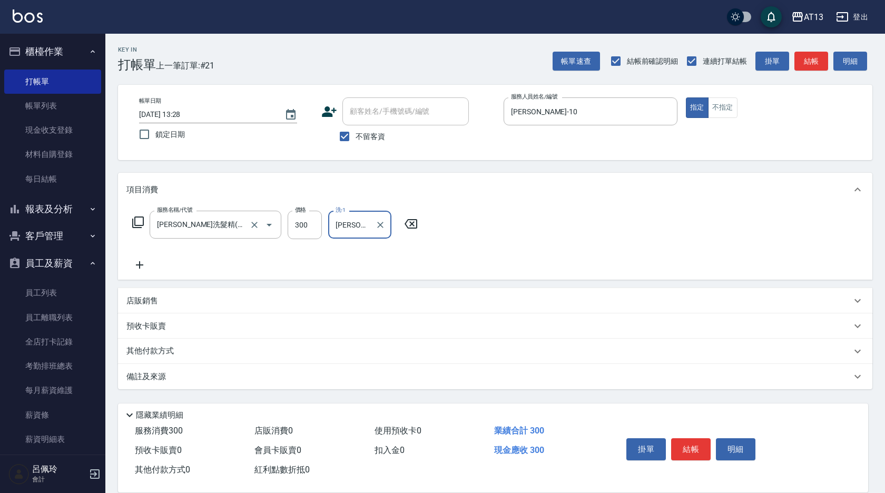
type input "[PERSON_NAME]-26"
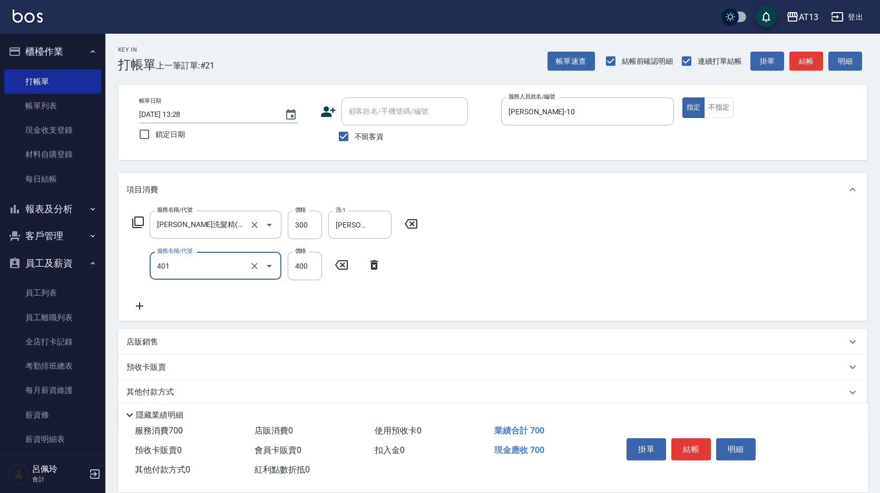
type input "剪髮(401)"
type input "450"
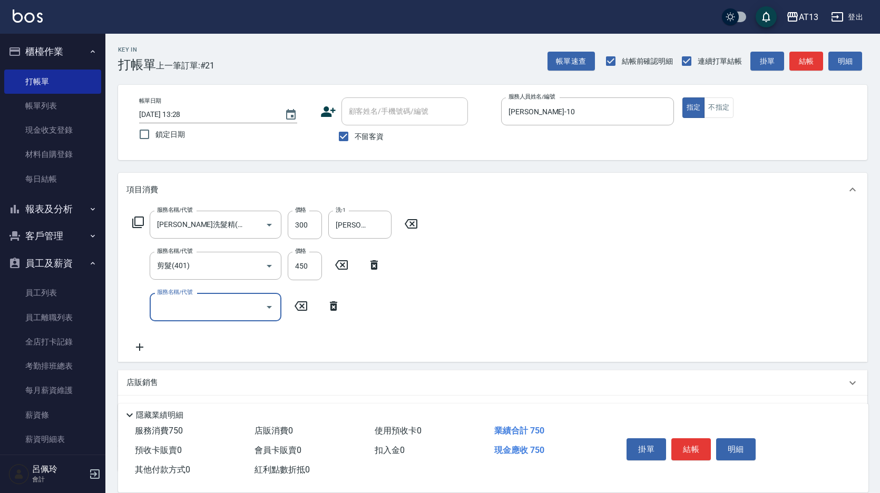
click at [695, 441] on button "結帳" at bounding box center [691, 449] width 40 height 22
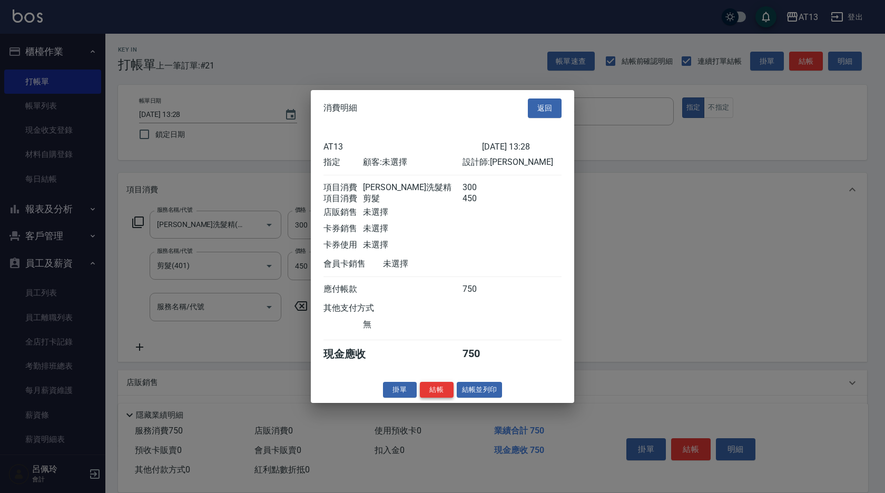
click at [445, 396] on button "結帳" at bounding box center [437, 390] width 34 height 16
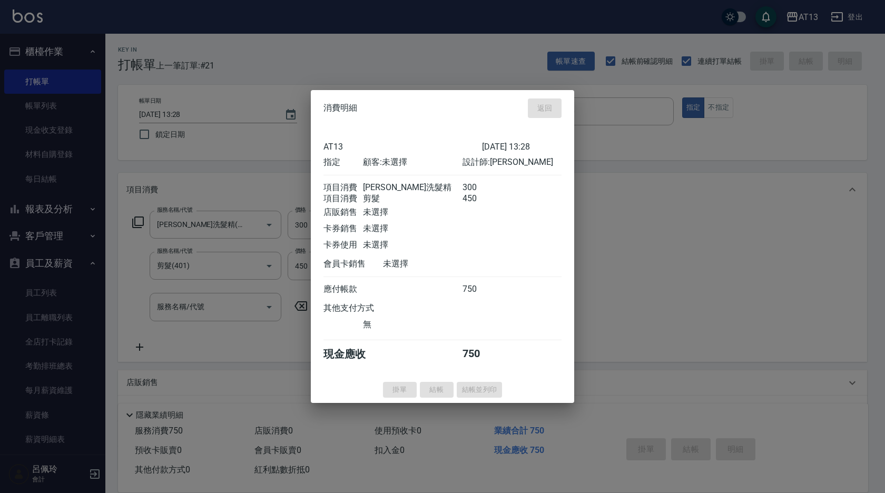
type input "[DATE] 13:29"
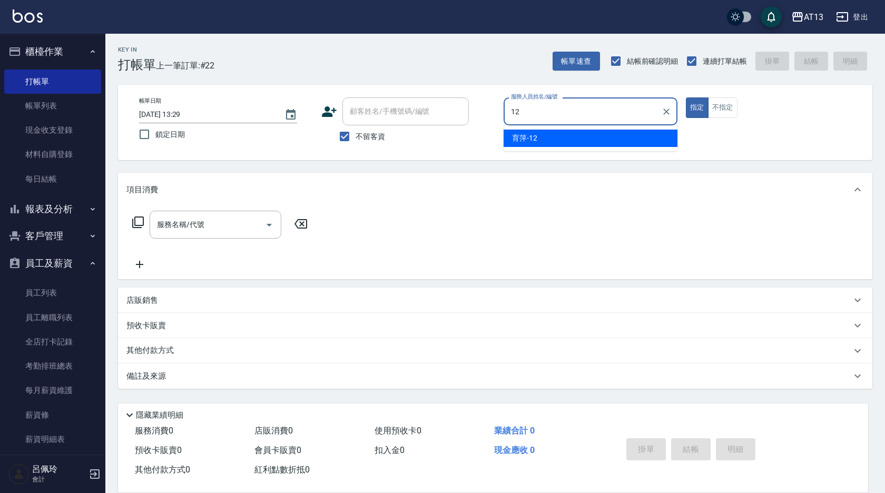
click at [517, 137] on span "育萍 -12" at bounding box center [524, 138] width 25 height 11
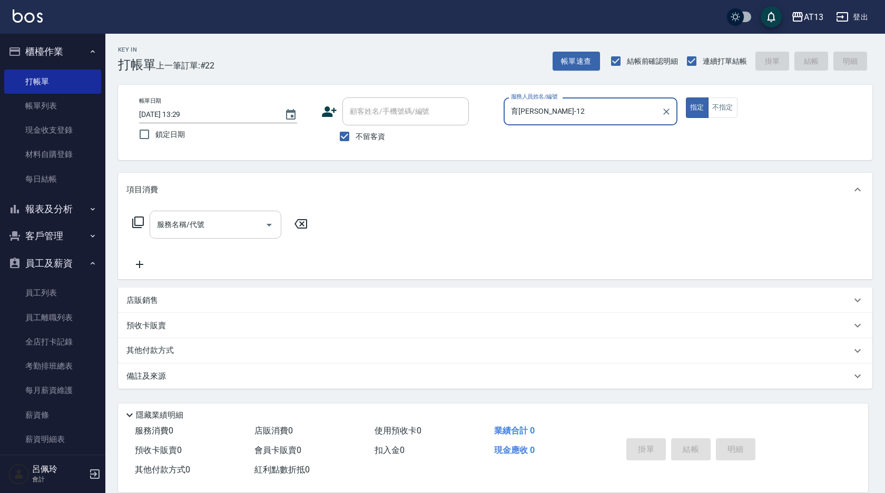
type input "育[PERSON_NAME]-12"
click at [242, 218] on input "服務名稱/代號" at bounding box center [207, 225] width 106 height 18
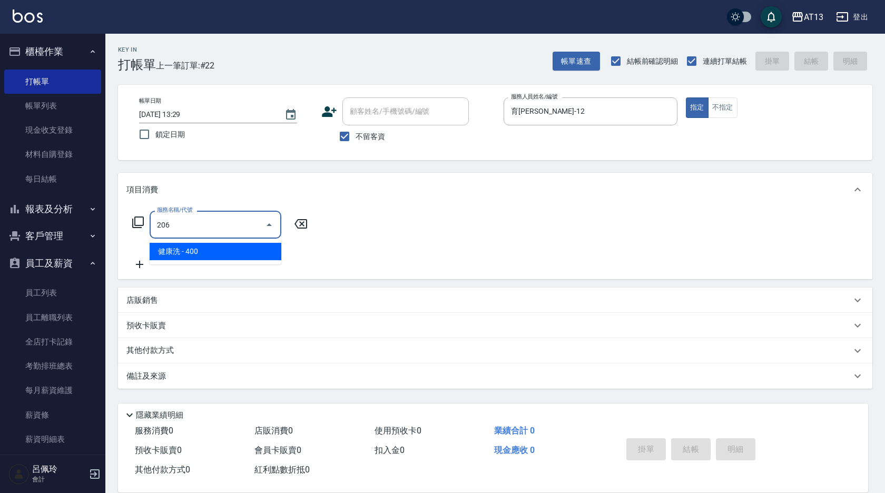
type input "健康洗(206)"
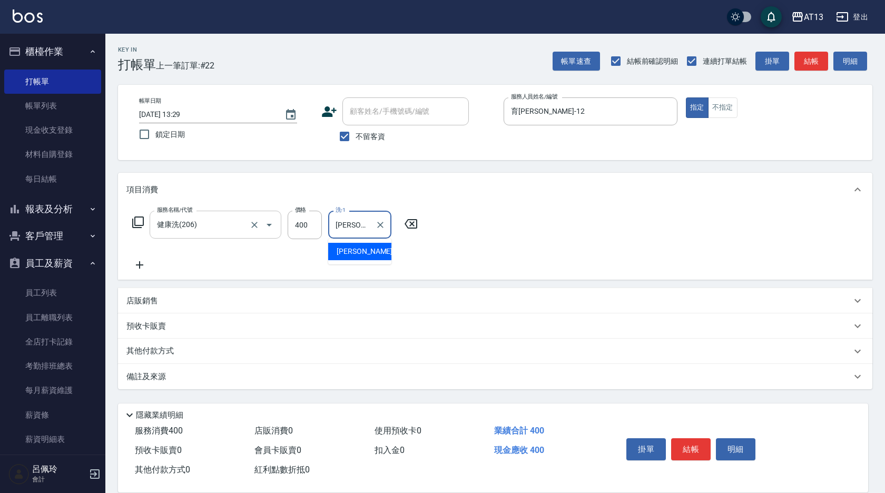
type input "[PERSON_NAME]-28"
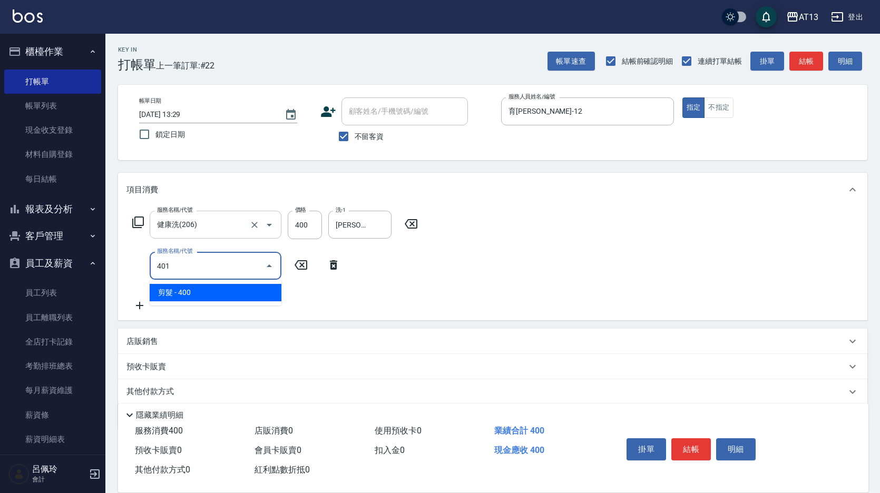
type input "剪髮(401)"
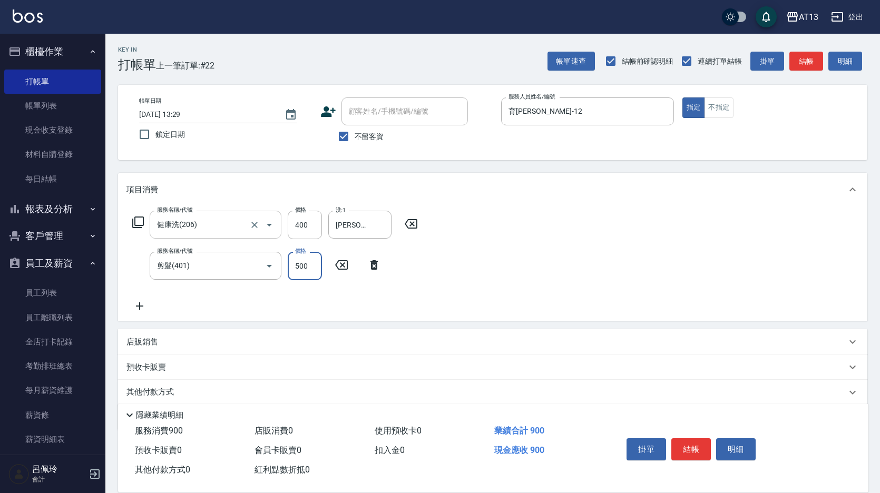
type input "500"
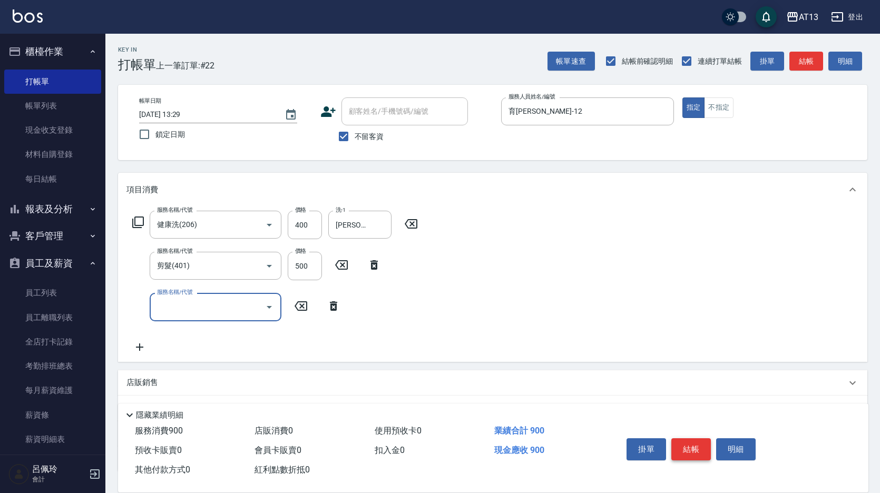
click at [692, 444] on button "結帳" at bounding box center [691, 449] width 40 height 22
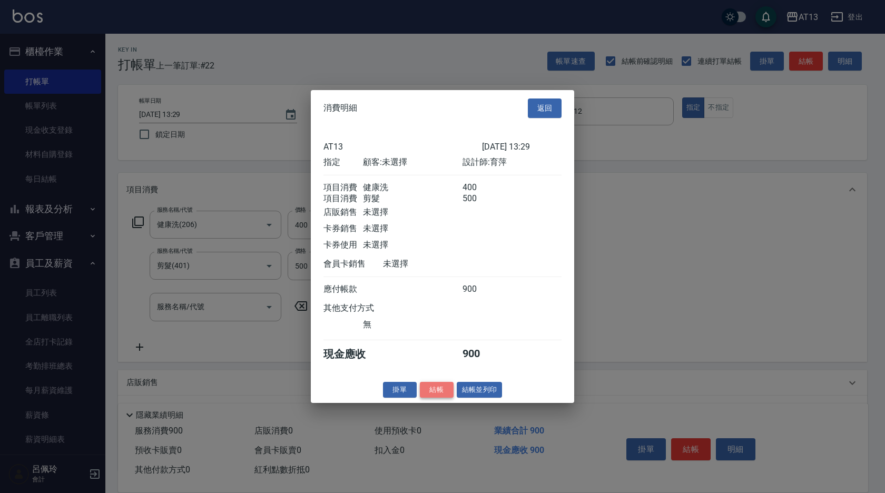
click at [433, 398] on button "結帳" at bounding box center [437, 390] width 34 height 16
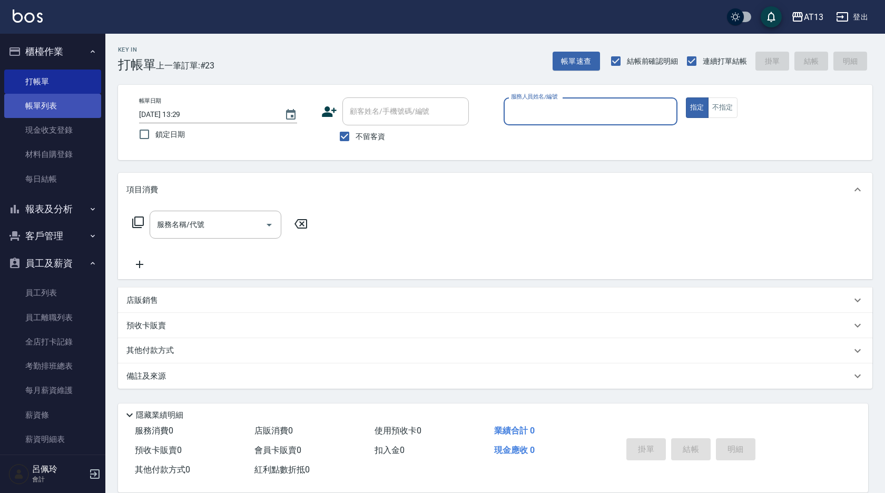
click at [62, 103] on link "帳單列表" at bounding box center [52, 106] width 97 height 24
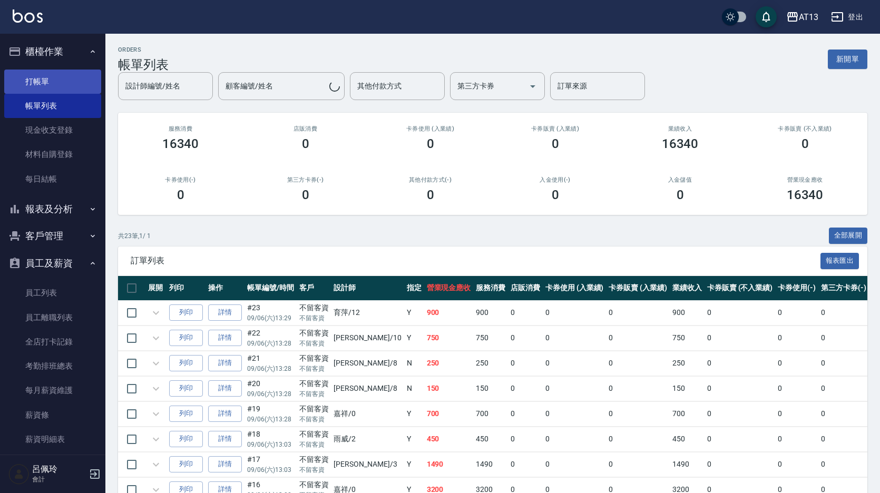
click at [28, 79] on link "打帳單" at bounding box center [52, 82] width 97 height 24
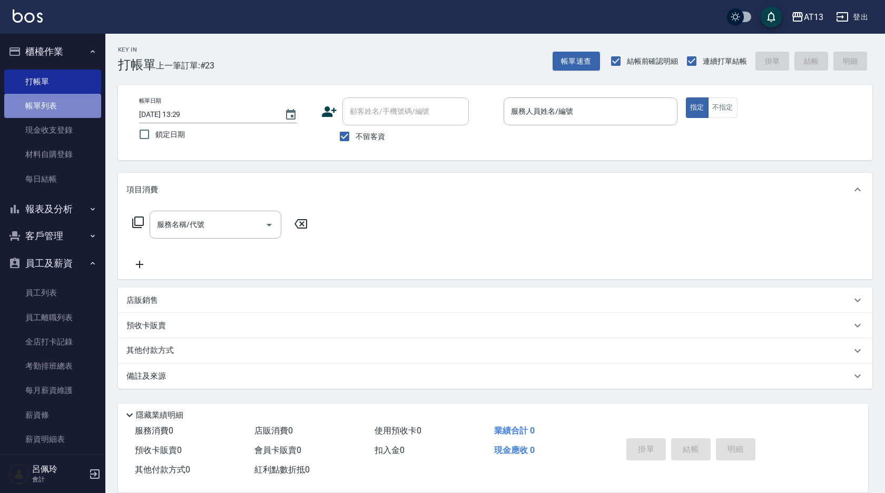
click at [52, 110] on link "帳單列表" at bounding box center [52, 106] width 97 height 24
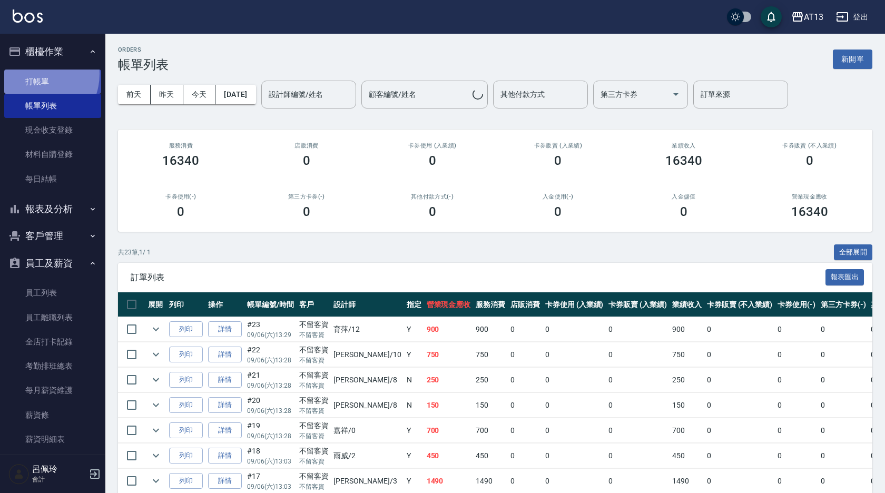
click at [36, 74] on link "打帳單" at bounding box center [52, 82] width 97 height 24
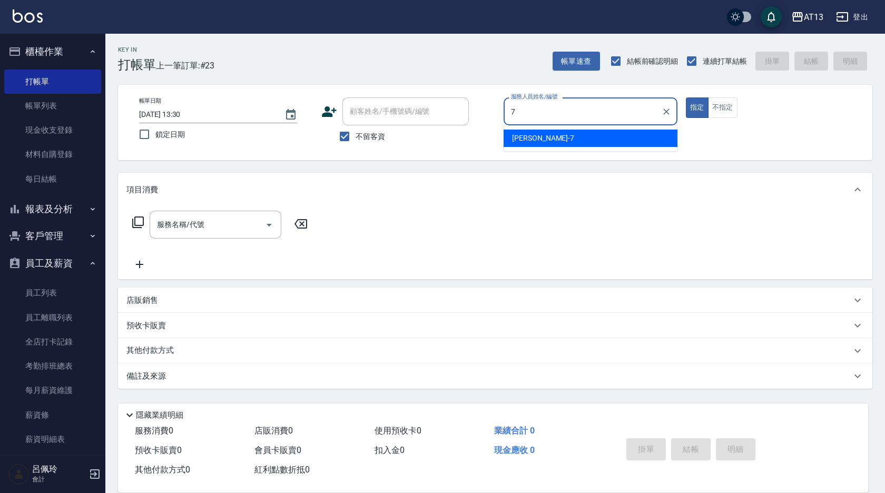
click at [595, 134] on div "[PERSON_NAME]-7" at bounding box center [591, 138] width 174 height 17
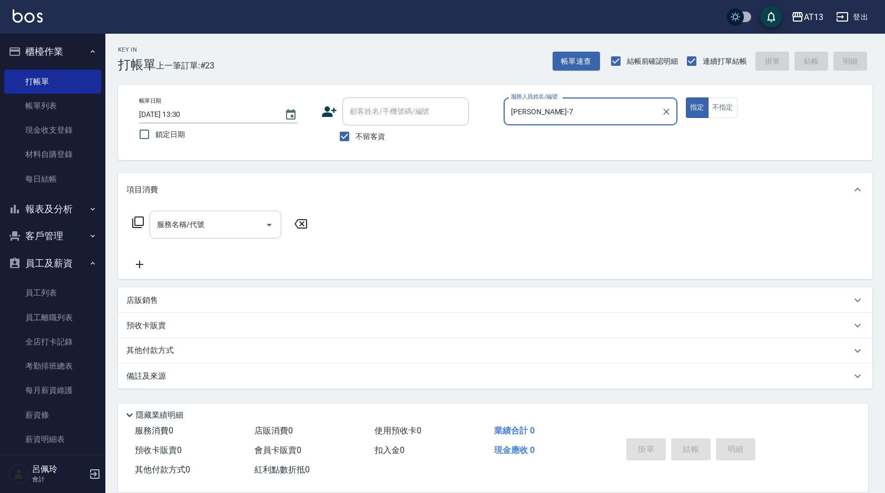
type input "[PERSON_NAME]-7"
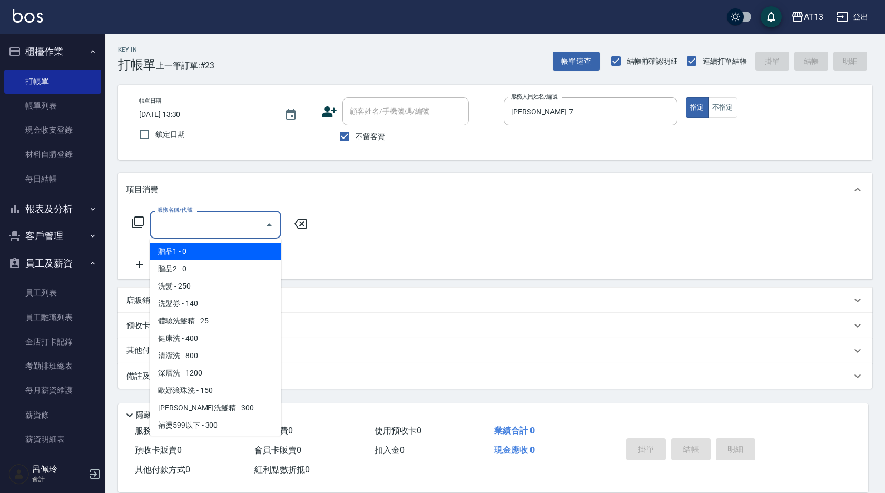
click at [189, 222] on div "服務名稱/代號 服務名稱/代號" at bounding box center [216, 225] width 132 height 28
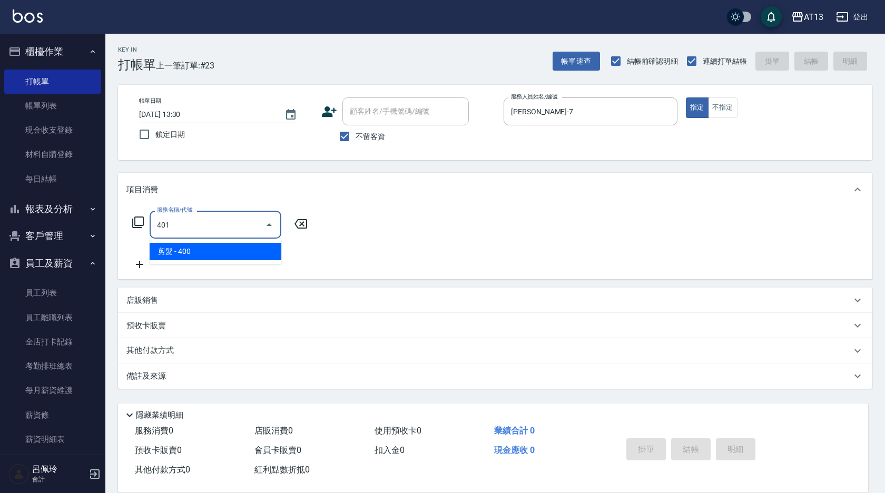
type input "剪髮(401)"
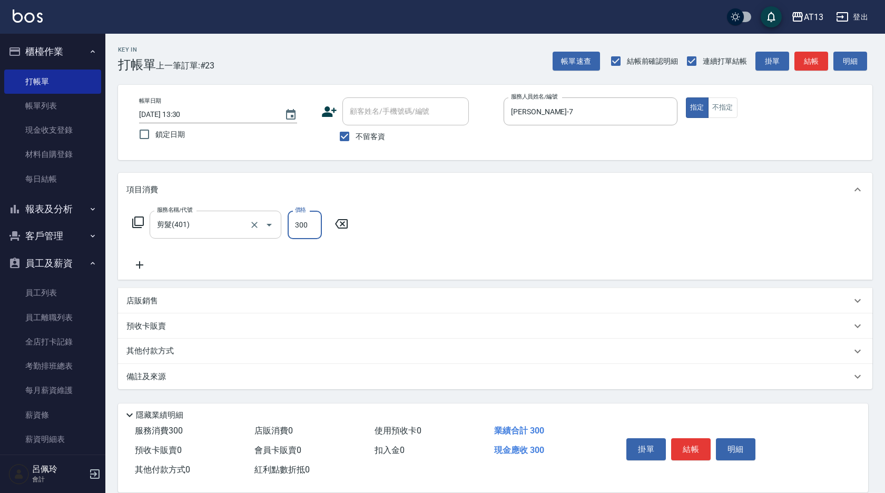
type input "300"
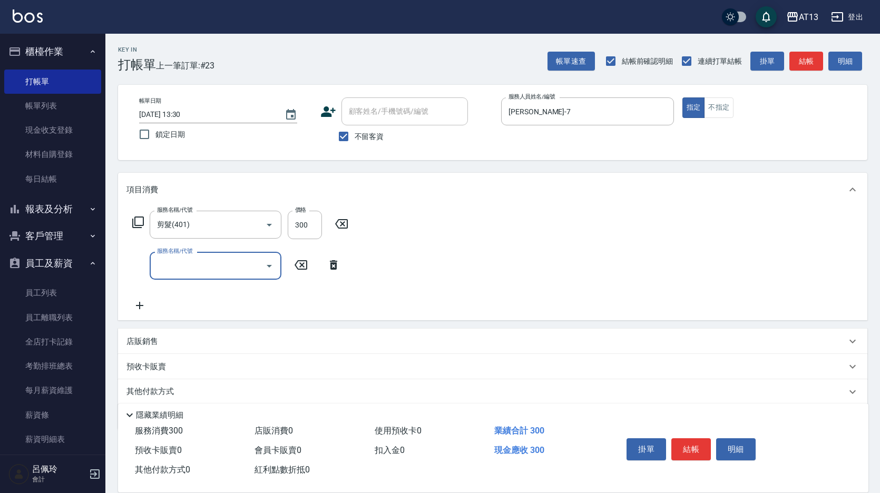
click at [479, 278] on div "服務名稱/代號 剪髮(401) 服務名稱/代號 價格 300 價格 服務名稱/代號 服務名稱/代號" at bounding box center [492, 264] width 749 height 114
click at [684, 444] on button "結帳" at bounding box center [691, 449] width 40 height 22
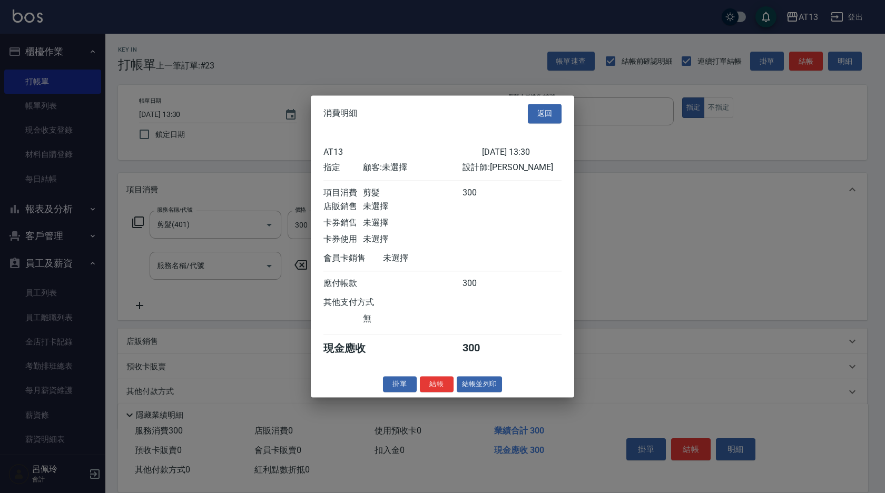
click at [427, 390] on button "結帳" at bounding box center [437, 384] width 34 height 16
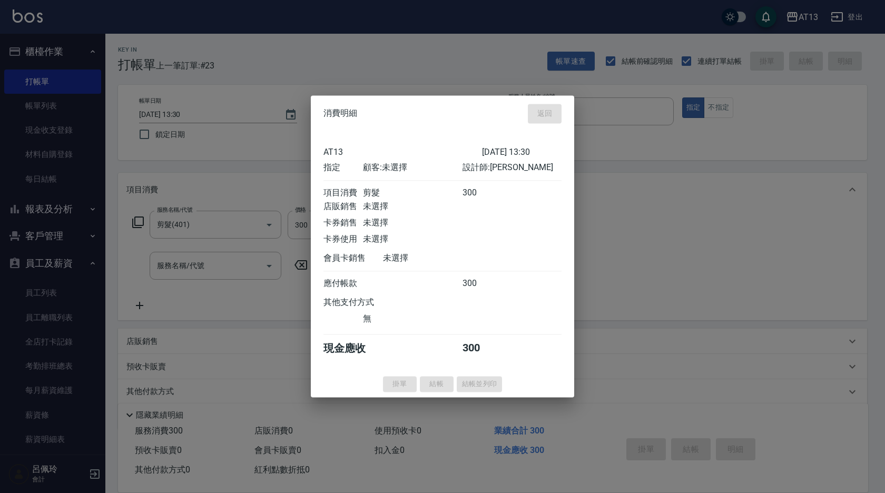
type input "[DATE] 13:42"
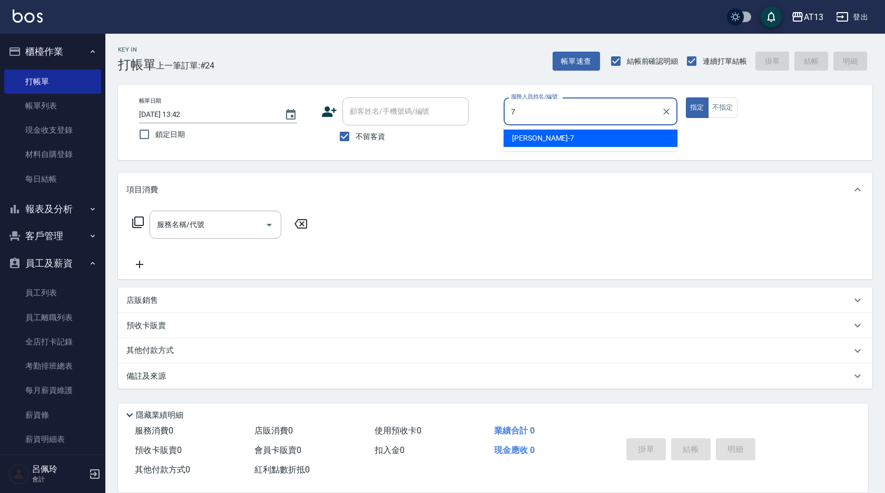
click at [523, 139] on span "[PERSON_NAME]-7" at bounding box center [543, 138] width 62 height 11
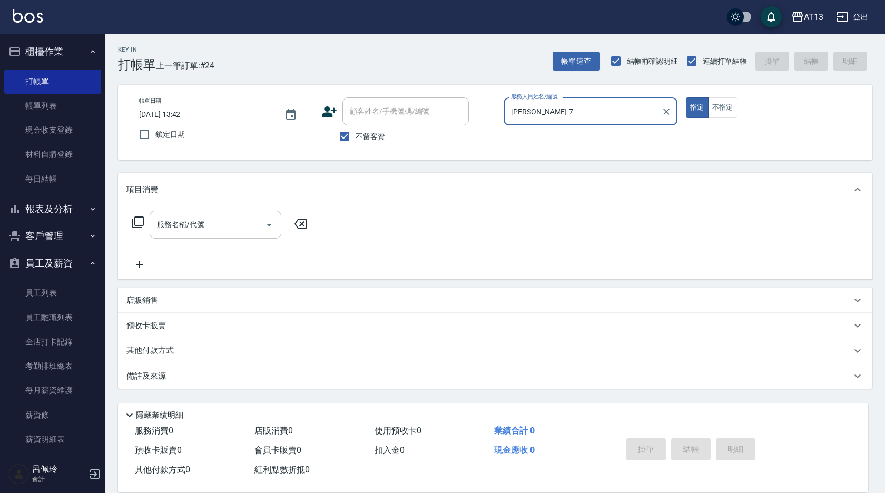
click at [239, 216] on div "服務名稱/代號" at bounding box center [216, 225] width 132 height 28
type input "[PERSON_NAME]-7"
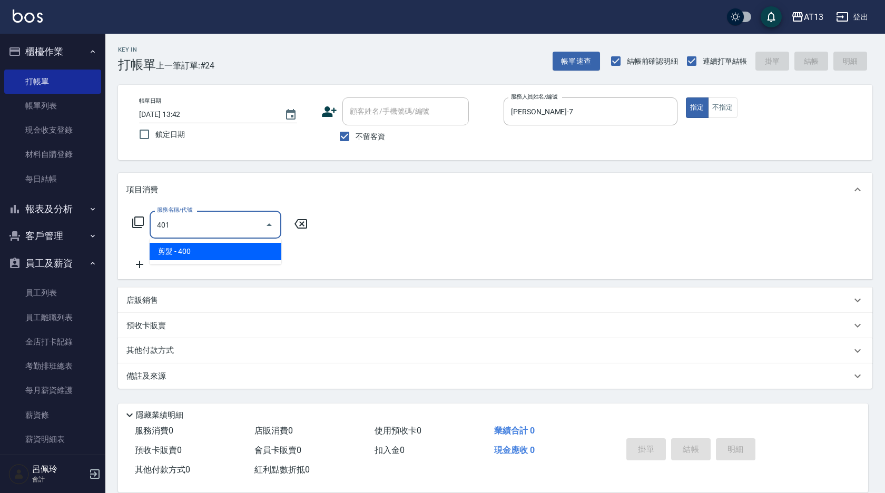
type input "剪髮(401)"
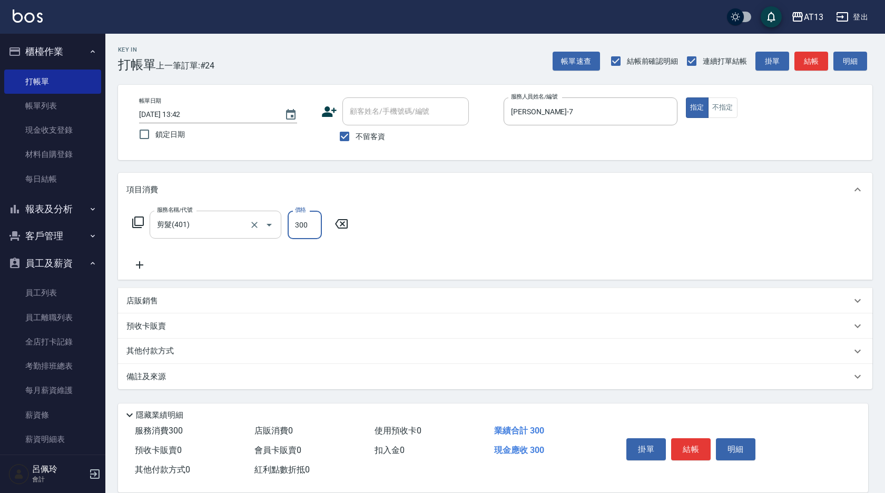
type input "300"
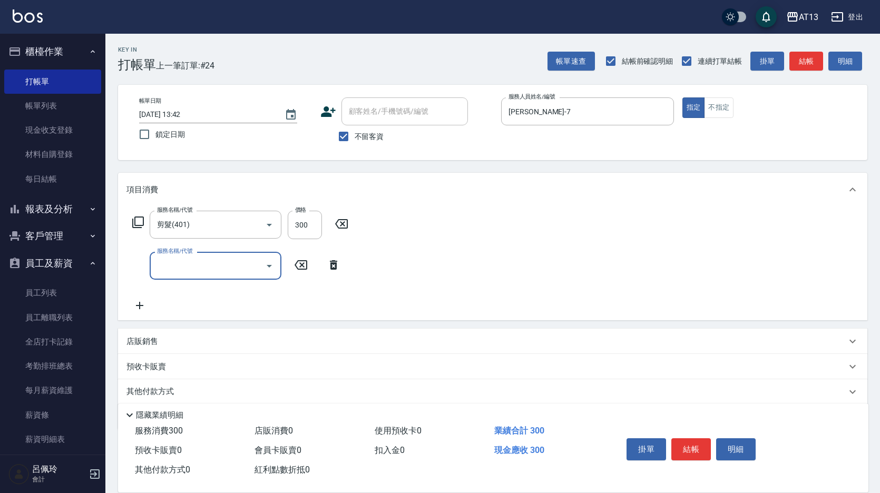
drag, startPoint x: 475, startPoint y: 189, endPoint x: 481, endPoint y: 199, distance: 11.6
click at [476, 191] on div "項目消費" at bounding box center [486, 189] width 720 height 11
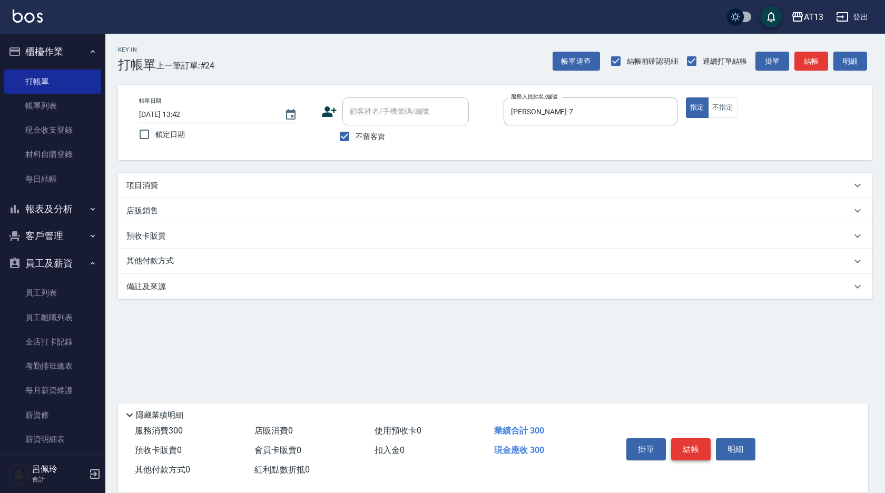
click at [697, 438] on button "結帳" at bounding box center [691, 449] width 40 height 22
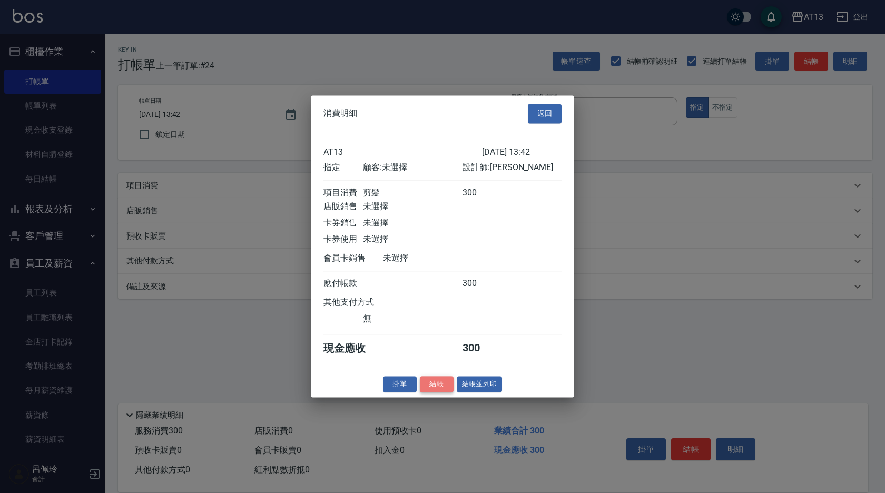
click at [433, 393] on button "結帳" at bounding box center [437, 384] width 34 height 16
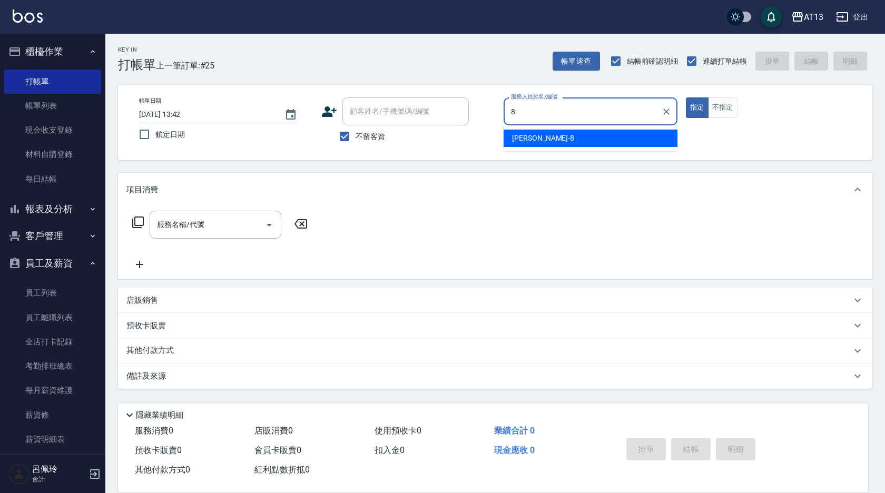
click at [534, 128] on ul "[PERSON_NAME] -8" at bounding box center [591, 138] width 174 height 26
click at [508, 138] on div "[PERSON_NAME] -8" at bounding box center [591, 138] width 174 height 17
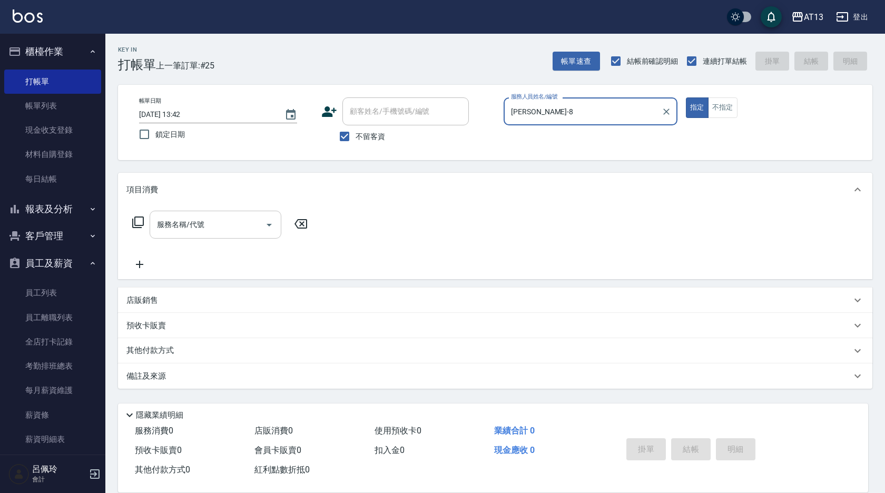
type input "[PERSON_NAME]-8"
click at [221, 227] on input "服務名稱/代號" at bounding box center [207, 225] width 106 height 18
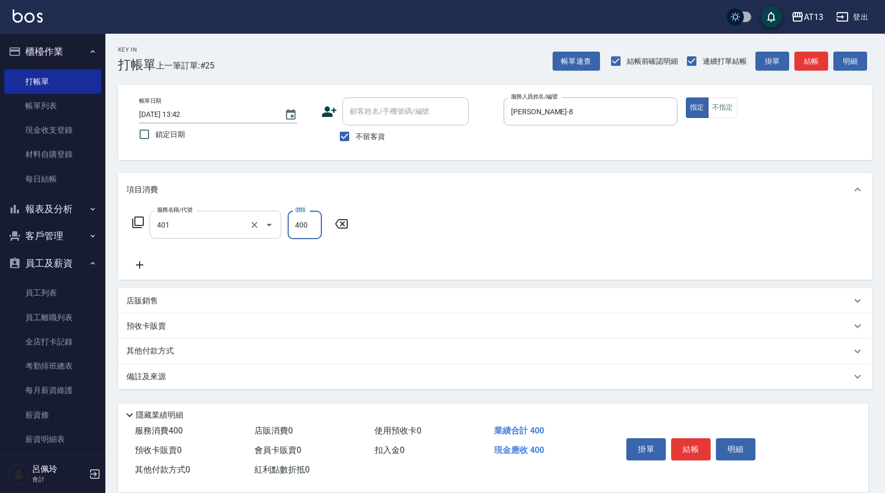
type input "剪髮(401)"
type input "300"
drag, startPoint x: 516, startPoint y: 223, endPoint x: 623, endPoint y: 325, distance: 148.0
click at [516, 223] on div "服務名稱/代號 剪髮(401) 服務名稱/代號 價格 300 價格" at bounding box center [495, 243] width 755 height 73
click at [685, 442] on button "結帳" at bounding box center [691, 449] width 40 height 22
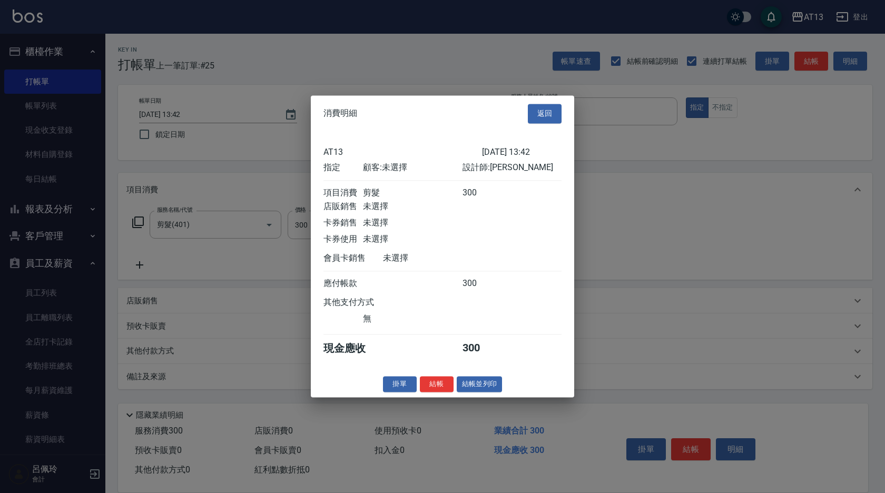
click at [446, 390] on button "結帳" at bounding box center [437, 384] width 34 height 16
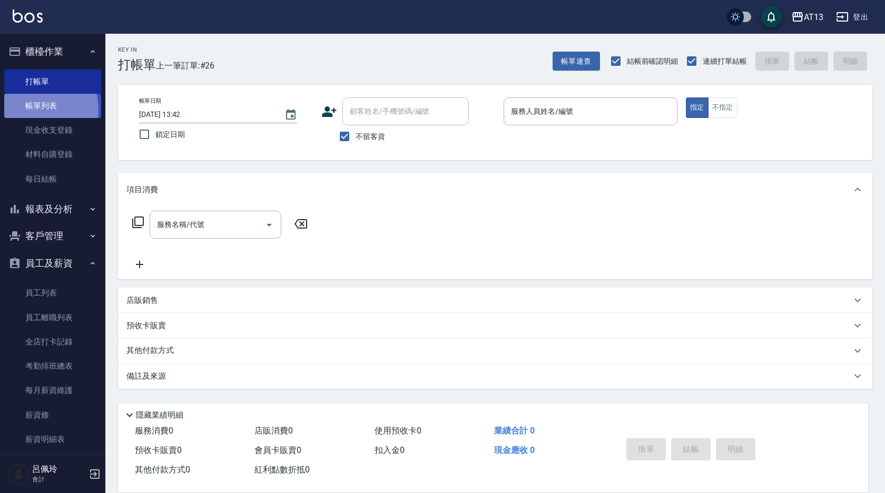
click at [31, 111] on link "帳單列表" at bounding box center [52, 106] width 97 height 24
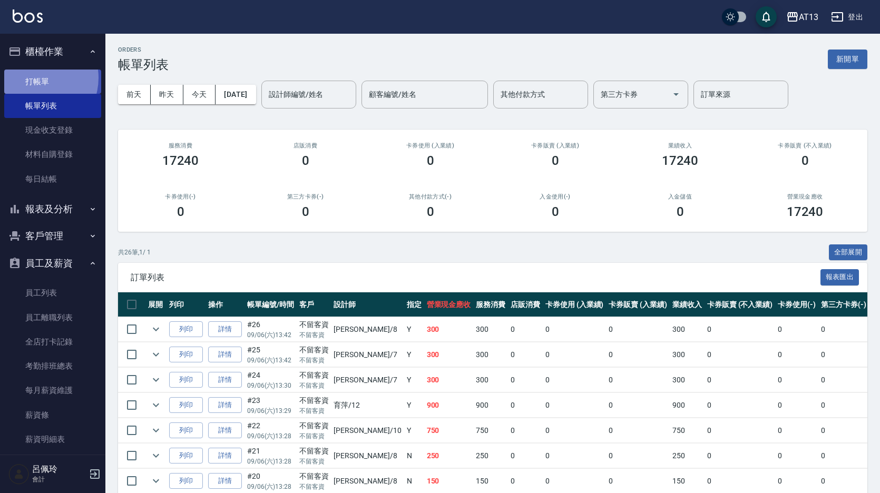
click at [33, 77] on link "打帳單" at bounding box center [52, 82] width 97 height 24
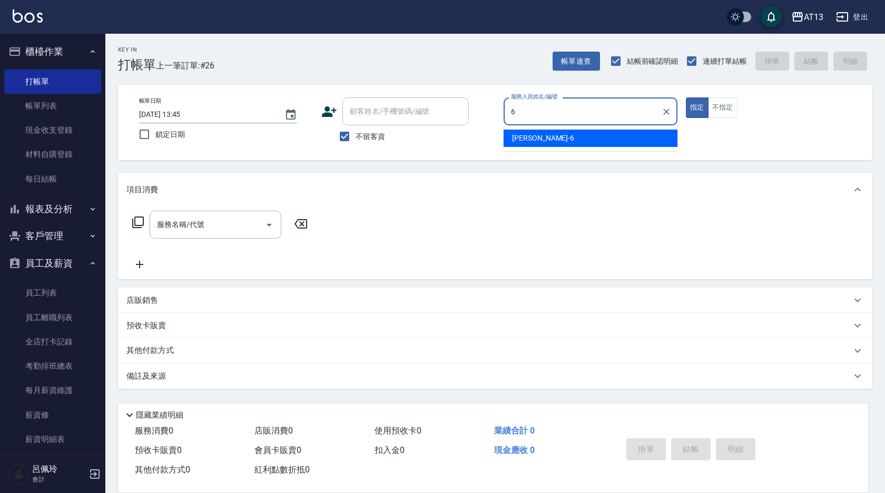
click at [560, 132] on div "亭妤 -6" at bounding box center [591, 138] width 174 height 17
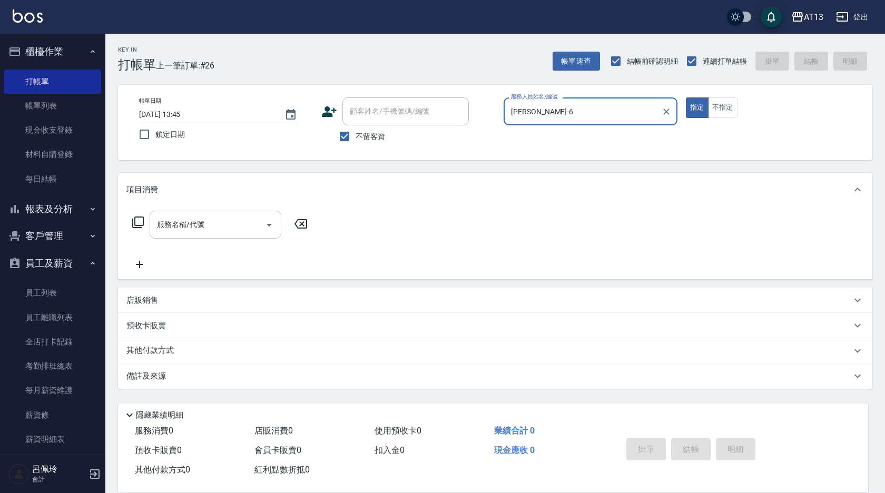
type input "[PERSON_NAME]-6"
click at [219, 226] on input "服務名稱/代號" at bounding box center [207, 225] width 106 height 18
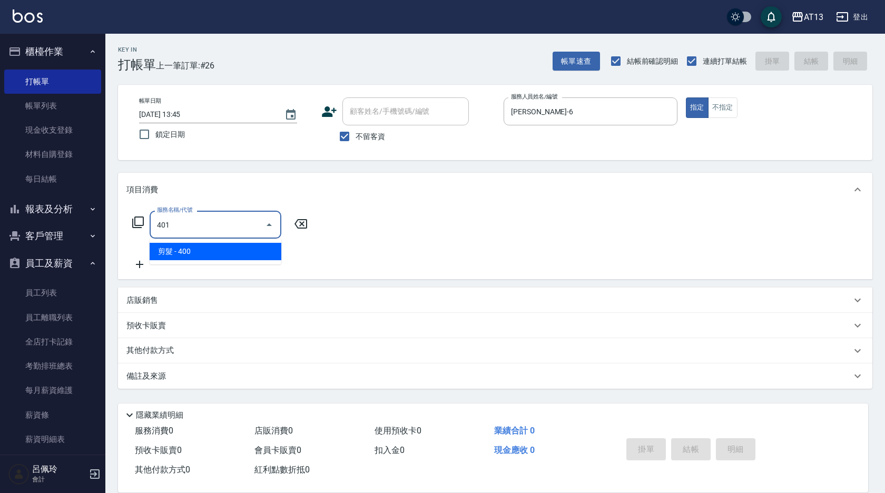
type input "剪髮(401)"
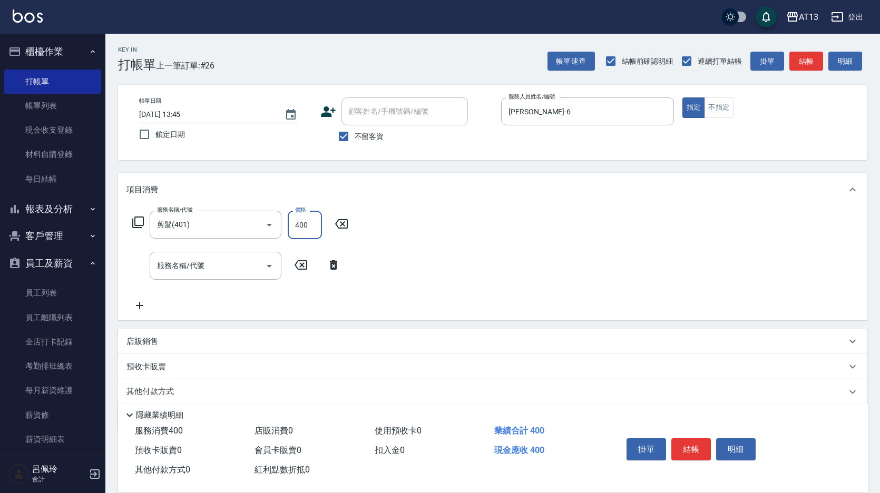
click at [304, 227] on input "400" at bounding box center [305, 225] width 34 height 28
type input "300"
click at [424, 248] on div "服務名稱/代號 剪髮(401) 服務名稱/代號 價格 300 價格 服務名稱/代號 服務名稱/代號" at bounding box center [492, 264] width 749 height 114
click at [690, 447] on button "結帳" at bounding box center [691, 449] width 40 height 22
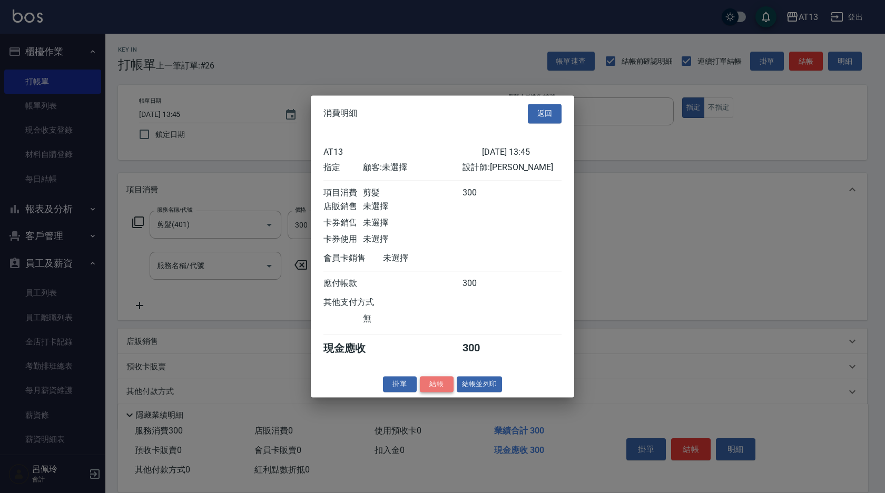
click at [437, 393] on button "結帳" at bounding box center [437, 384] width 34 height 16
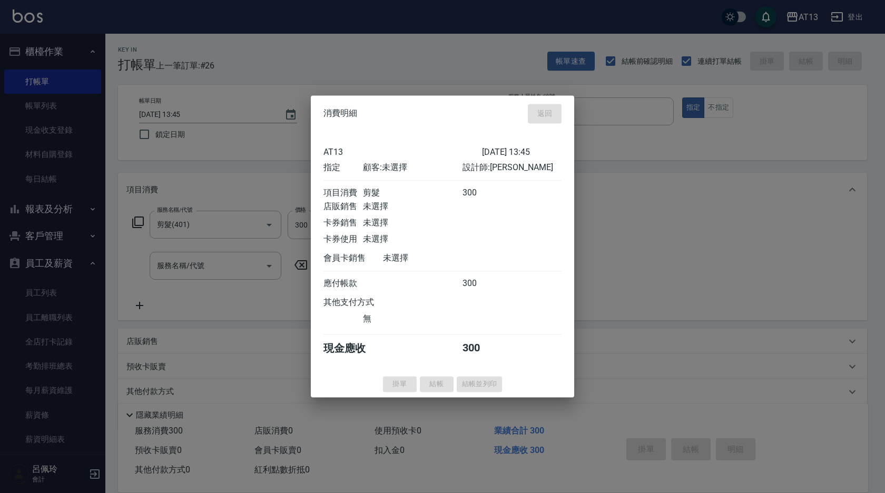
type input "[DATE] 13:50"
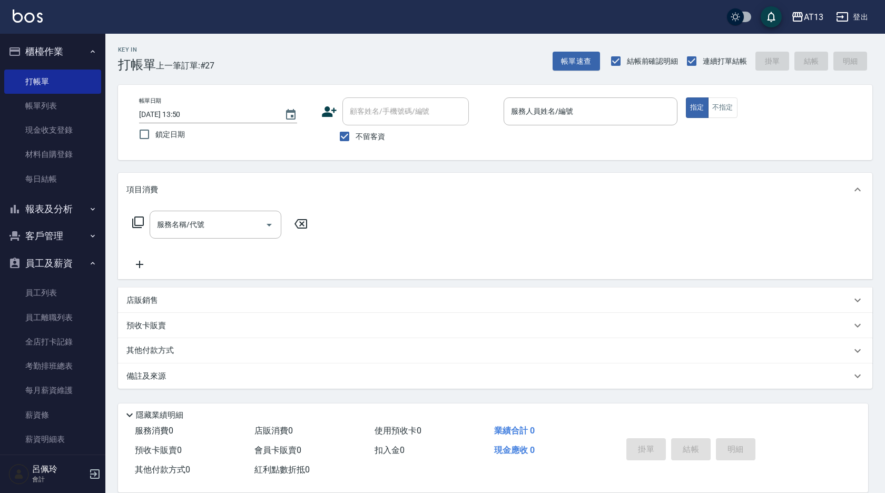
click at [360, 235] on div "服務名稱/代號 服務名稱/代號" at bounding box center [495, 243] width 755 height 73
click at [62, 435] on link "薪資明細表" at bounding box center [52, 439] width 97 height 24
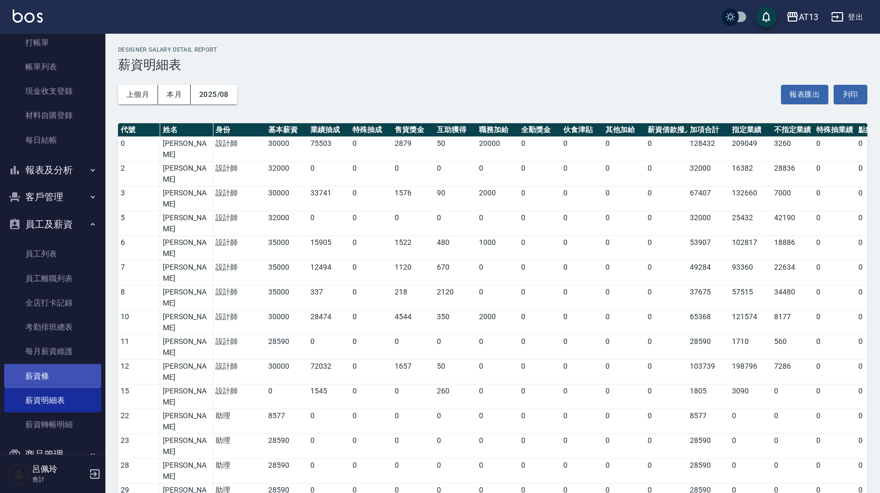
scroll to position [92, 0]
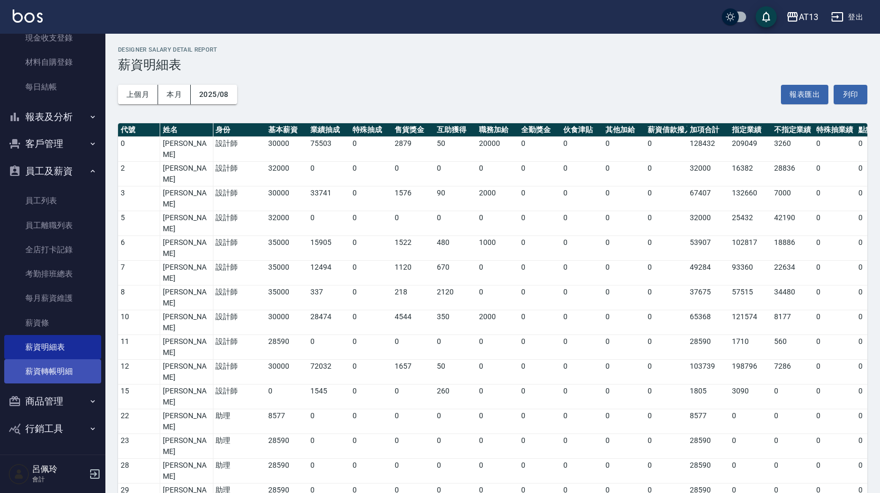
click at [50, 373] on link "薪資轉帳明細" at bounding box center [52, 371] width 97 height 24
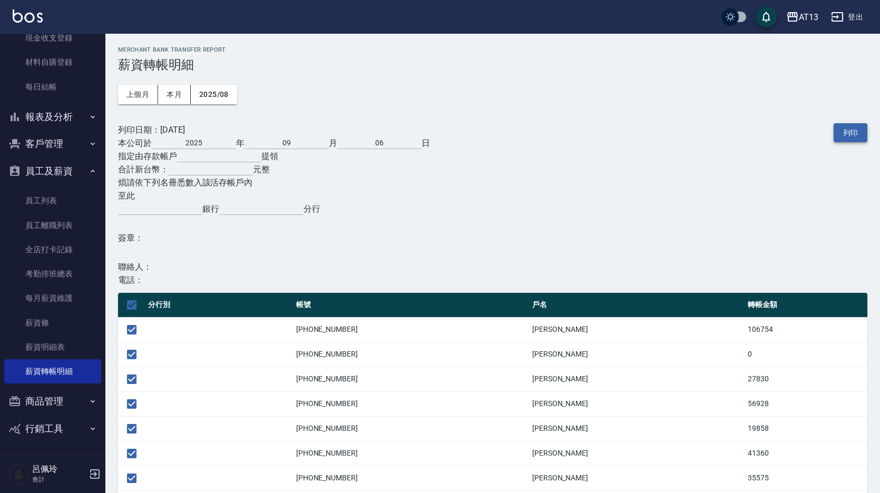
click at [845, 126] on button "列印" at bounding box center [851, 132] width 34 height 19
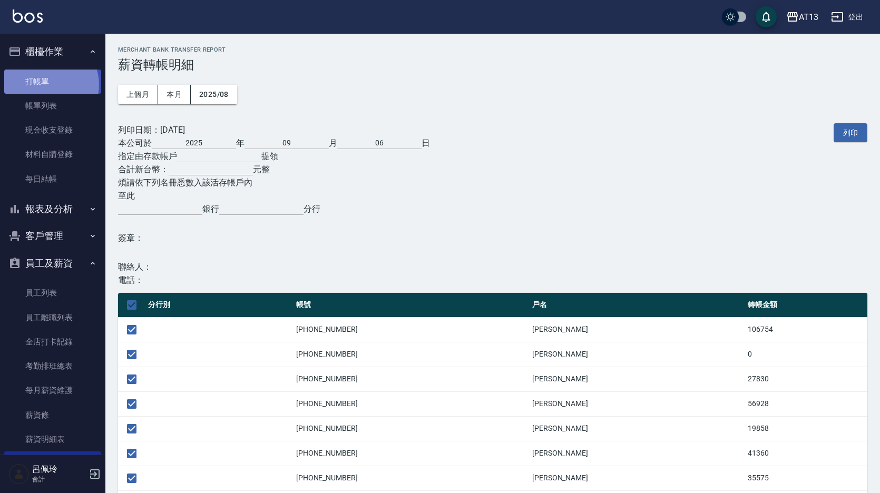
click at [49, 84] on link "打帳單" at bounding box center [52, 82] width 97 height 24
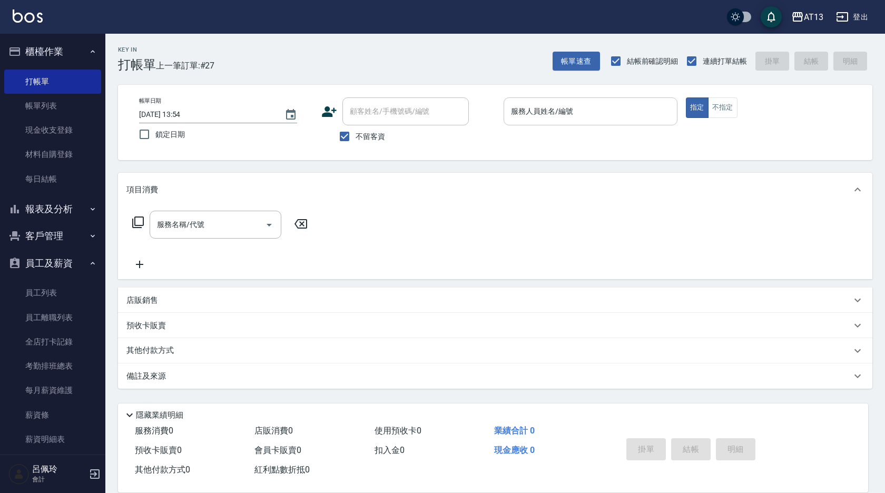
click at [604, 106] on input "服務人員姓名/編號" at bounding box center [591, 111] width 164 height 18
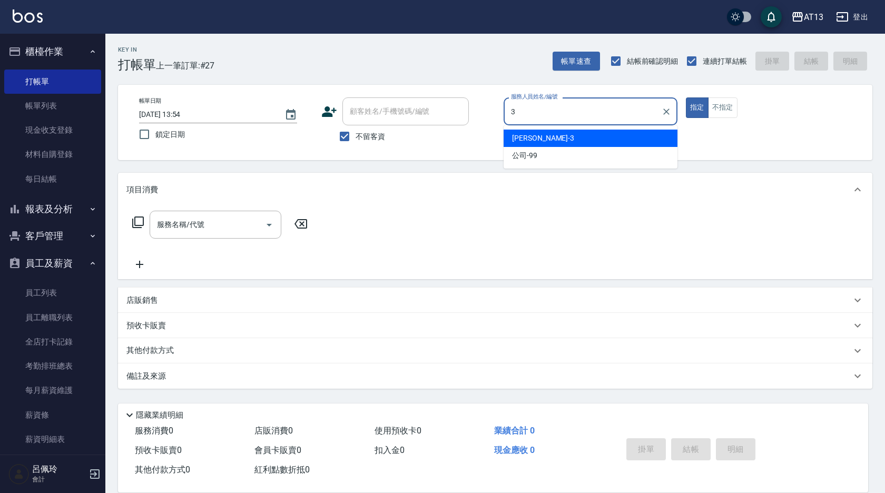
click at [583, 138] on div "[PERSON_NAME] -3" at bounding box center [591, 138] width 174 height 17
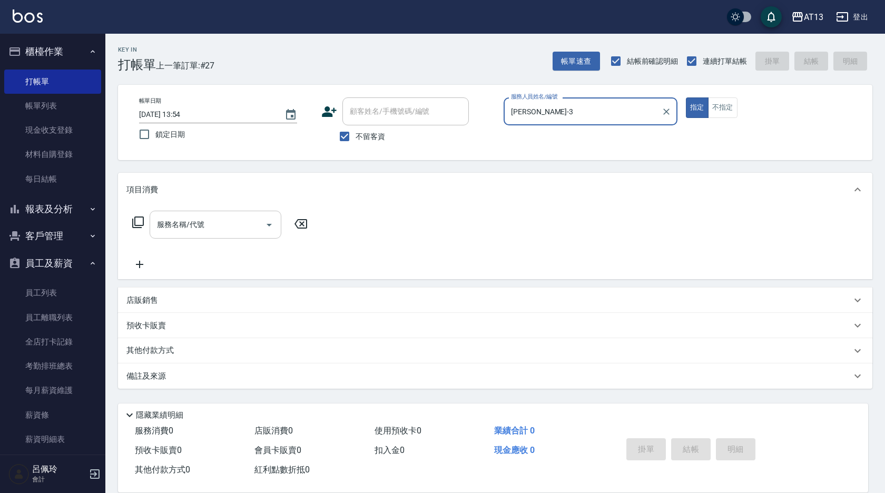
type input "[PERSON_NAME]-3"
click at [219, 226] on input "服務名稱/代號" at bounding box center [207, 225] width 106 height 18
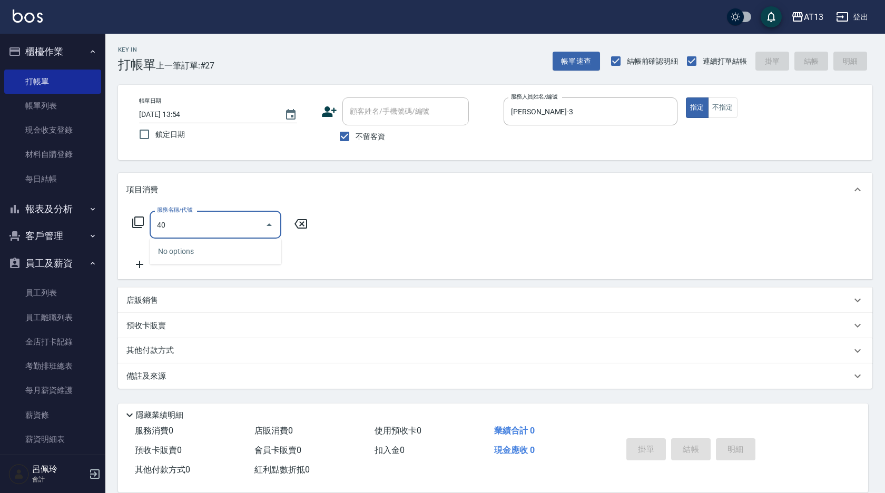
type input "401"
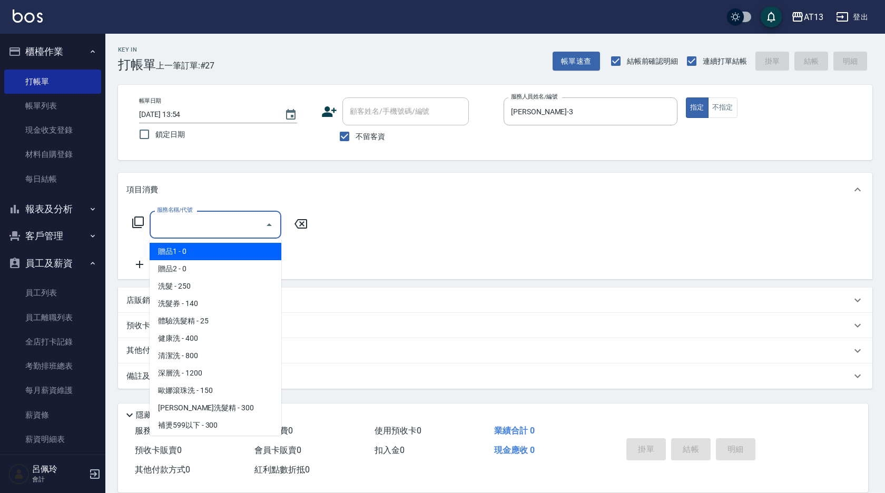
type input "5"
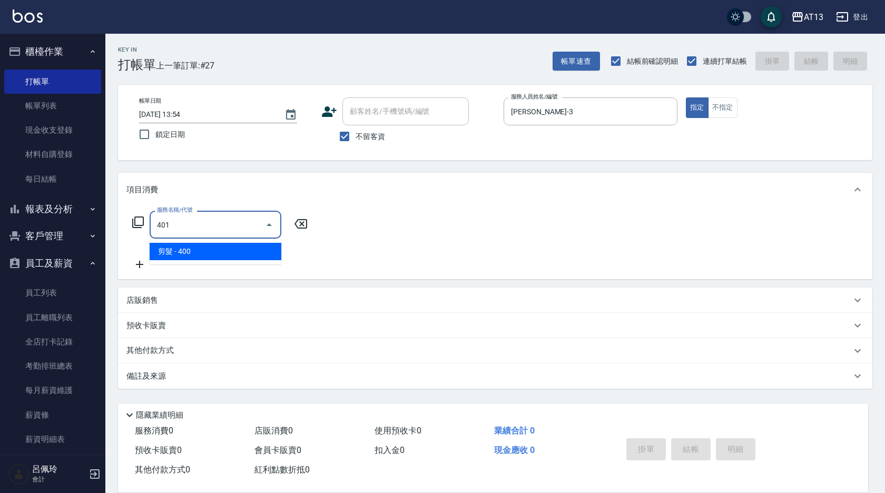
type input "剪髮(401)"
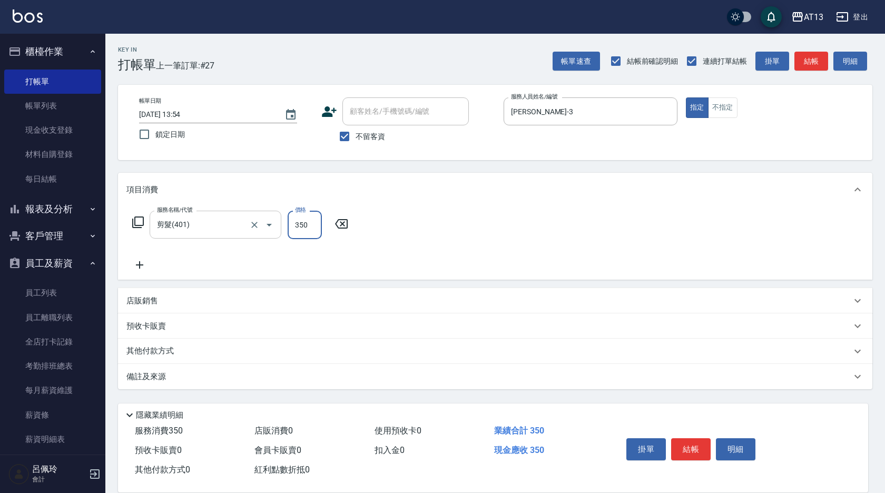
type input "350"
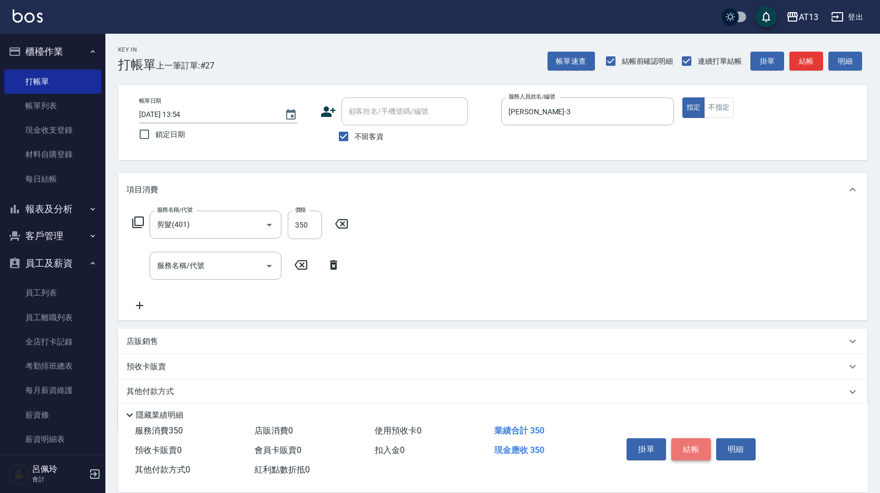
click at [687, 453] on button "結帳" at bounding box center [691, 449] width 40 height 22
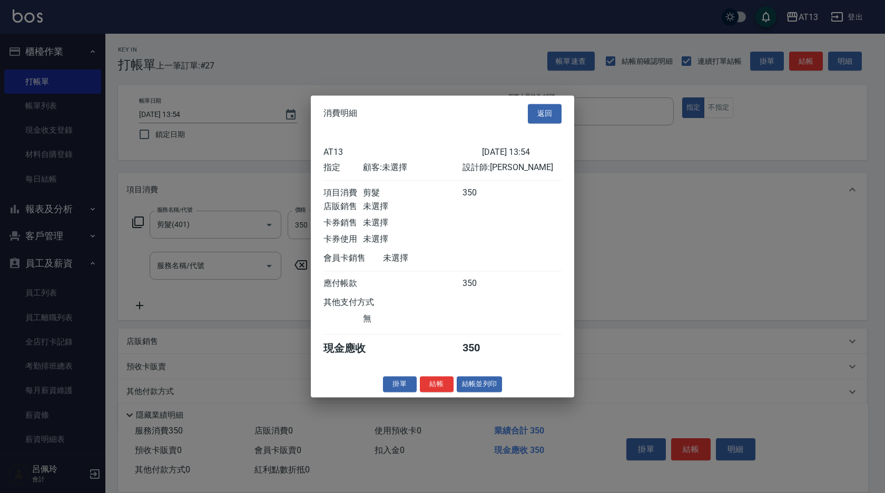
click at [445, 383] on div "消費明細 返回 AT13 [DATE] 13:54 指定 顧客: 未選擇 設計師: [PERSON_NAME] 項目消費 剪髮 350 店販銷售 未選擇 卡券…" at bounding box center [442, 246] width 263 height 302
click at [439, 393] on button "結帳" at bounding box center [437, 384] width 34 height 16
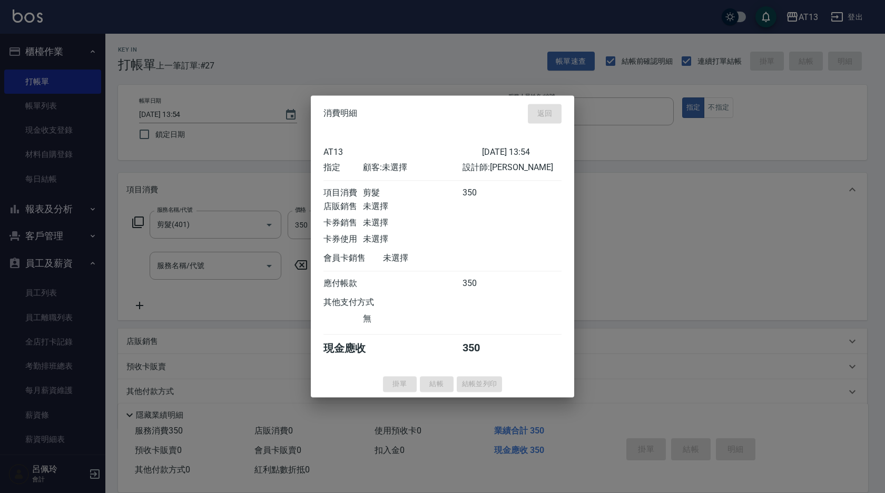
type input "[DATE] 14:11"
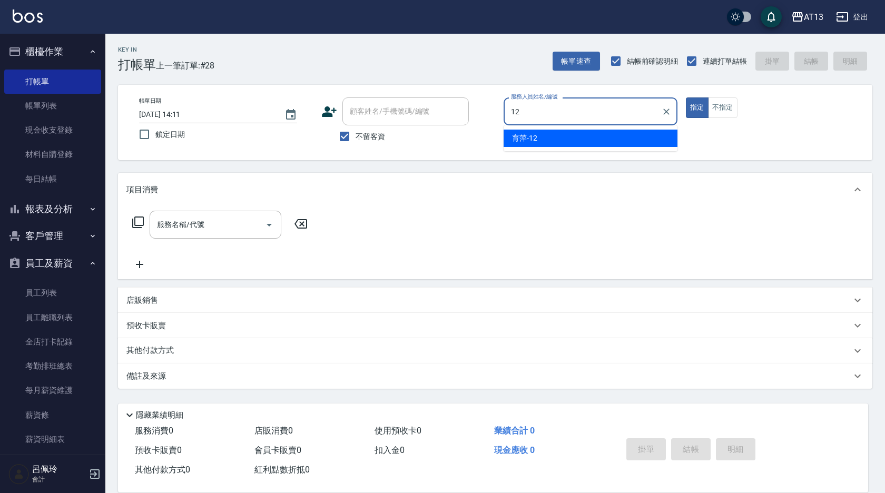
click at [546, 133] on div "育萍 -12" at bounding box center [591, 138] width 174 height 17
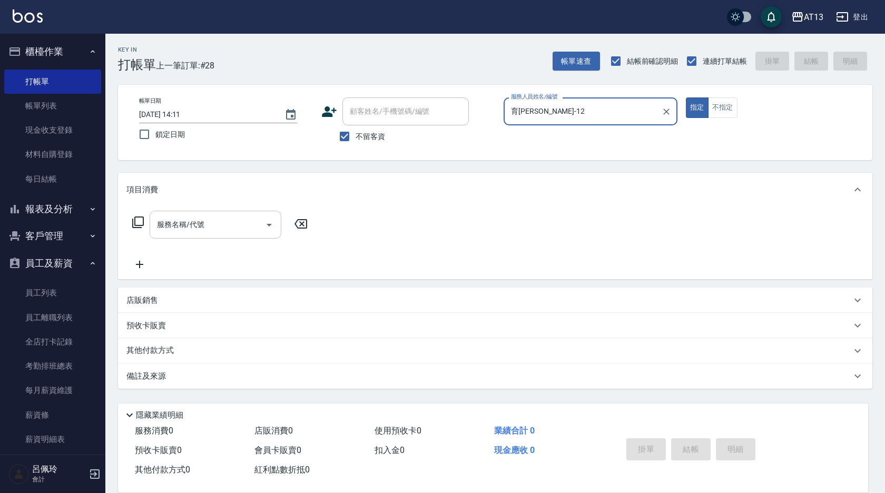
type input "育[PERSON_NAME]-12"
click at [241, 222] on input "服務名稱/代號" at bounding box center [207, 225] width 106 height 18
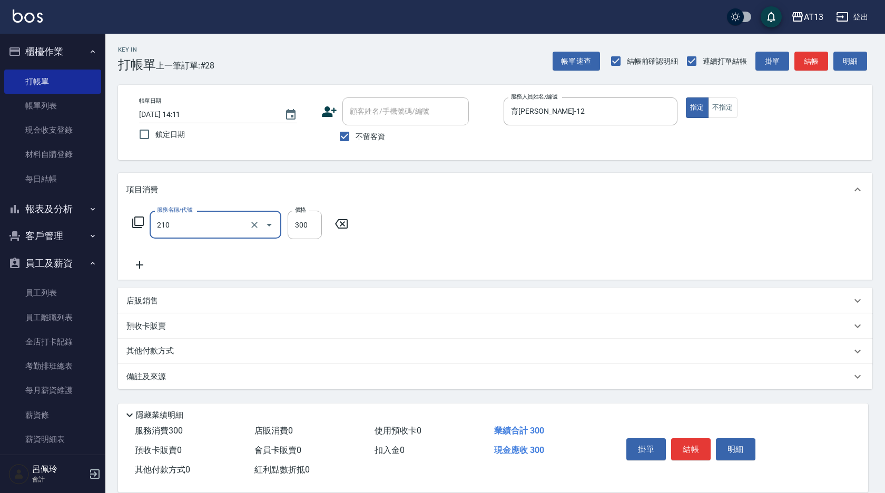
type input "[PERSON_NAME]洗髮精(210)"
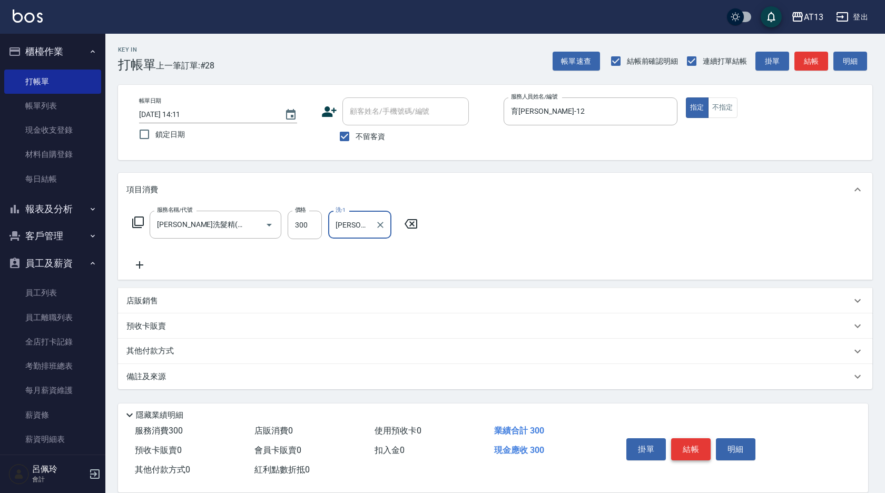
type input "[PERSON_NAME]-24"
click at [681, 444] on button "結帳" at bounding box center [691, 449] width 40 height 22
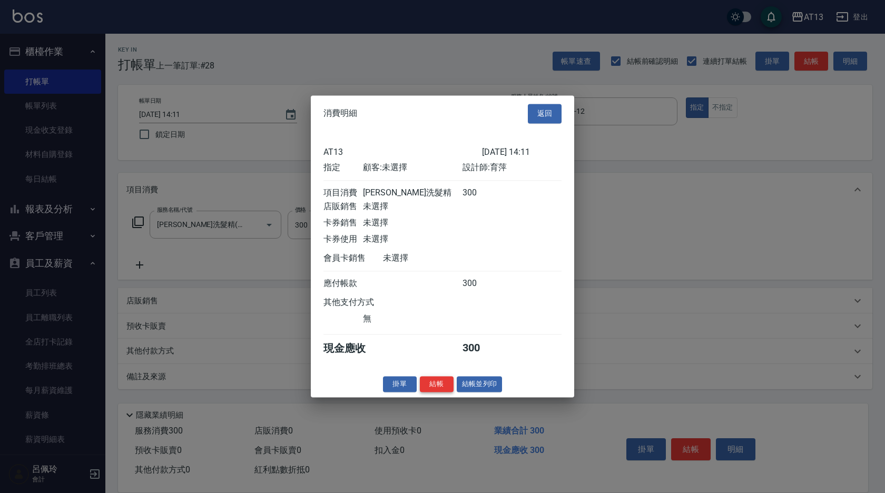
click at [449, 393] on button "結帳" at bounding box center [437, 384] width 34 height 16
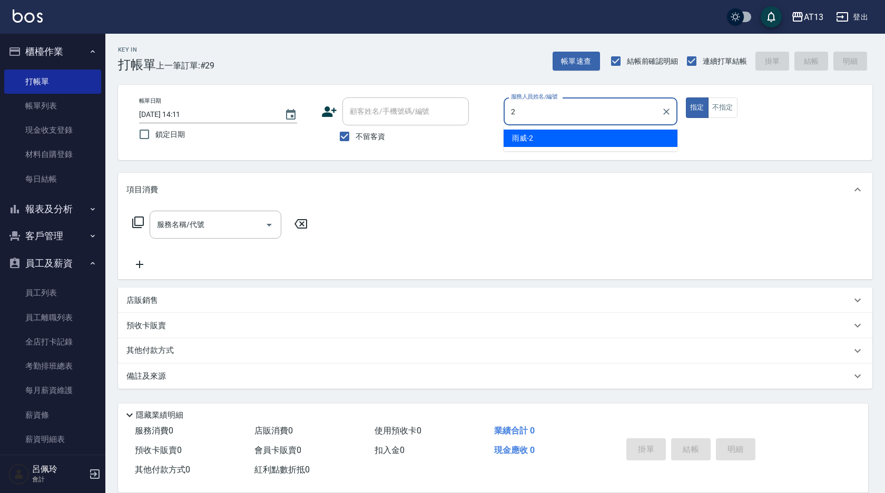
click at [531, 138] on span "雨威 -2" at bounding box center [522, 138] width 21 height 11
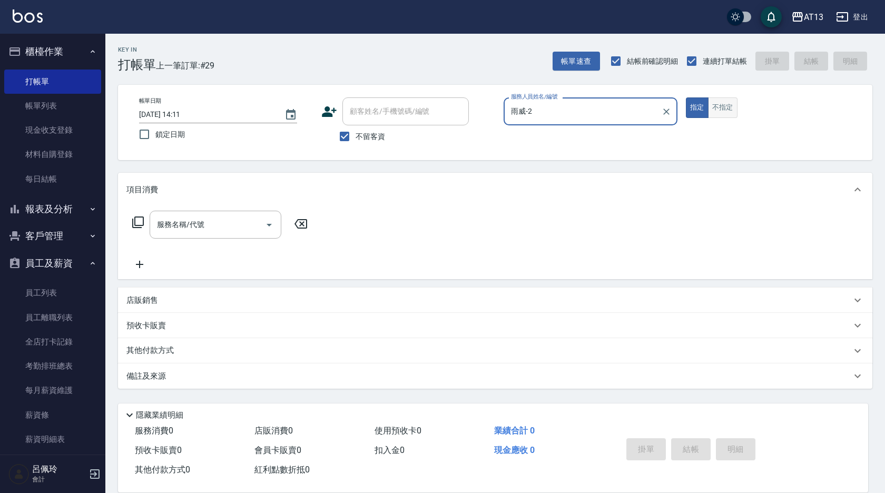
type input "雨威-2"
click at [724, 106] on button "不指定" at bounding box center [723, 107] width 30 height 21
click at [203, 232] on input "服務名稱/代號" at bounding box center [207, 225] width 106 height 18
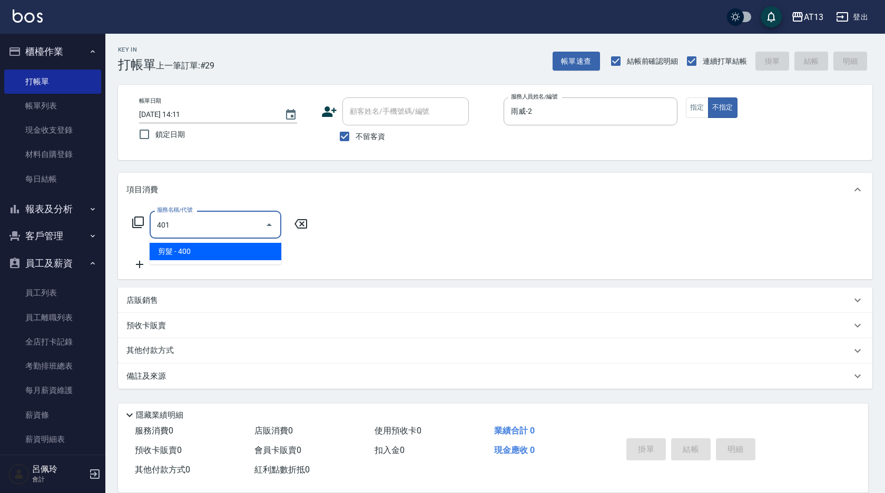
type input "剪髮(401)"
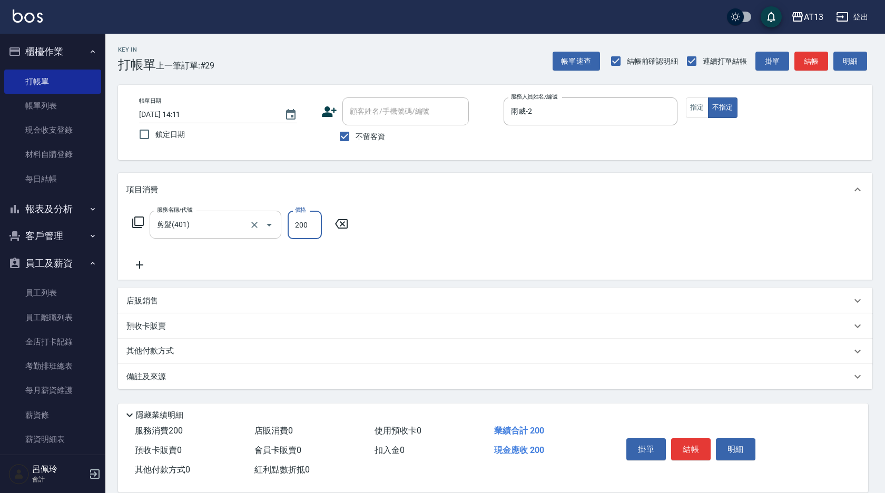
type input "200"
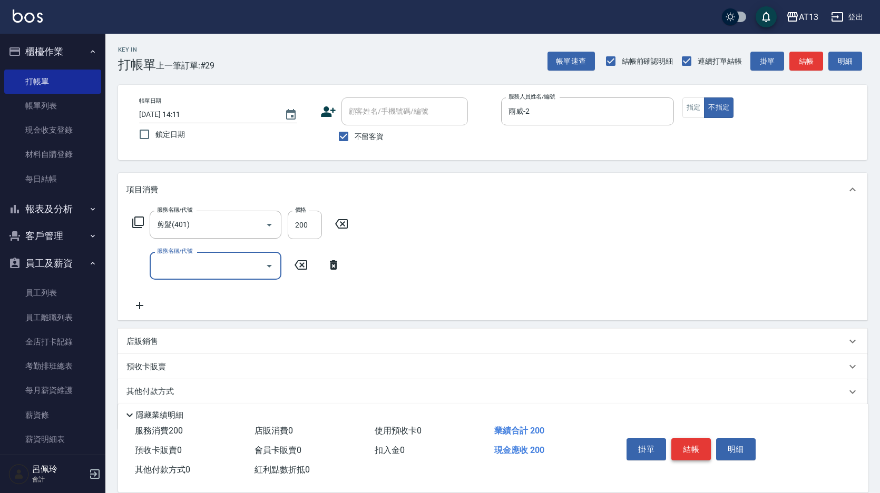
click at [691, 445] on button "結帳" at bounding box center [691, 449] width 40 height 22
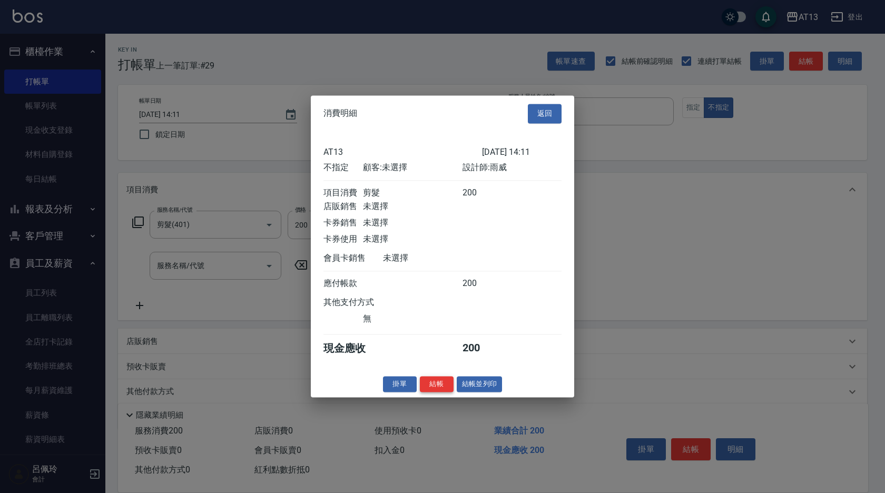
click at [447, 393] on button "結帳" at bounding box center [437, 384] width 34 height 16
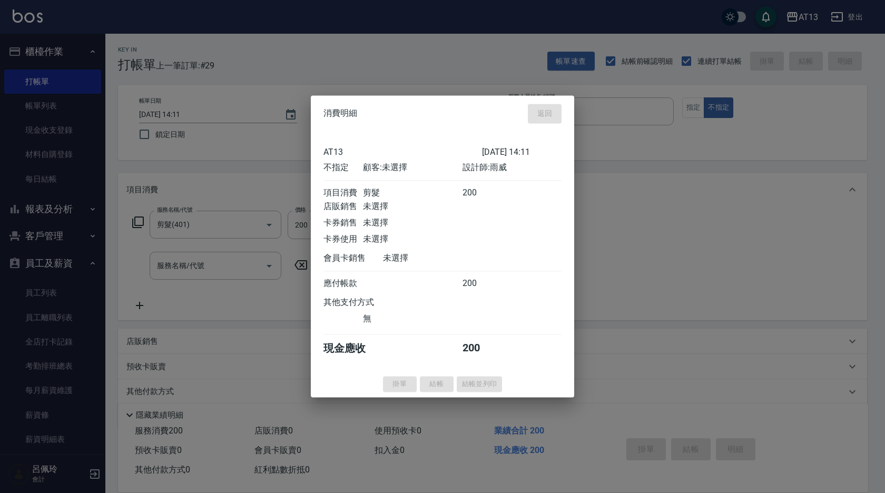
type input "[DATE] 14:12"
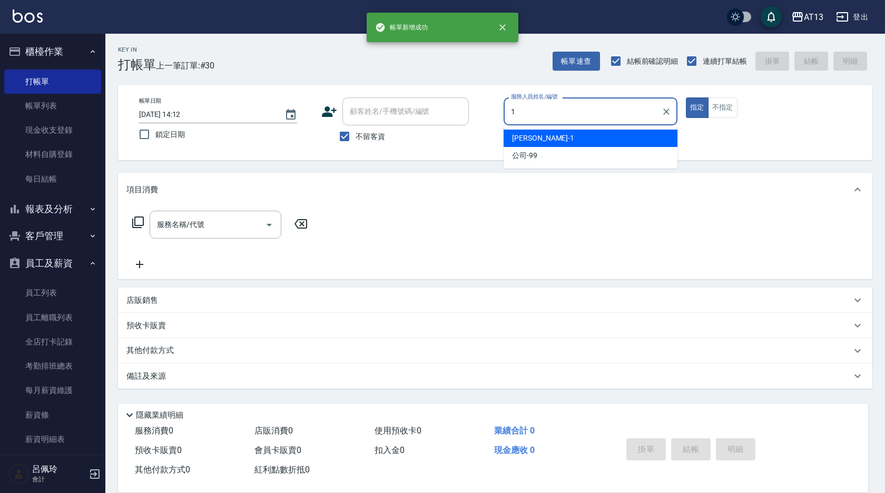
click at [516, 135] on span "[PERSON_NAME] -1" at bounding box center [543, 138] width 62 height 11
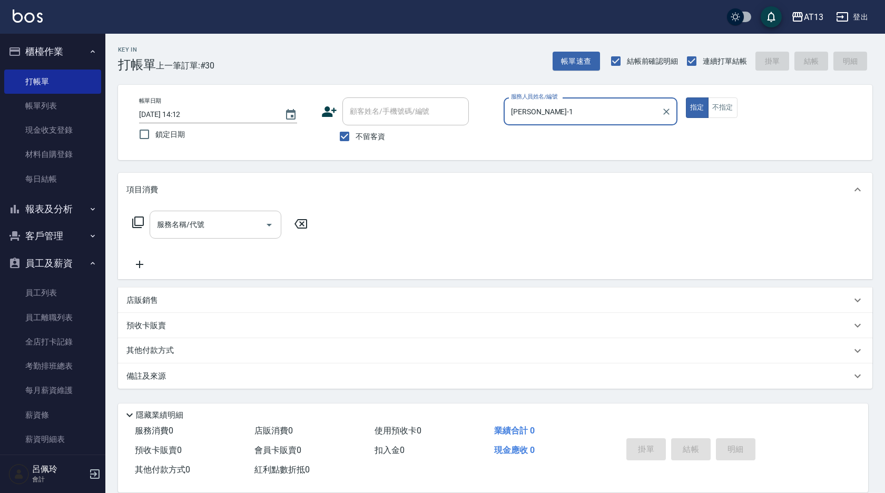
type input "[PERSON_NAME]-1"
click at [223, 231] on input "服務名稱/代號" at bounding box center [207, 225] width 106 height 18
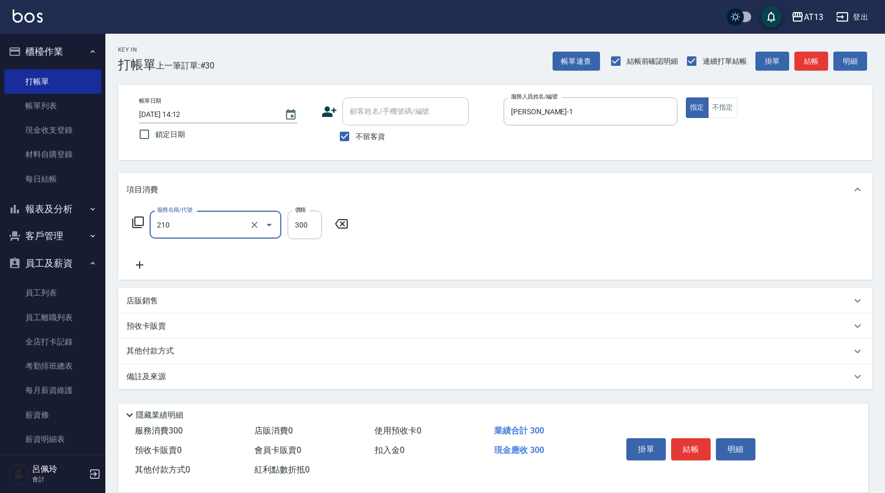
type input "[PERSON_NAME]洗髮精(210)"
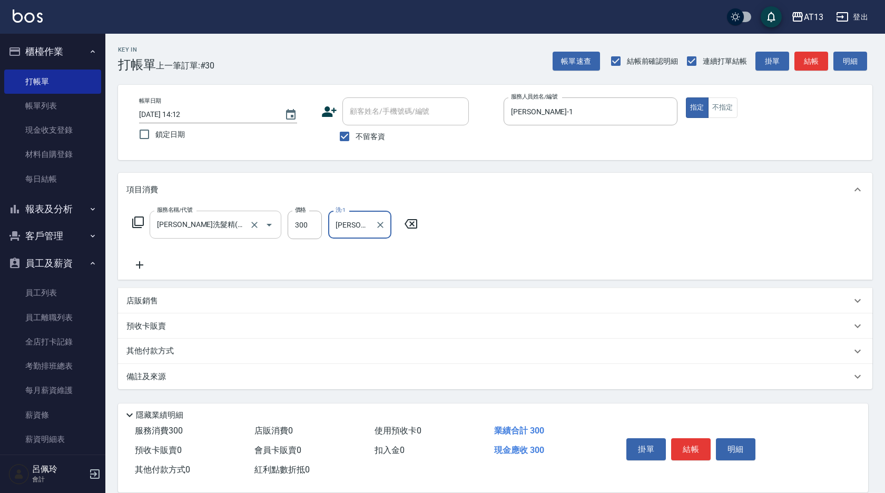
type input "[PERSON_NAME]-26"
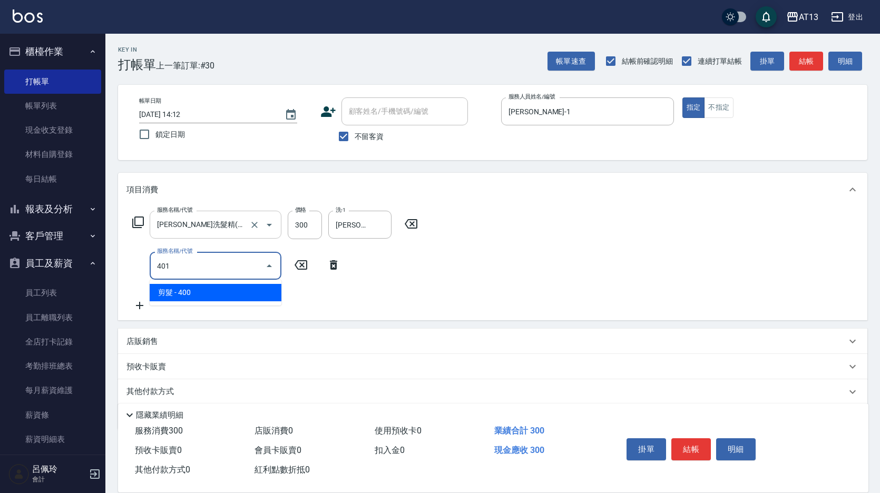
type input "剪髮(401)"
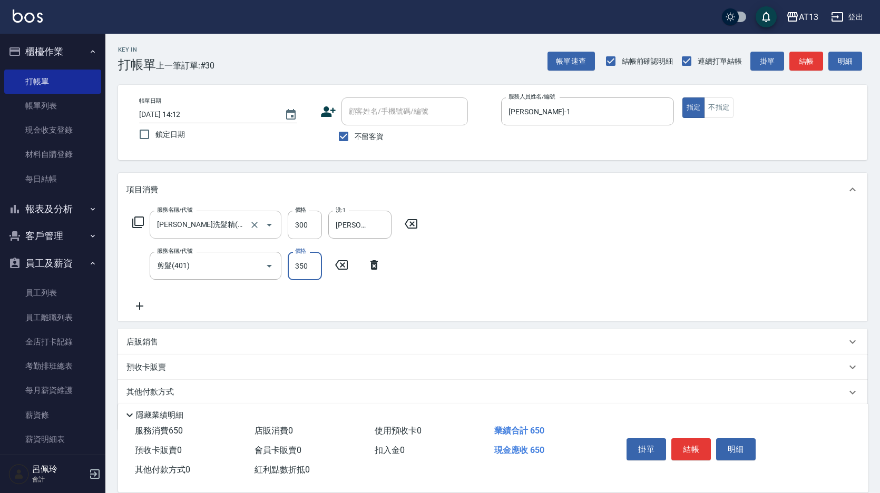
type input "350"
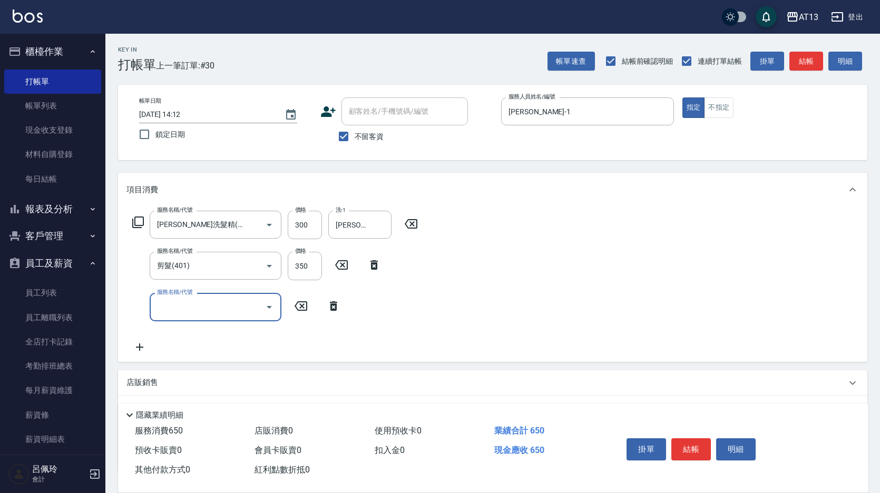
drag, startPoint x: 506, startPoint y: 252, endPoint x: 534, endPoint y: 292, distance: 48.8
click at [507, 253] on div "服務名稱/代號 [PERSON_NAME]洗髮精(210) 服務名稱/代號 價格 300 價格 洗-1 [PERSON_NAME]-26 洗-1 服務名稱/代…" at bounding box center [492, 284] width 749 height 155
drag, startPoint x: 683, startPoint y: 436, endPoint x: 681, endPoint y: 443, distance: 6.7
click at [683, 438] on button "結帳" at bounding box center [691, 449] width 40 height 22
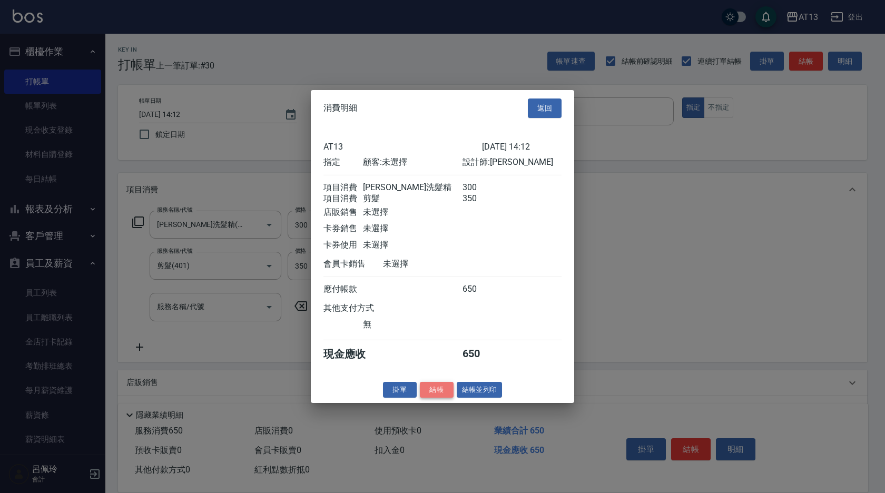
click at [441, 398] on button "結帳" at bounding box center [437, 390] width 34 height 16
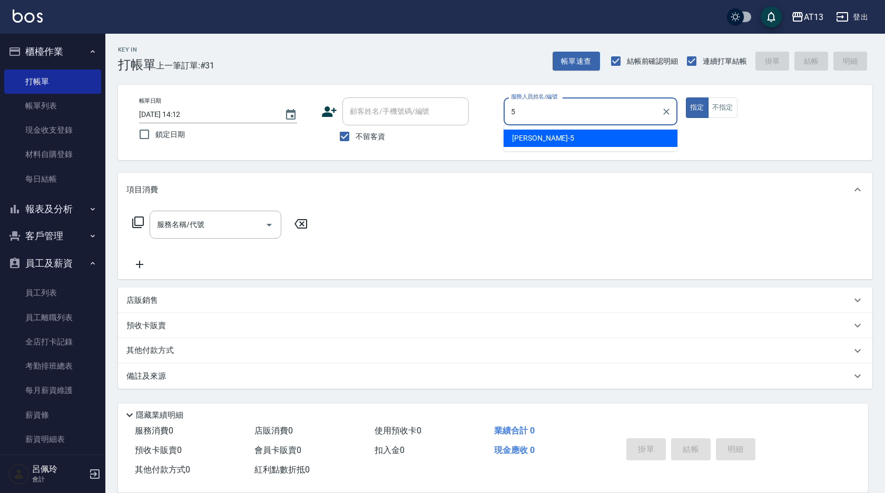
click at [643, 134] on div "[PERSON_NAME] -5" at bounding box center [591, 138] width 174 height 17
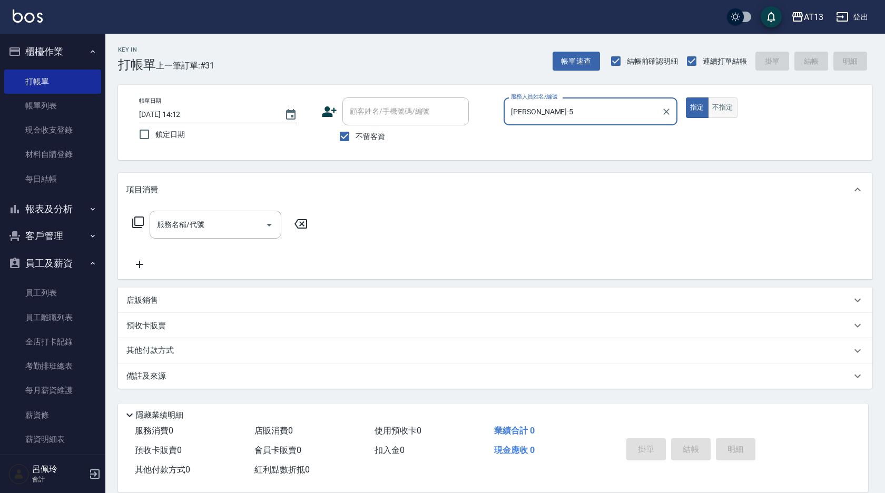
type input "[PERSON_NAME]-5"
click at [715, 110] on button "不指定" at bounding box center [723, 107] width 30 height 21
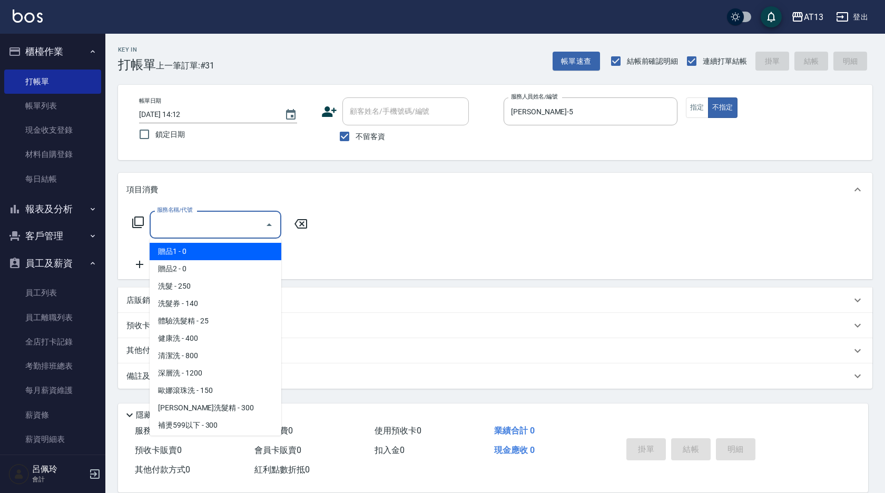
click at [225, 229] on input "服務名稱/代號" at bounding box center [207, 225] width 106 height 18
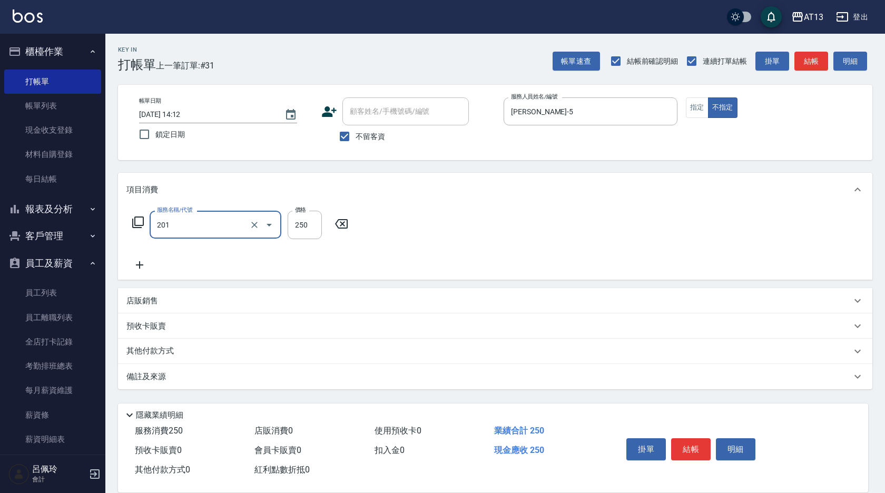
type input "洗髮(201)"
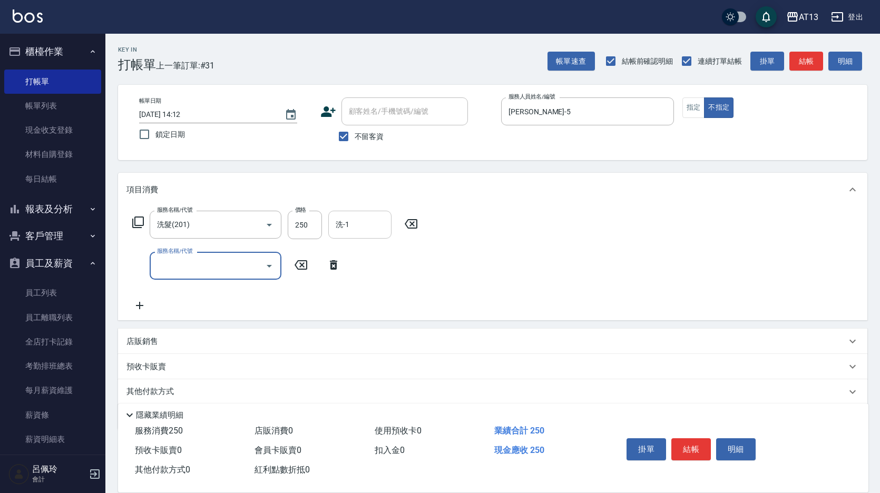
click at [374, 229] on input "洗-1" at bounding box center [360, 225] width 54 height 18
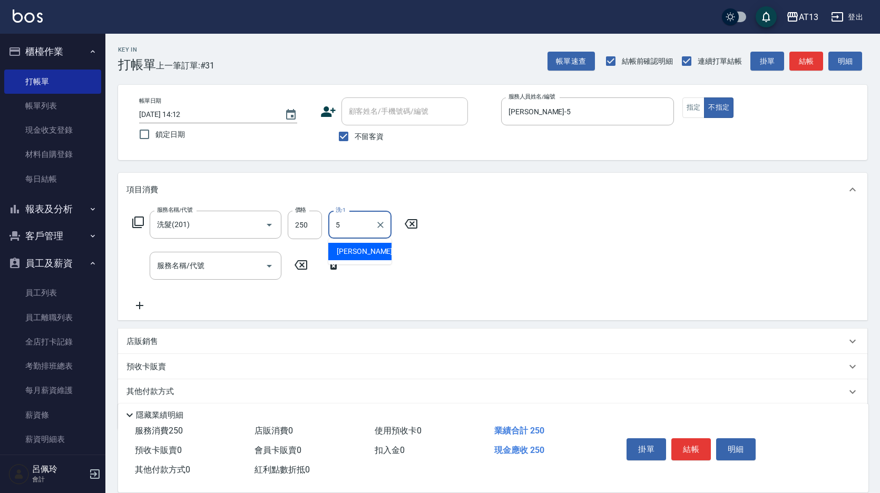
type input "[PERSON_NAME]-5"
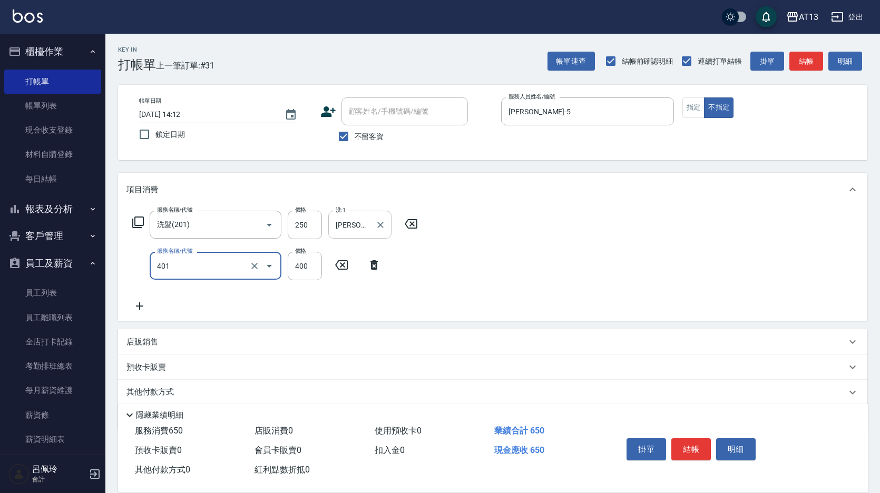
type input "剪髮(401)"
type input "200"
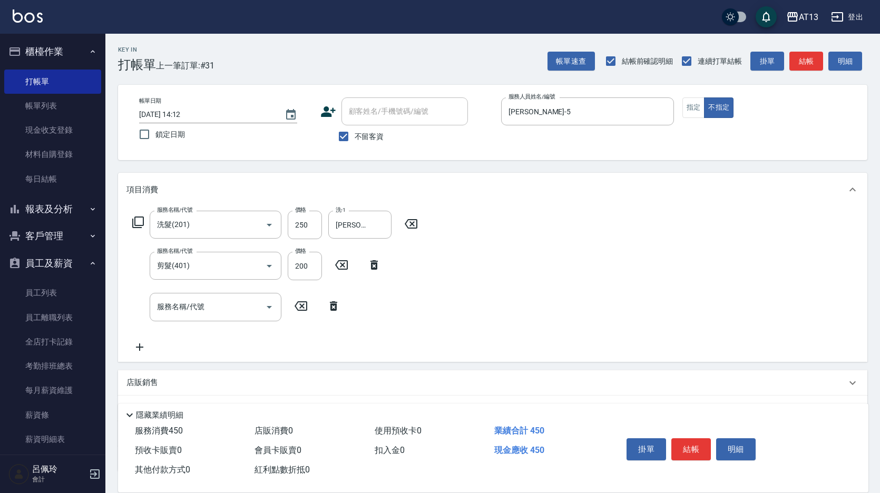
drag, startPoint x: 681, startPoint y: 289, endPoint x: 703, endPoint y: 364, distance: 78.0
click at [682, 290] on div "服務名稱/代號 洗髮(201) 服務名稱/代號 價格 250 價格 洗-1 [PERSON_NAME]-5 洗-1 服務名稱/代號 剪髮(401) 服務名稱/…" at bounding box center [492, 284] width 749 height 155
click at [686, 443] on button "結帳" at bounding box center [691, 449] width 40 height 22
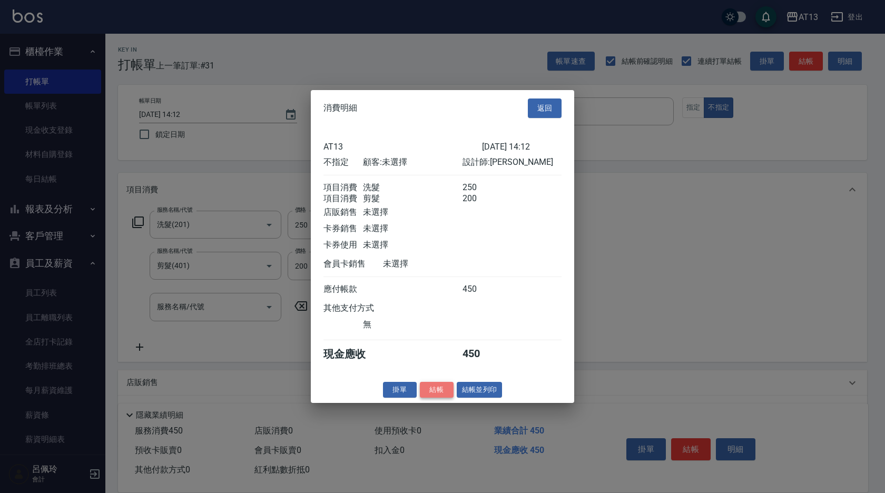
click at [433, 398] on button "結帳" at bounding box center [437, 390] width 34 height 16
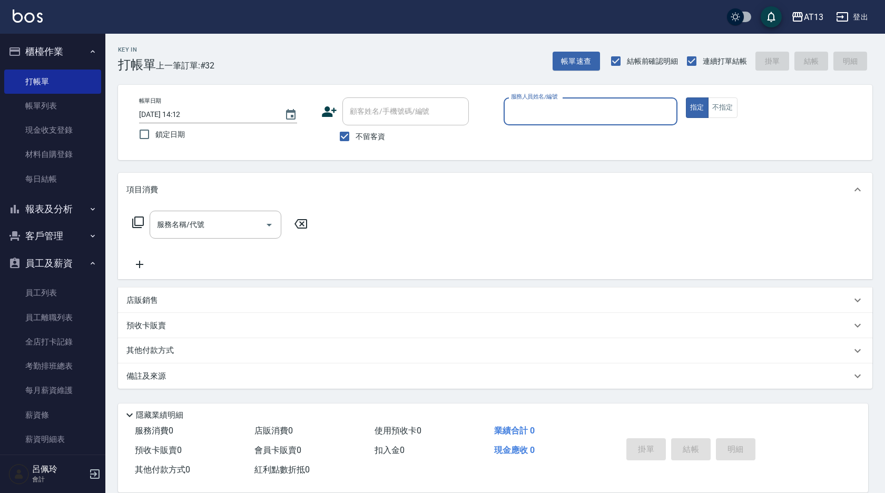
click at [686, 97] on button "指定" at bounding box center [697, 107] width 23 height 21
type button "true"
